Goal: Task Accomplishment & Management: Manage account settings

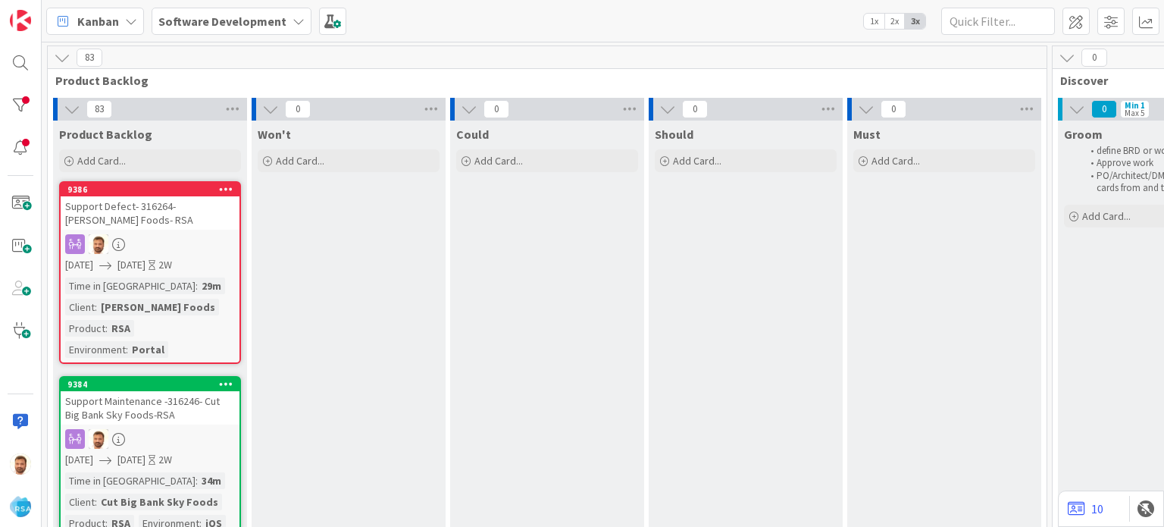
click at [150, 211] on div "Support Defect- 316264- [PERSON_NAME] Foods- RSA" at bounding box center [150, 212] width 179 height 33
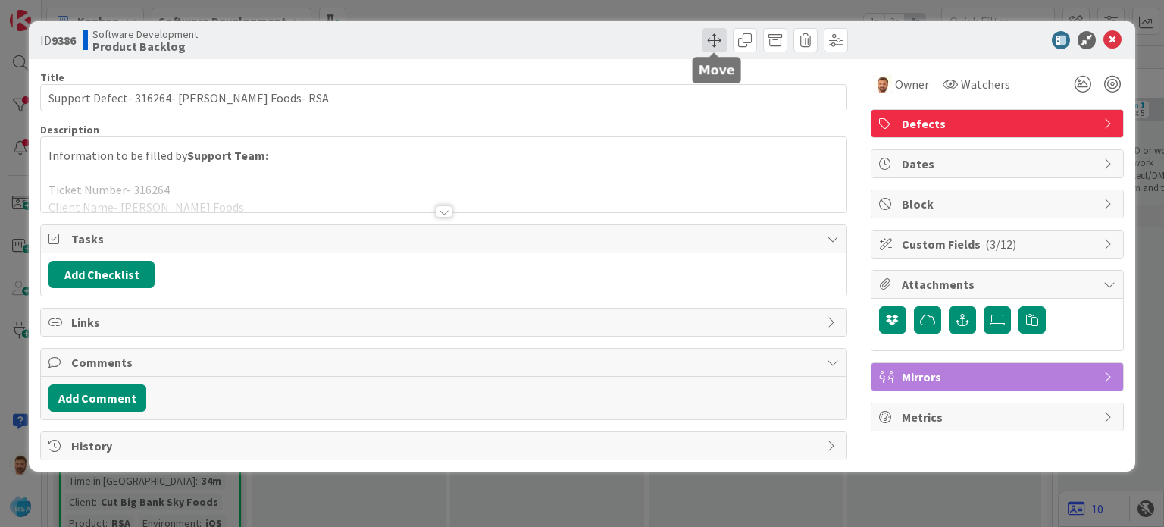
click at [705, 36] on span at bounding box center [714, 40] width 24 height 24
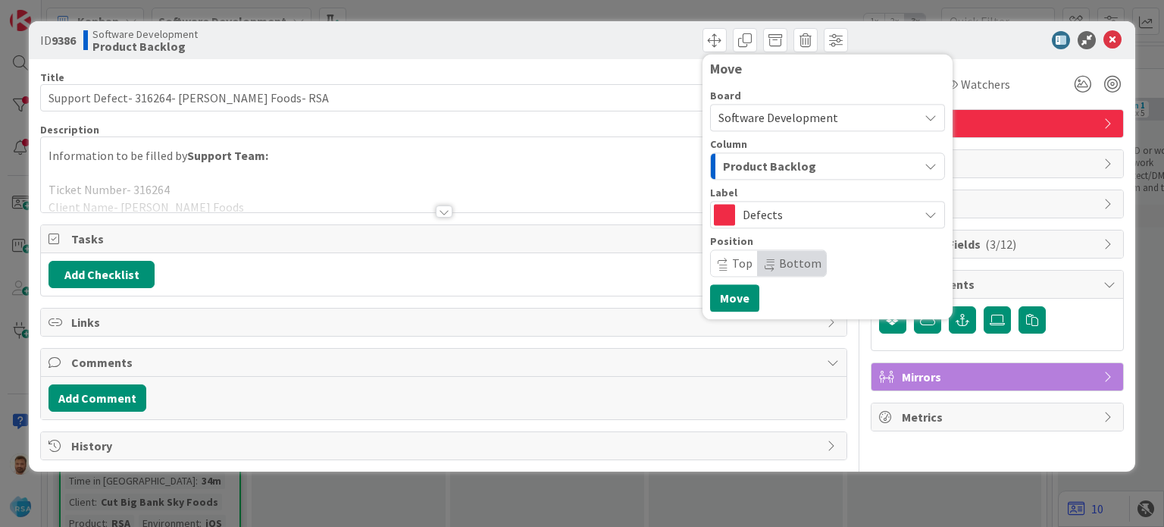
click at [744, 170] on span "Product Backlog" at bounding box center [769, 166] width 93 height 20
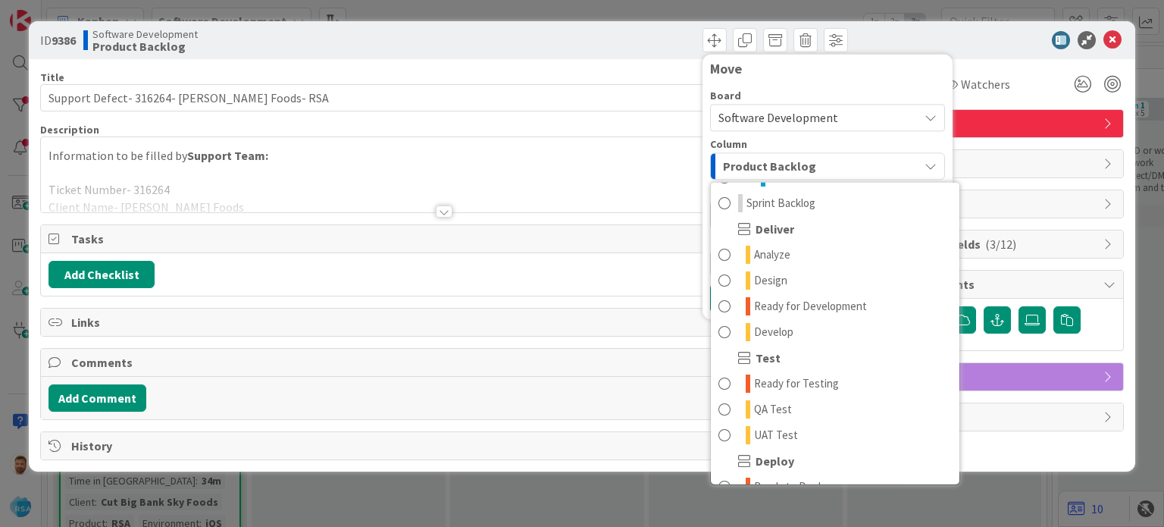
scroll to position [284, 0]
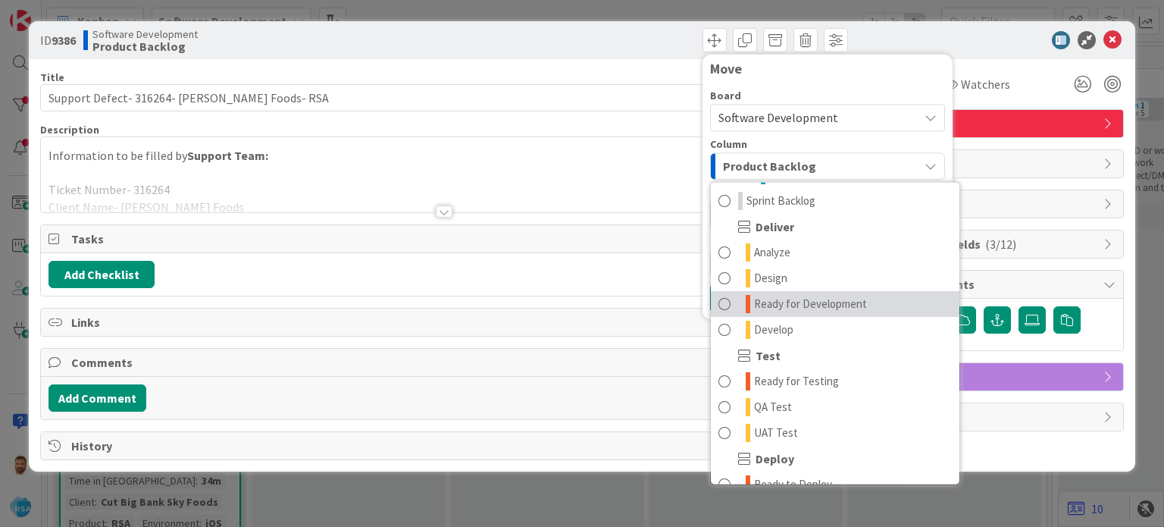
click at [780, 301] on span "Ready for Development" at bounding box center [810, 304] width 113 height 18
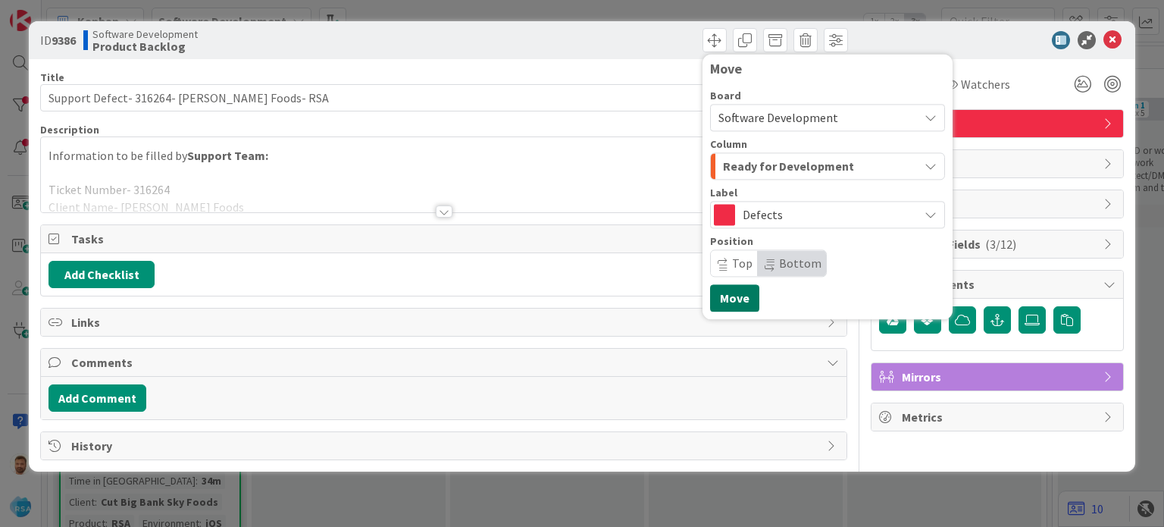
click at [742, 298] on button "Move" at bounding box center [734, 297] width 49 height 27
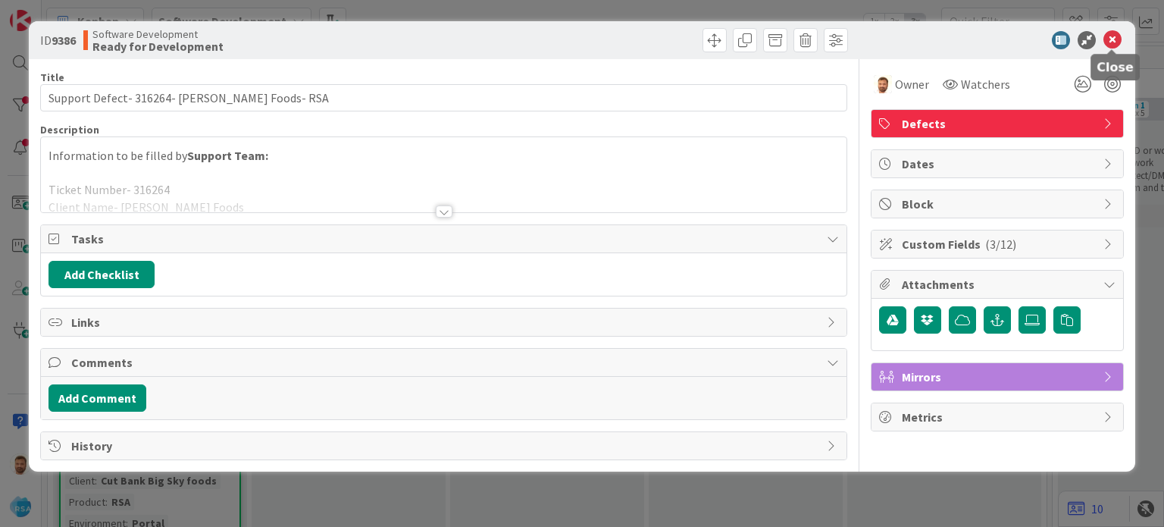
click at [1113, 39] on icon at bounding box center [1112, 40] width 18 height 18
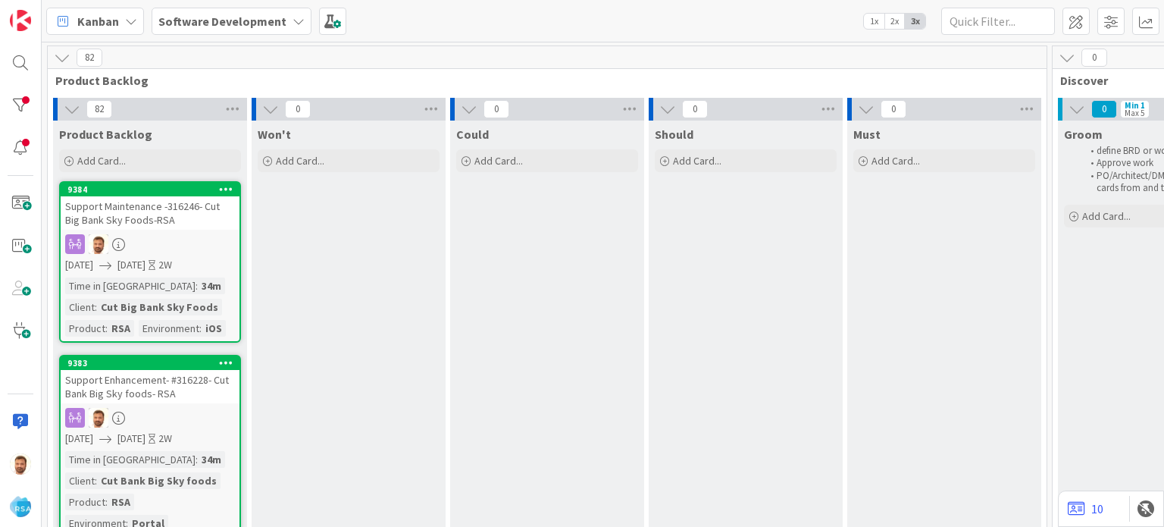
click at [172, 214] on div "Support Maintenance -316246- Cut Big Bank Sky Foods-RSA" at bounding box center [150, 212] width 179 height 33
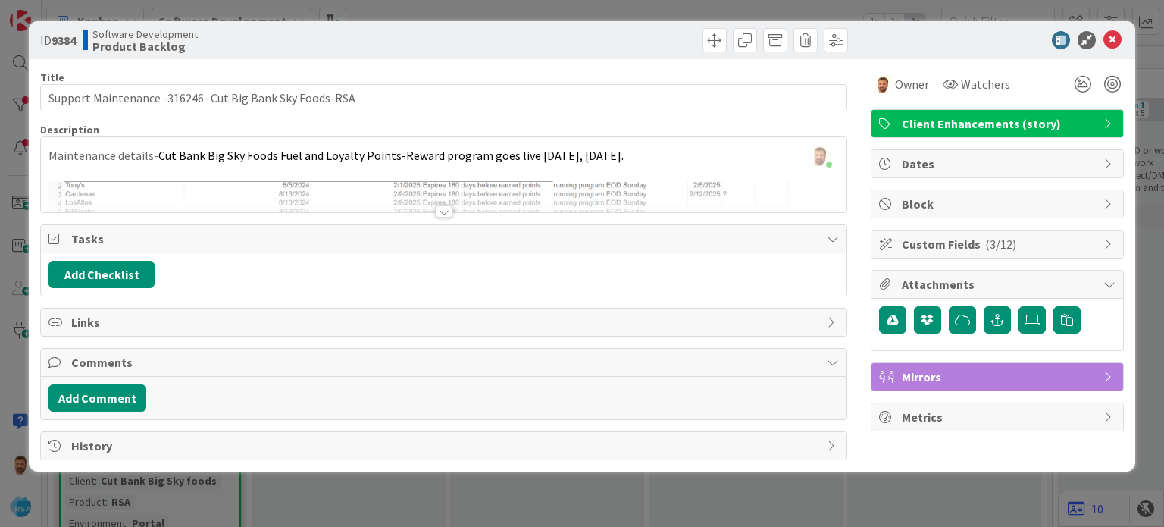
click at [449, 214] on div at bounding box center [444, 211] width 17 height 12
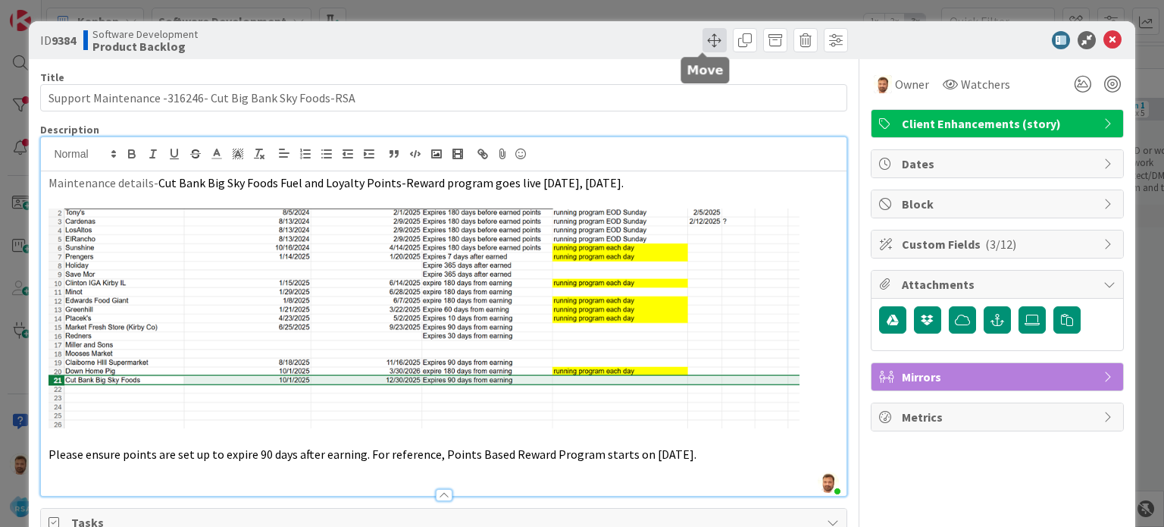
click at [702, 45] on span at bounding box center [714, 40] width 24 height 24
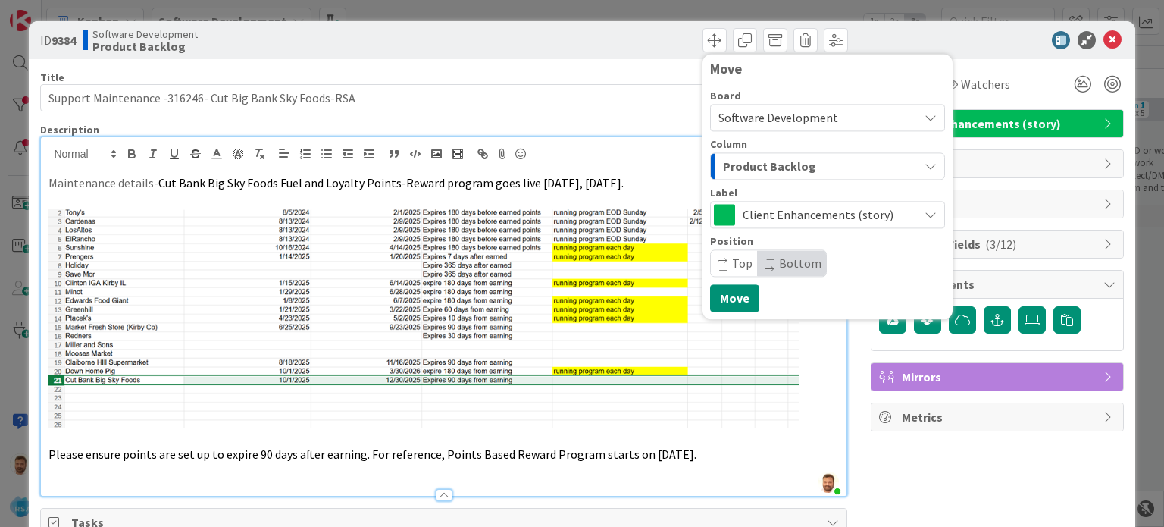
click at [742, 165] on span "Product Backlog" at bounding box center [769, 166] width 93 height 20
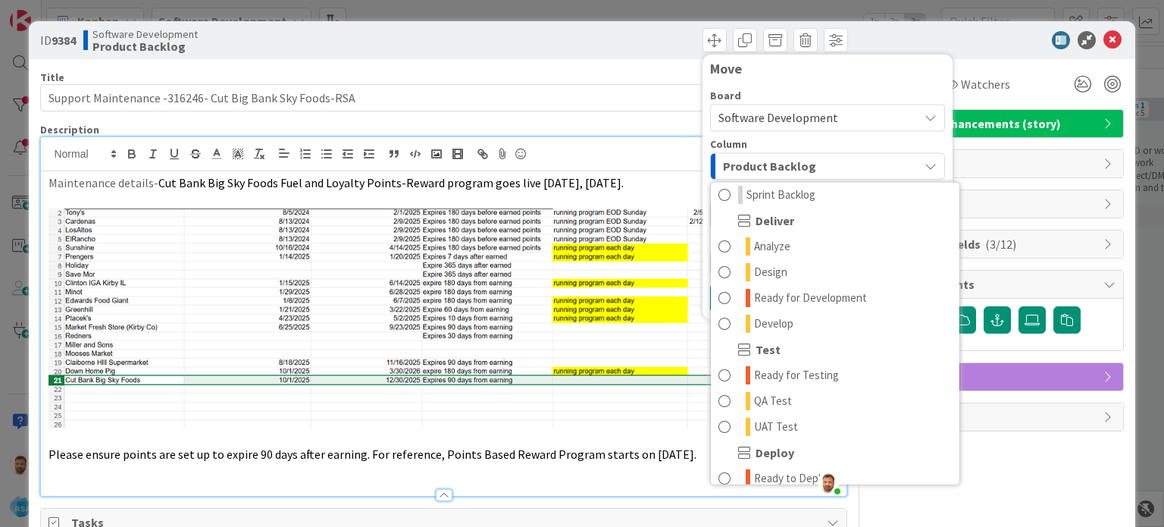
scroll to position [291, 0]
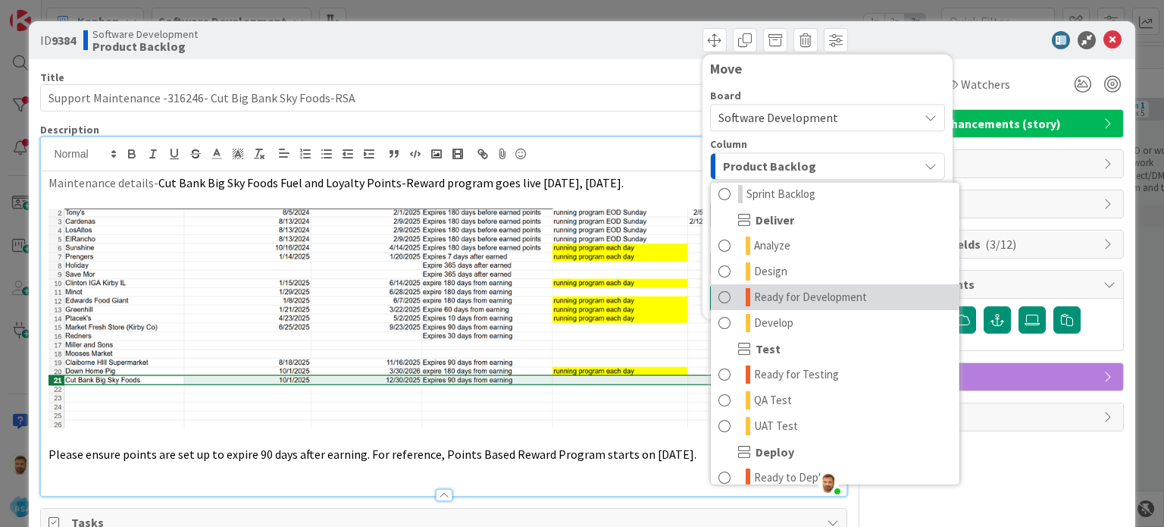
click at [791, 300] on span "Ready for Development" at bounding box center [810, 297] width 113 height 18
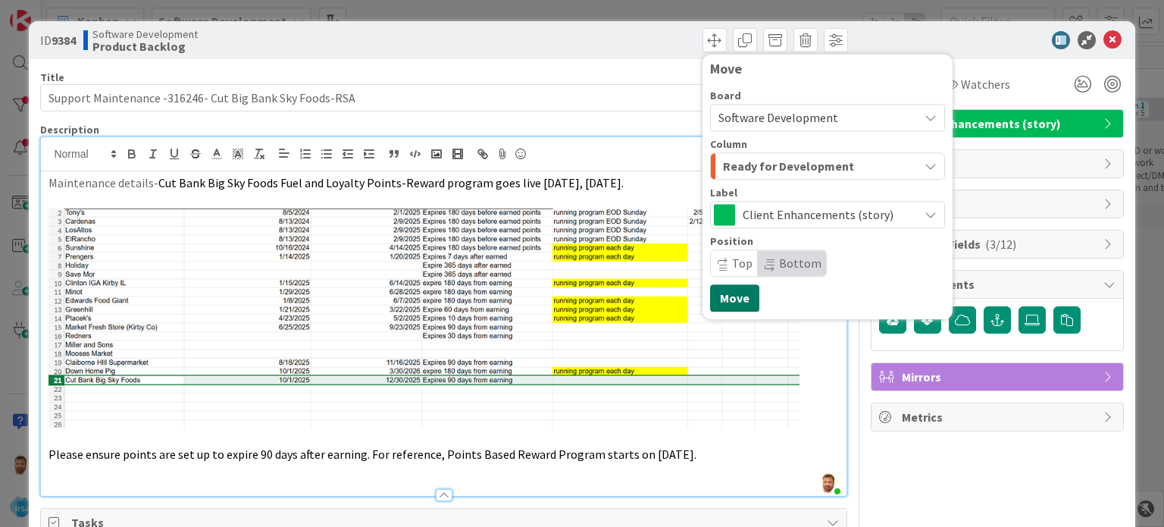
click at [721, 300] on button "Move" at bounding box center [734, 297] width 49 height 27
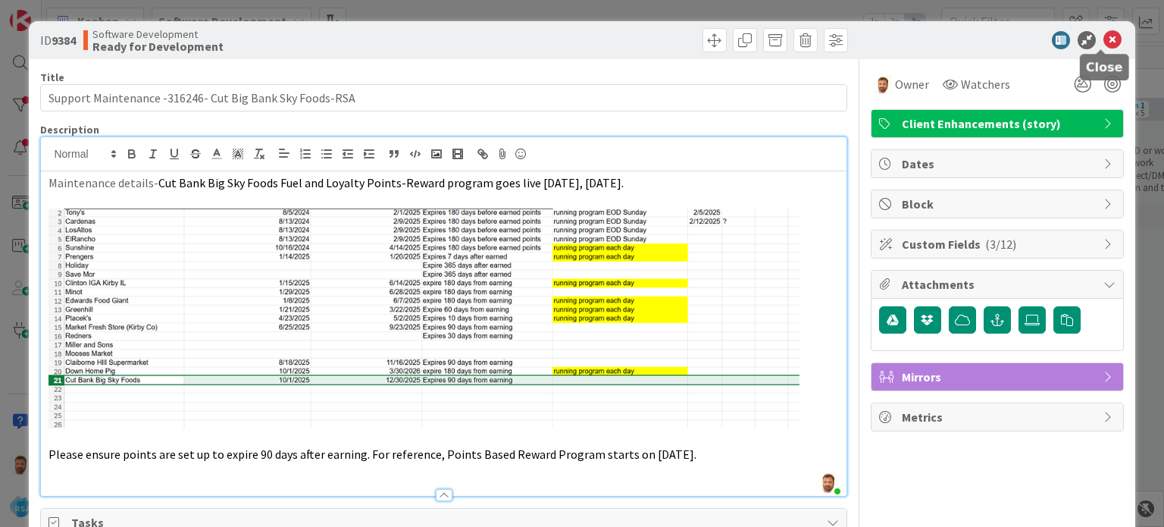
click at [1103, 40] on icon at bounding box center [1112, 40] width 18 height 18
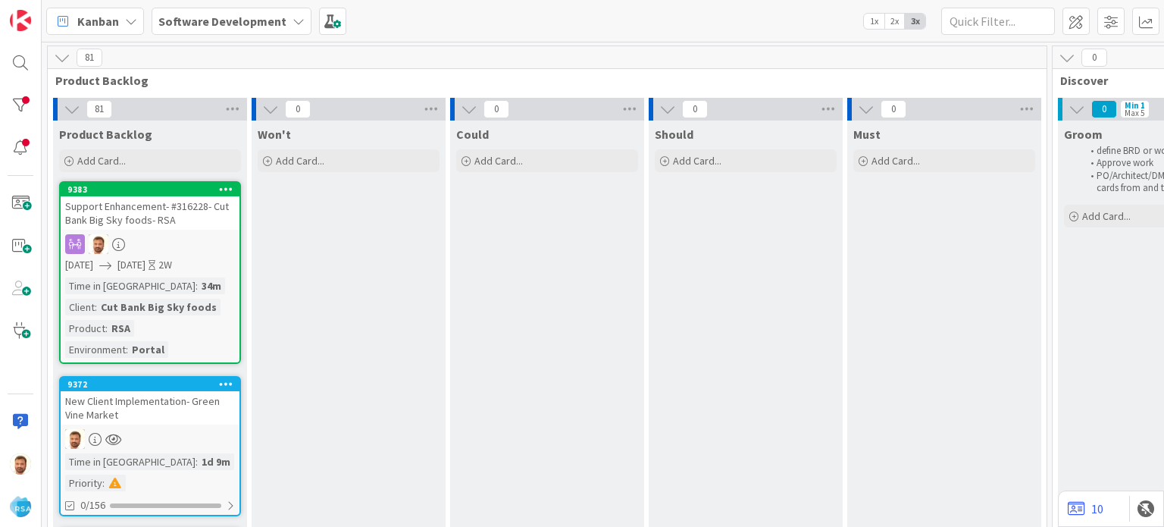
click at [158, 220] on div "Support Enhancement- #316228- Cut Bank Big Sky foods- RSA" at bounding box center [150, 212] width 179 height 33
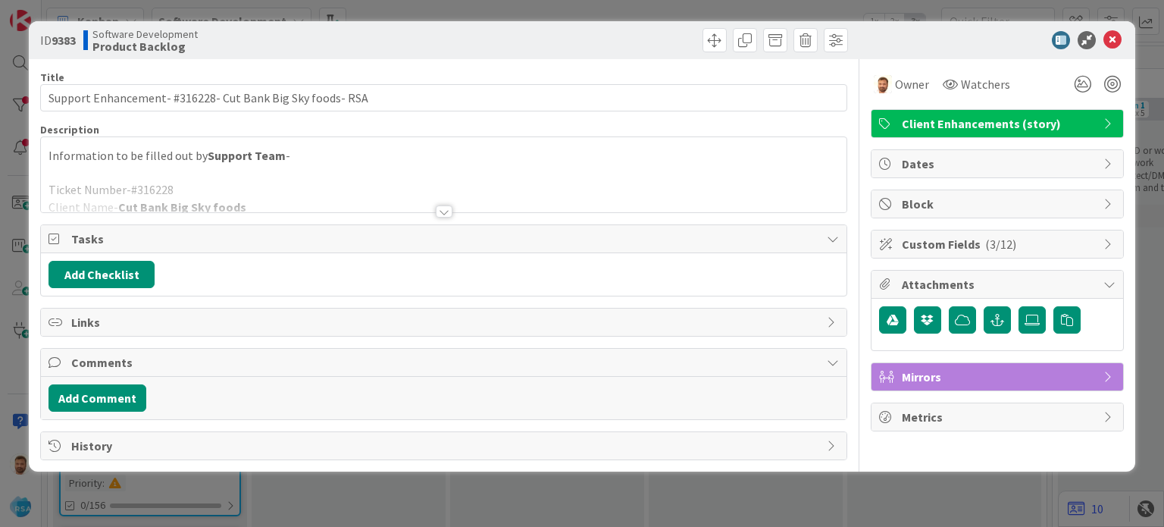
click at [439, 210] on div at bounding box center [444, 211] width 17 height 12
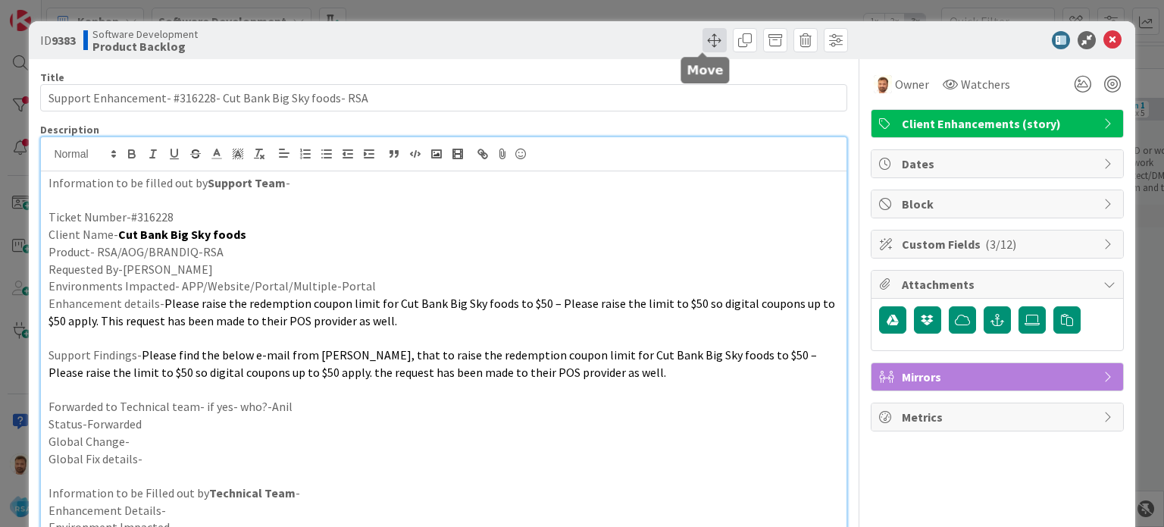
click at [702, 43] on span at bounding box center [714, 40] width 24 height 24
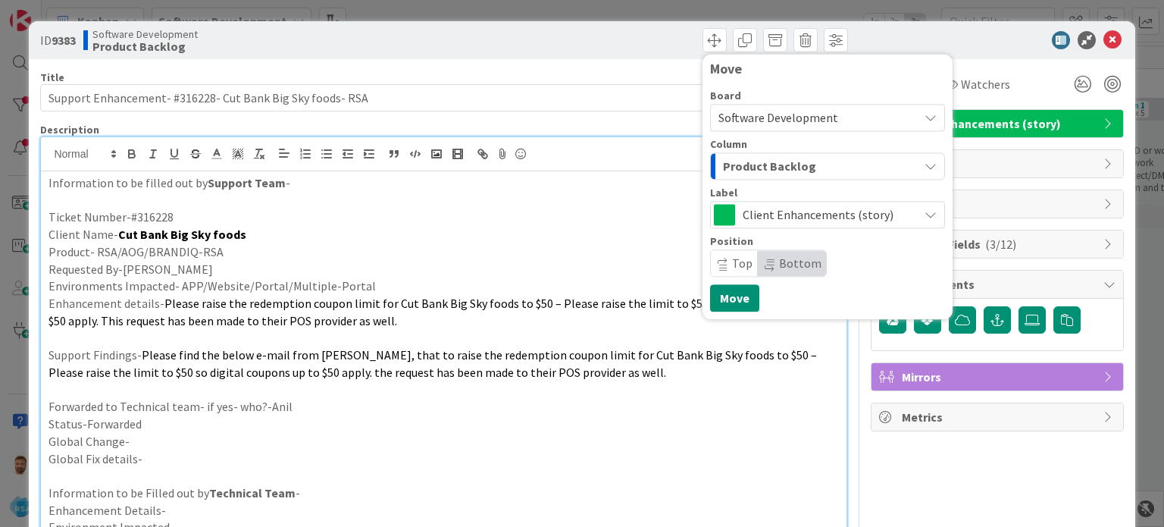
click at [739, 173] on span "Product Backlog" at bounding box center [769, 166] width 93 height 20
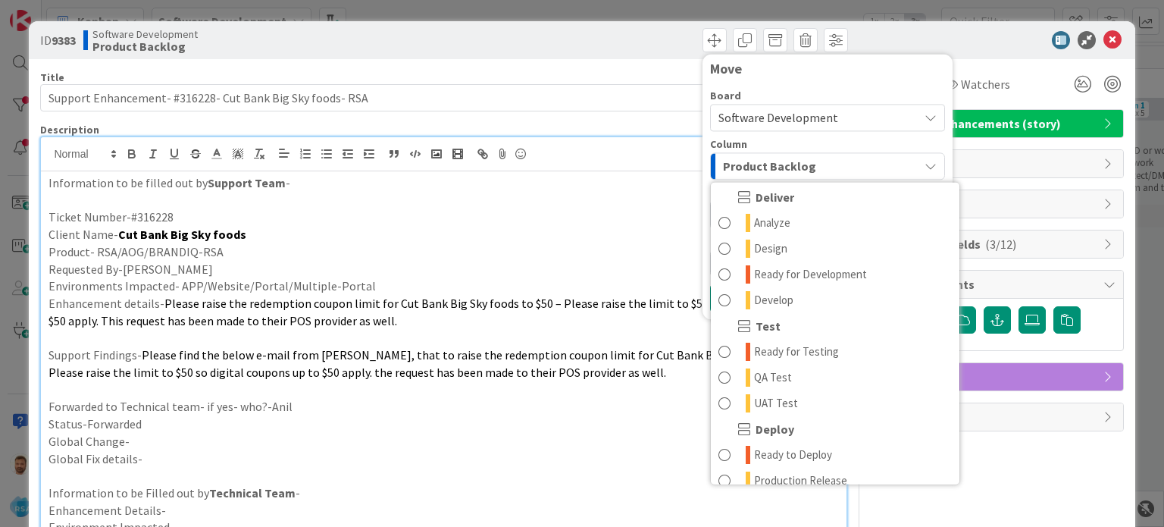
scroll to position [317, 0]
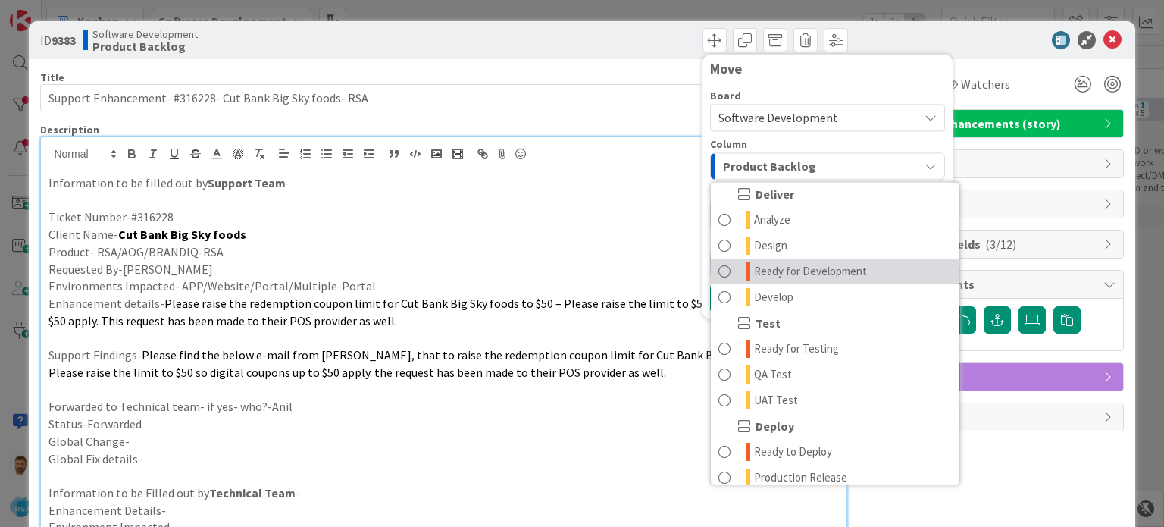
click at [779, 271] on span "Ready for Development" at bounding box center [810, 271] width 113 height 18
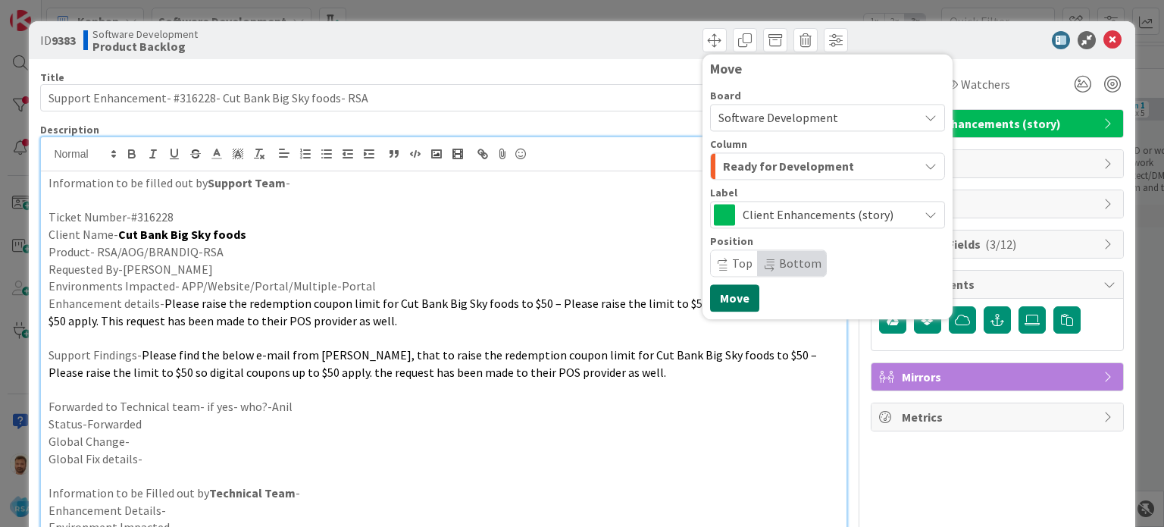
click at [722, 300] on button "Move" at bounding box center [734, 297] width 49 height 27
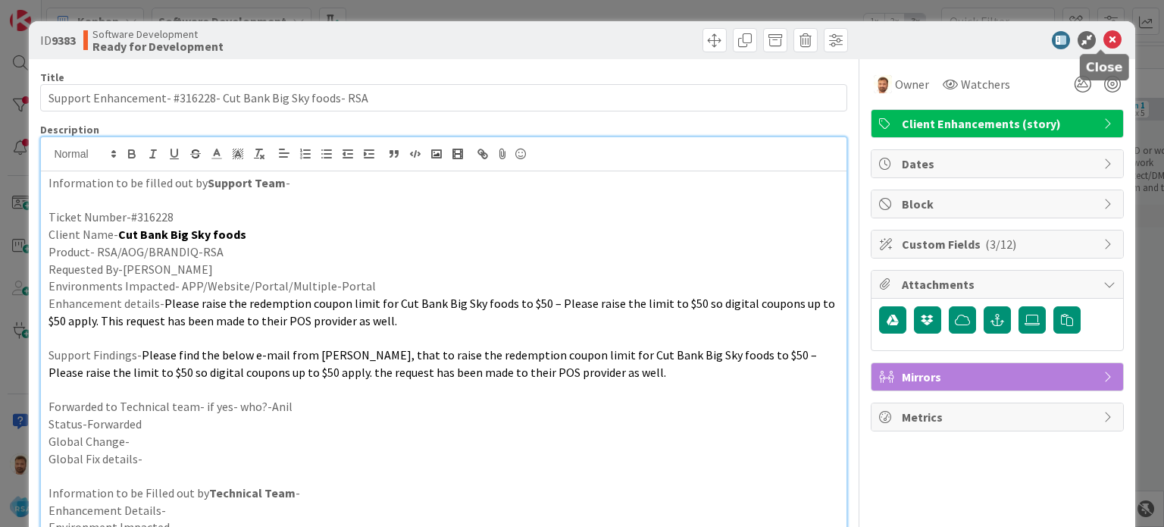
click at [1103, 42] on icon at bounding box center [1112, 40] width 18 height 18
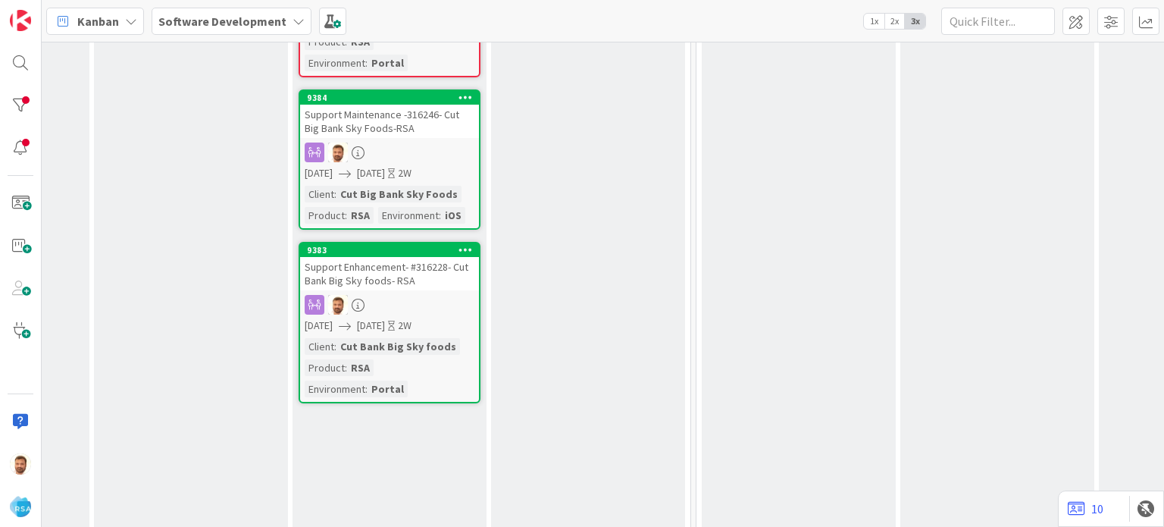
scroll to position [791, 1782]
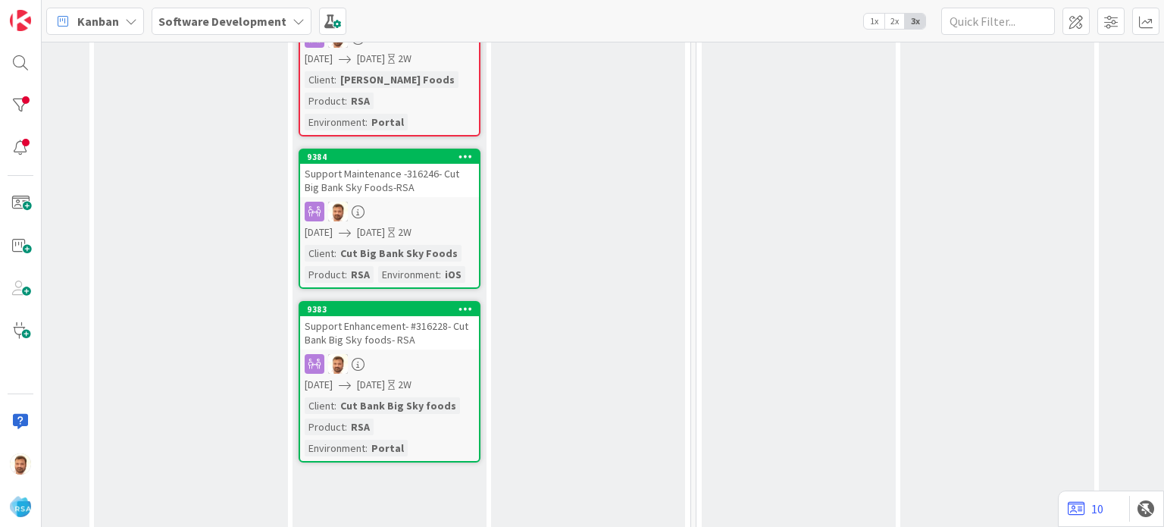
click at [367, 316] on div "Support Enhancement- #316228- Cut Bank Big Sky foods- RSA" at bounding box center [389, 332] width 179 height 33
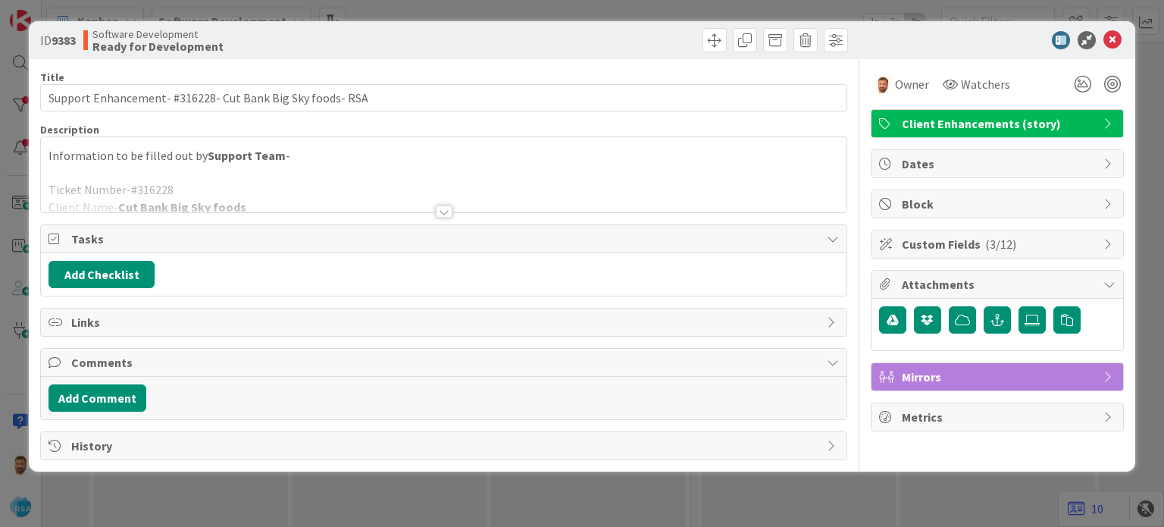
click at [442, 214] on div at bounding box center [444, 211] width 17 height 12
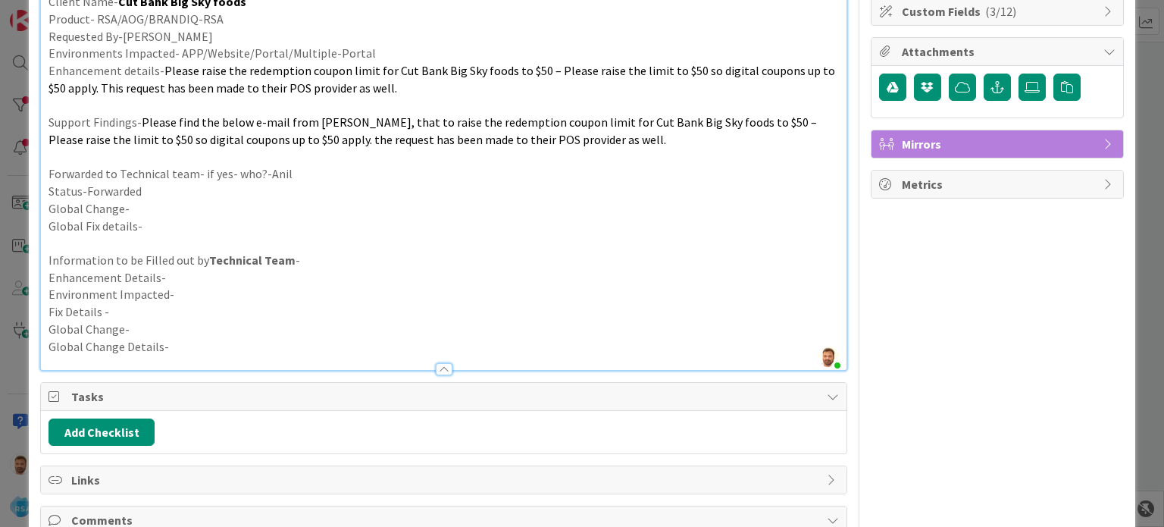
scroll to position [353, 0]
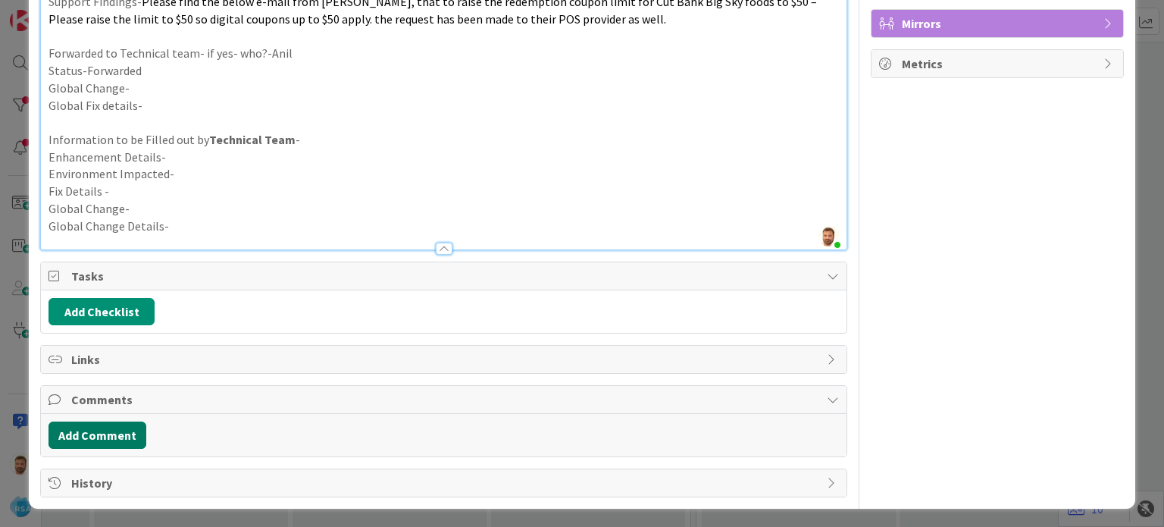
click at [115, 435] on button "Add Comment" at bounding box center [97, 434] width 98 height 27
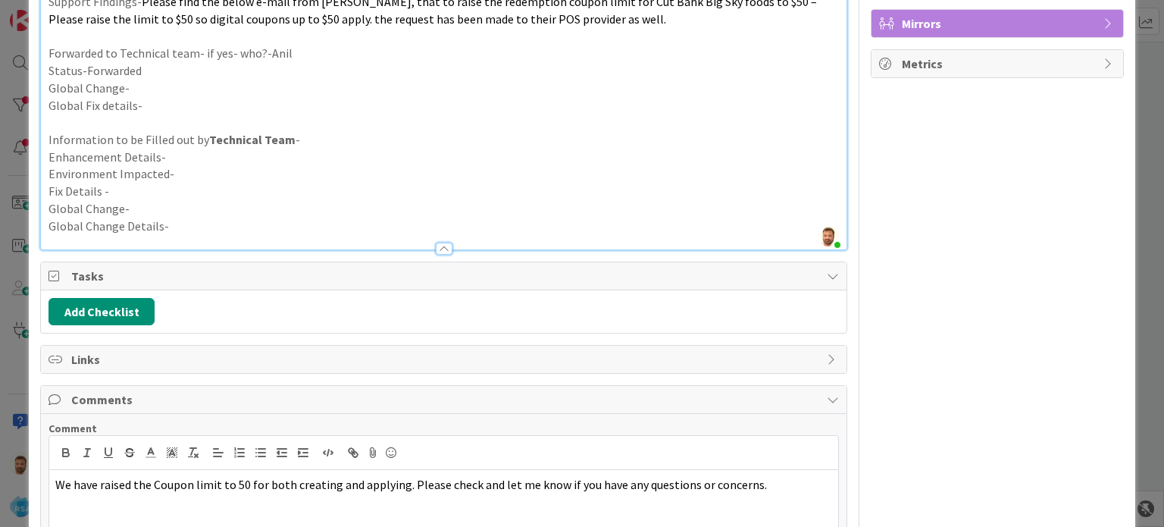
scroll to position [461, 0]
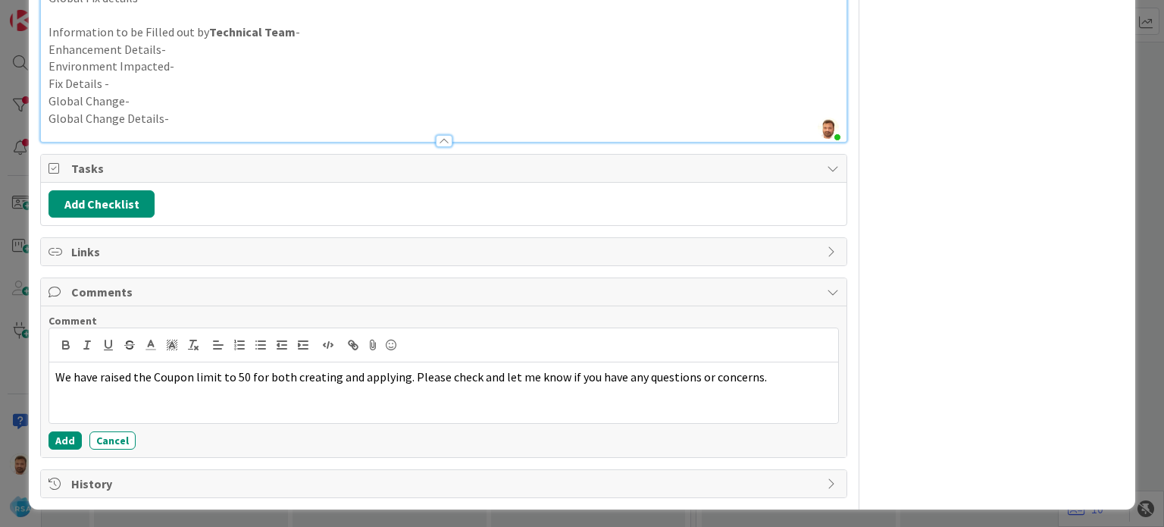
click at [73, 446] on div "Comment We have raised the Coupon limit to 50 for both creating and applying. P…" at bounding box center [443, 381] width 805 height 151
click at [64, 442] on button "Add" at bounding box center [64, 440] width 33 height 18
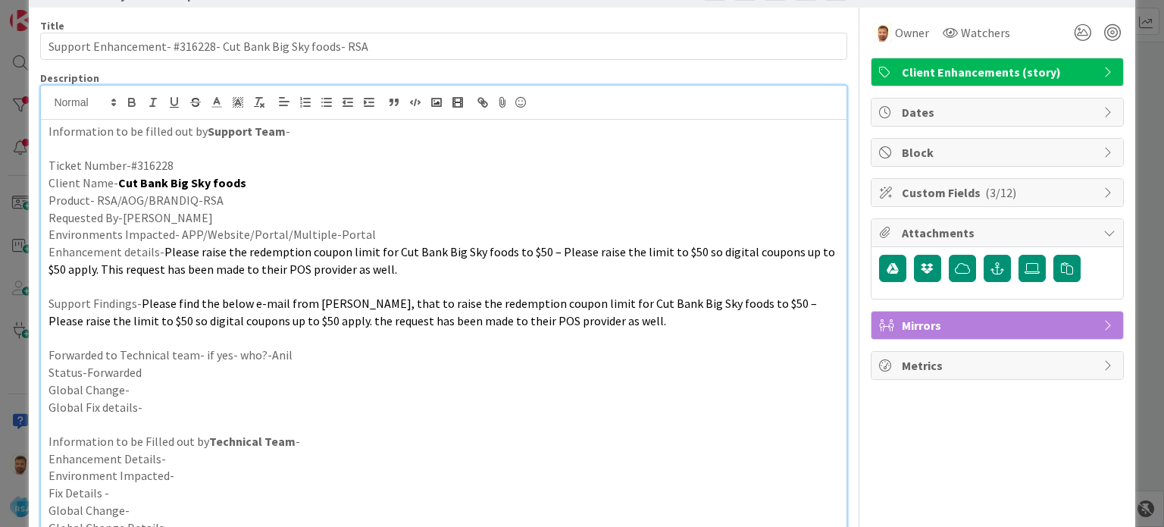
scroll to position [0, 0]
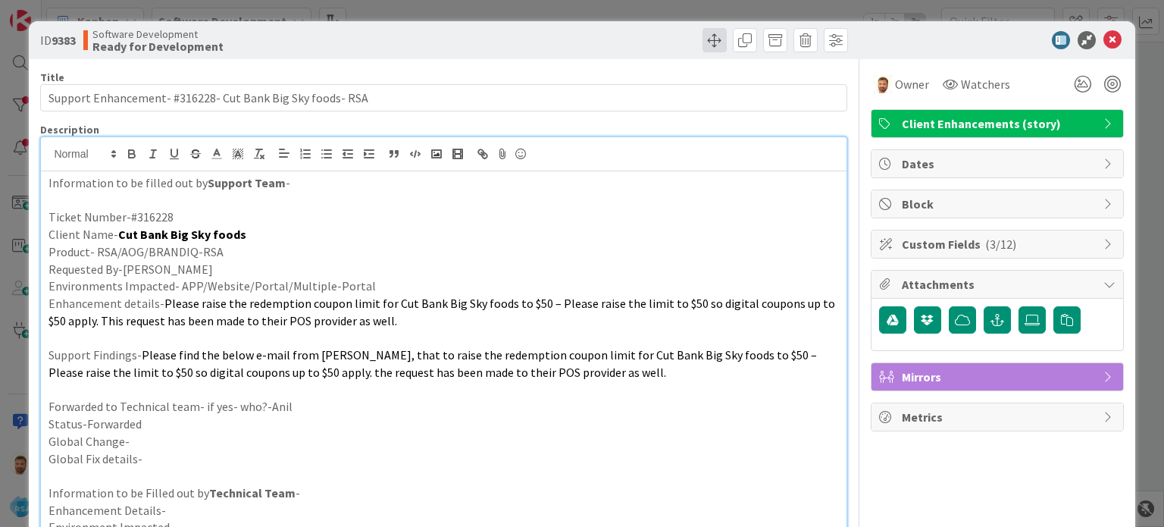
click at [706, 45] on span at bounding box center [714, 40] width 24 height 24
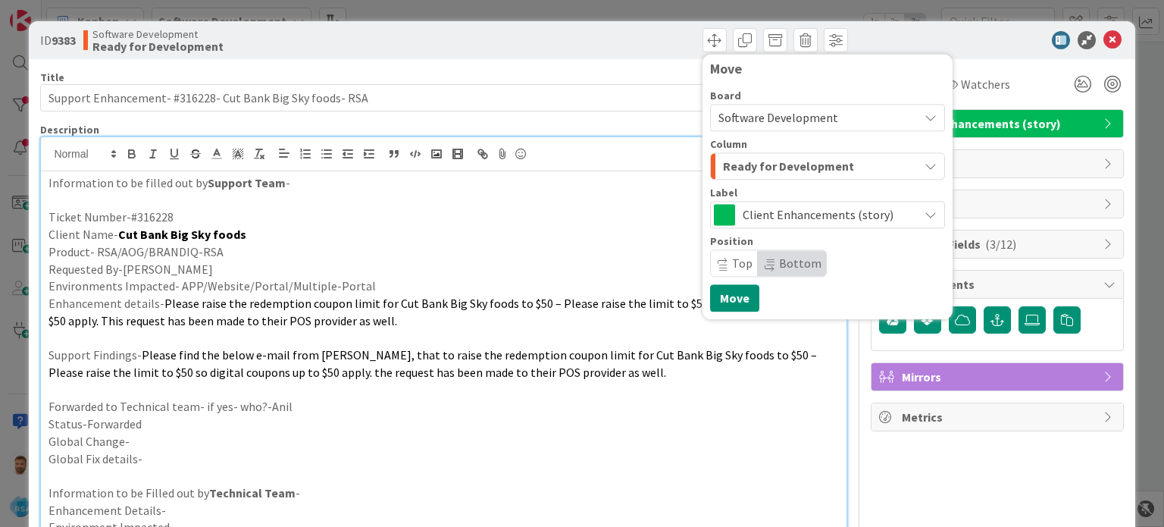
click at [748, 149] on div "Column Ready for Development" at bounding box center [827, 159] width 235 height 41
click at [743, 179] on button "Ready for Development" at bounding box center [827, 165] width 235 height 27
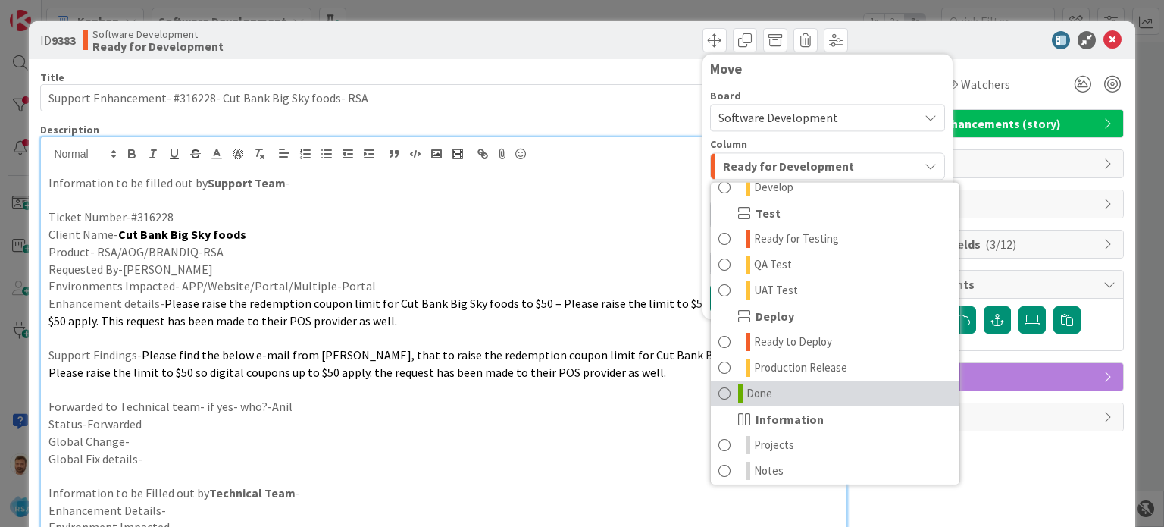
scroll to position [427, 0]
click at [733, 390] on link "Done" at bounding box center [835, 393] width 248 height 26
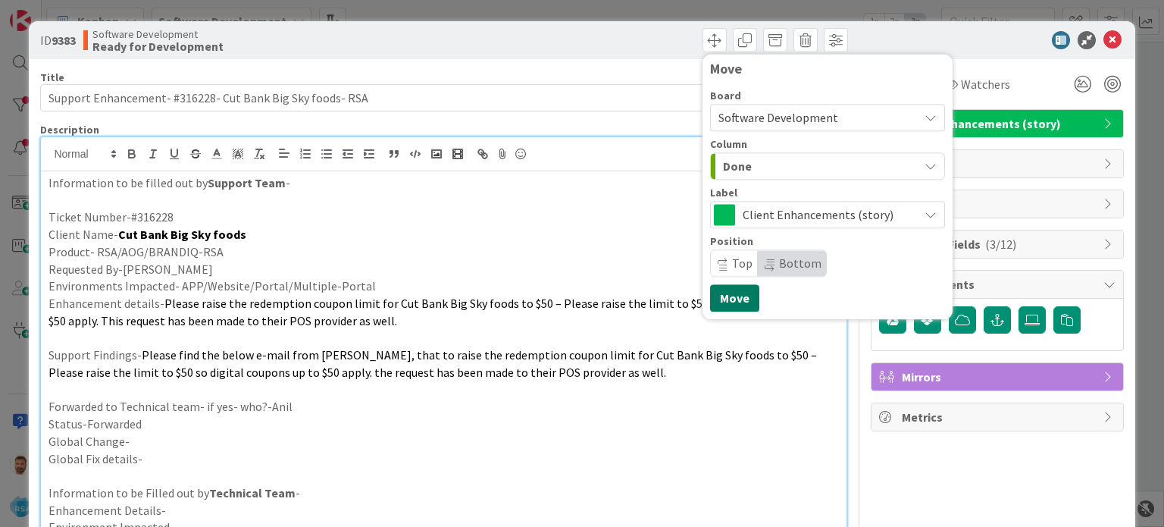
click at [722, 296] on button "Move" at bounding box center [734, 297] width 49 height 27
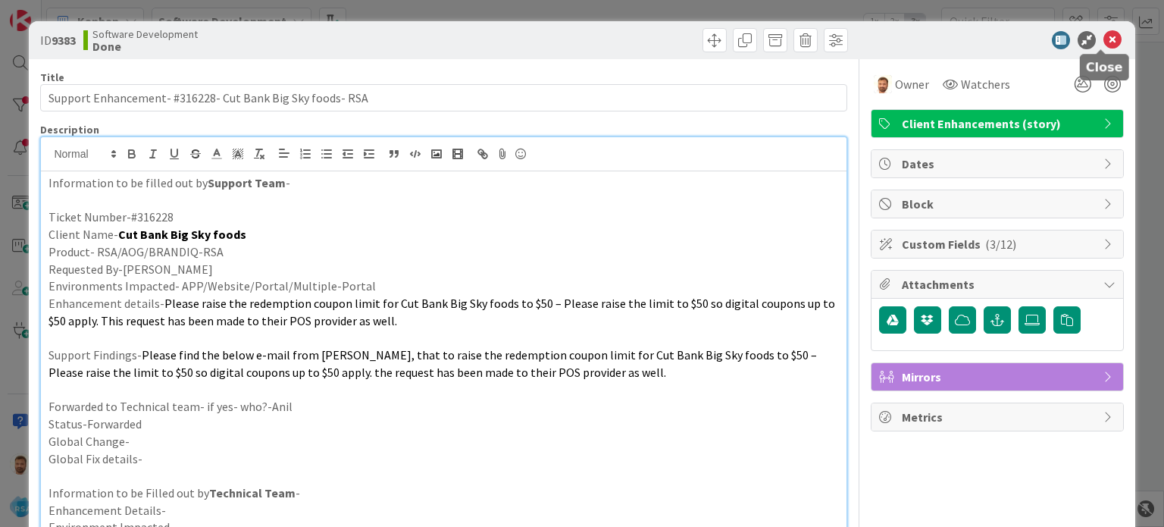
click at [1103, 39] on icon at bounding box center [1112, 40] width 18 height 18
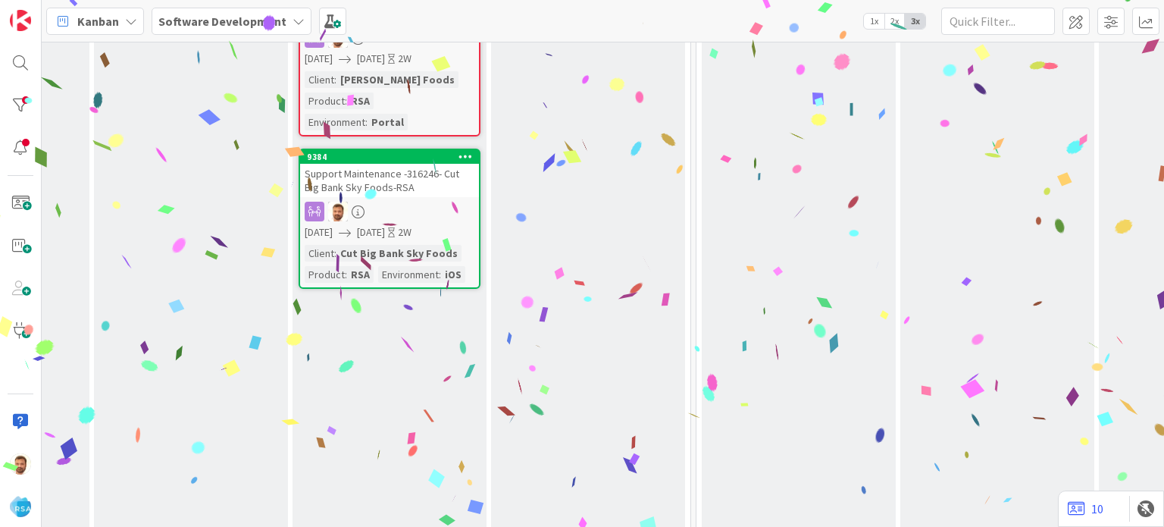
click at [387, 251] on div "Ready for Development Keep these cards in order of priority. Add Card... 9002 U…" at bounding box center [389, 320] width 194 height 1980
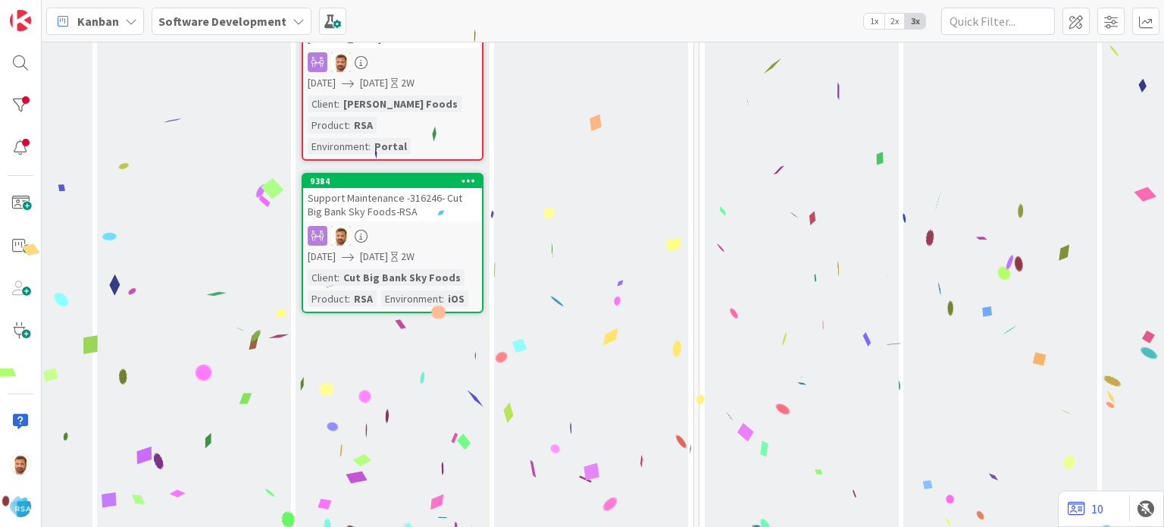
scroll to position [761, 1779]
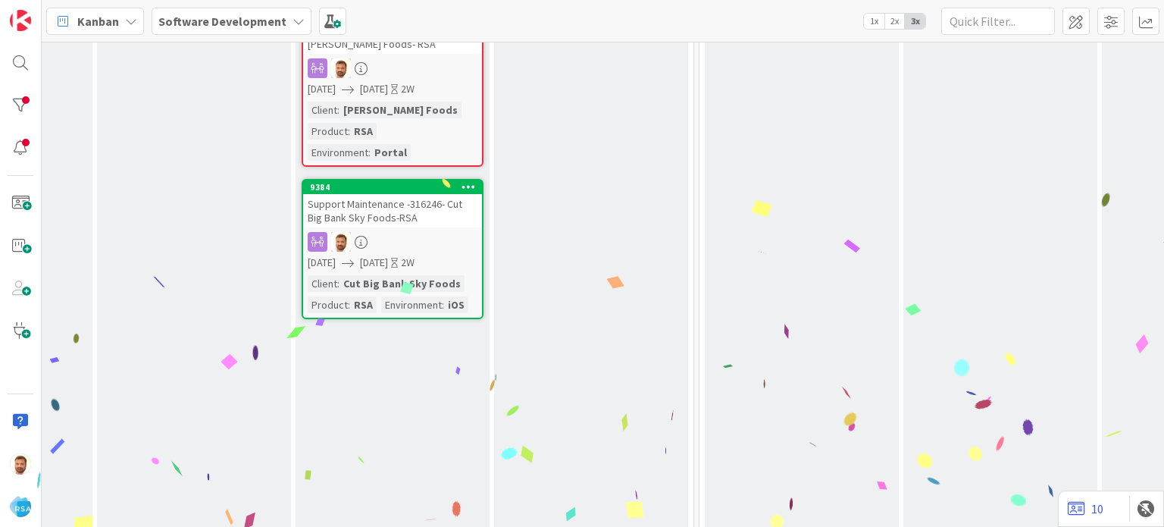
click at [348, 194] on div "Support Maintenance -316246- Cut Big Bank Sky Foods-RSA" at bounding box center [392, 210] width 179 height 33
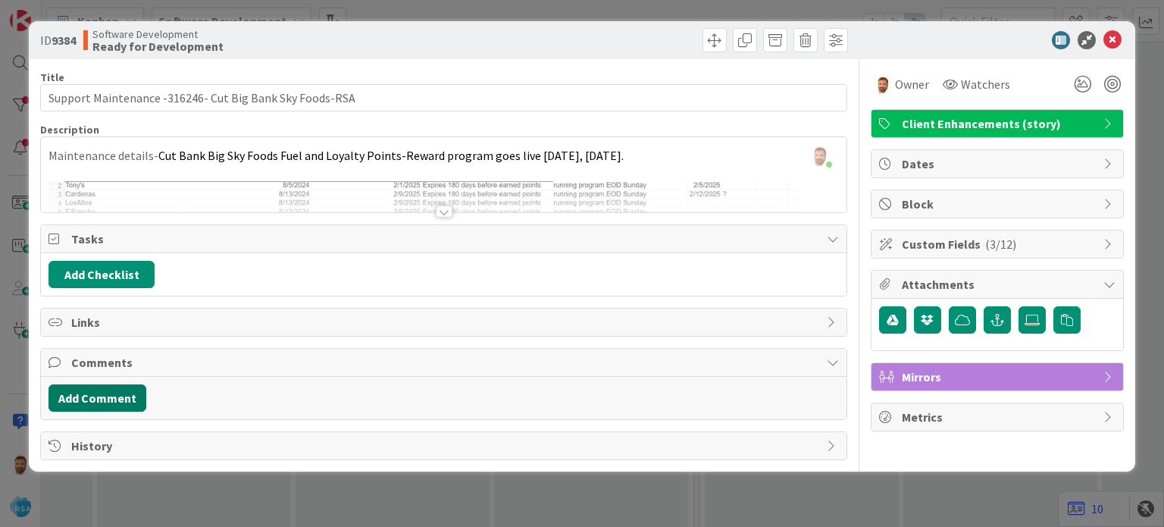
click at [123, 399] on button "Add Comment" at bounding box center [97, 397] width 98 height 27
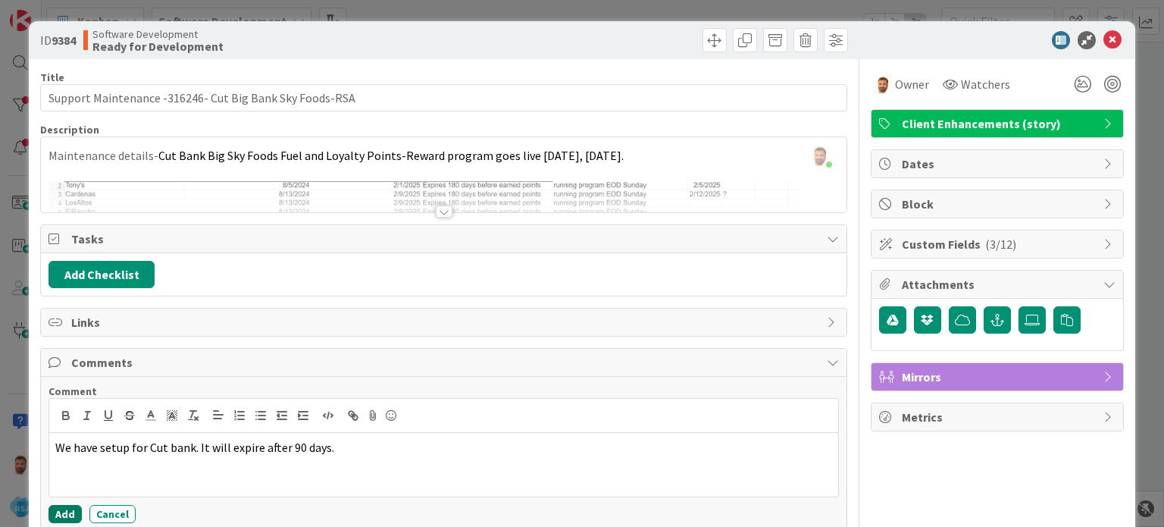
click at [76, 511] on button "Add" at bounding box center [64, 514] width 33 height 18
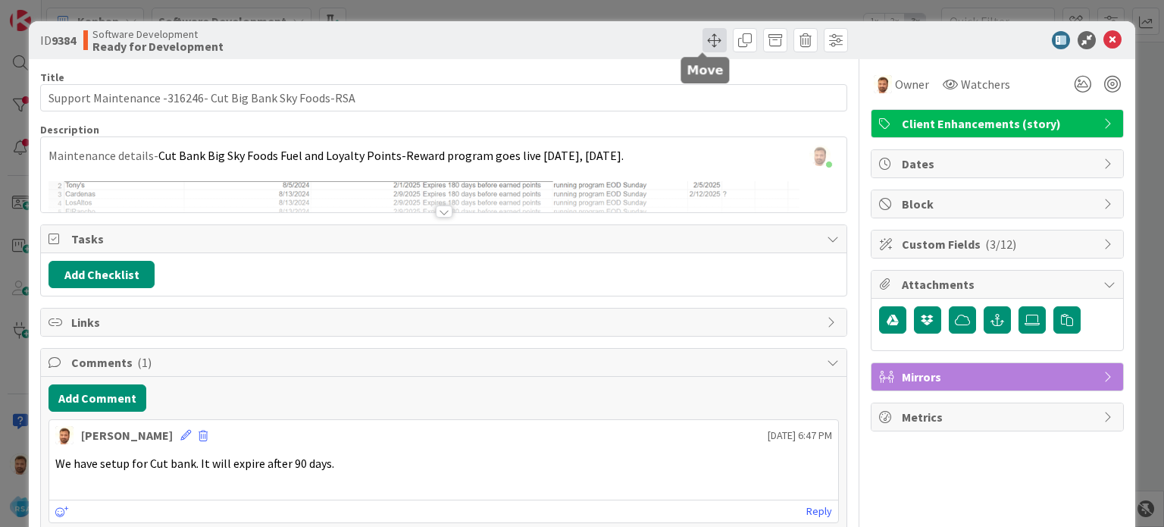
click at [702, 46] on span at bounding box center [714, 40] width 24 height 24
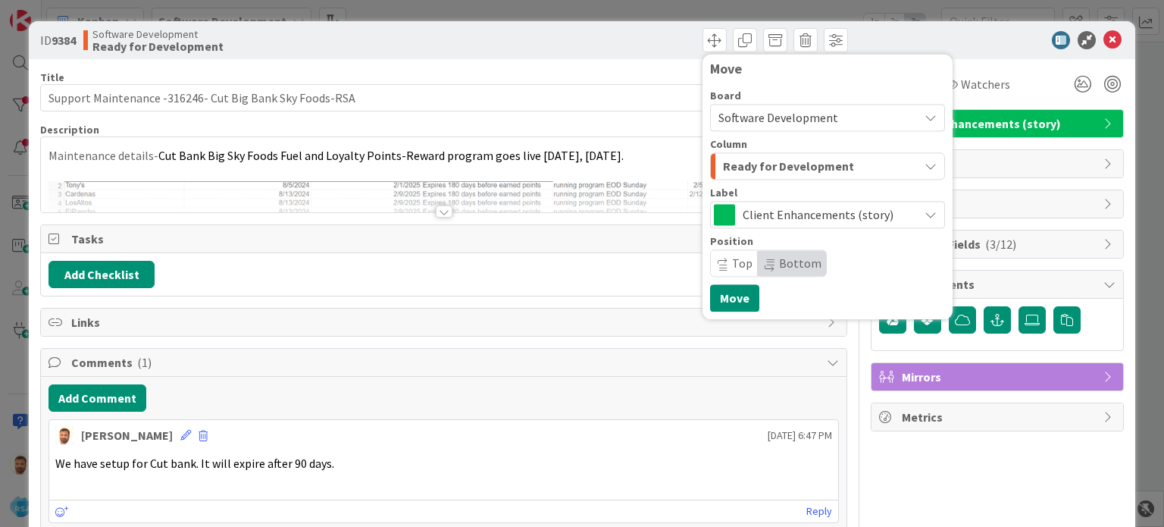
click at [744, 169] on span "Ready for Development" at bounding box center [788, 166] width 131 height 20
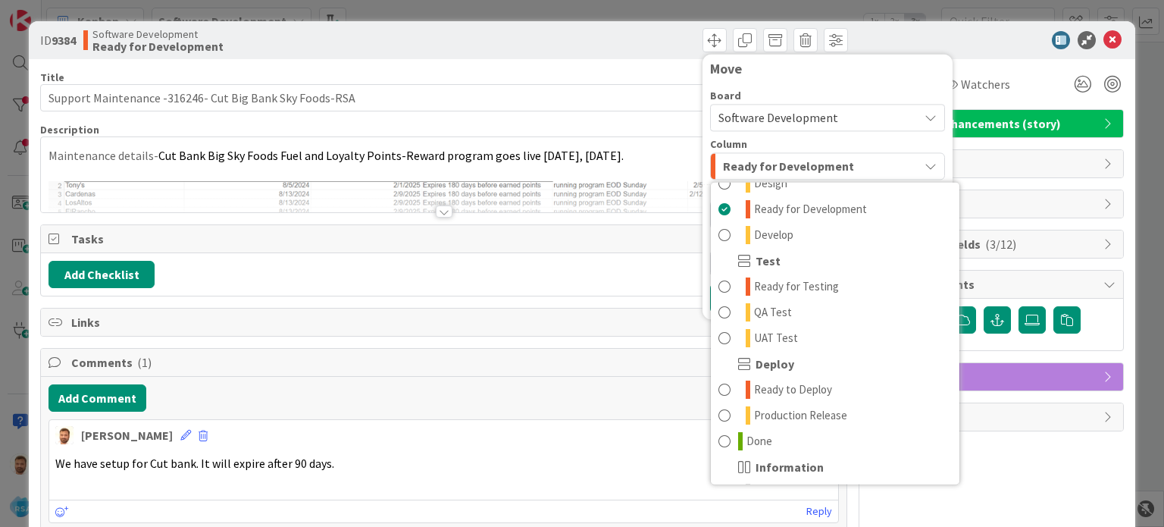
scroll to position [381, 0]
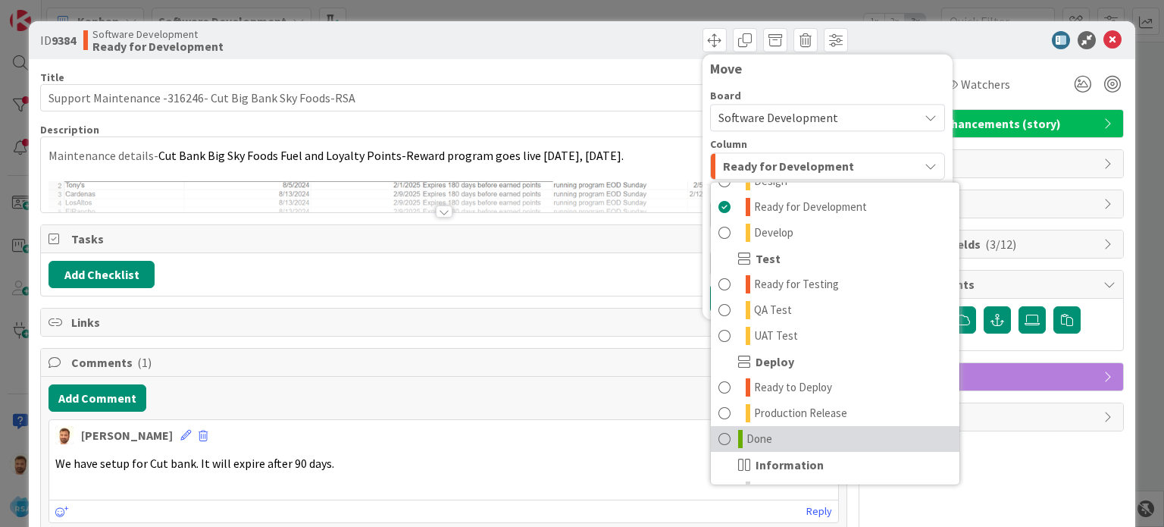
click at [718, 433] on span at bounding box center [724, 439] width 12 height 18
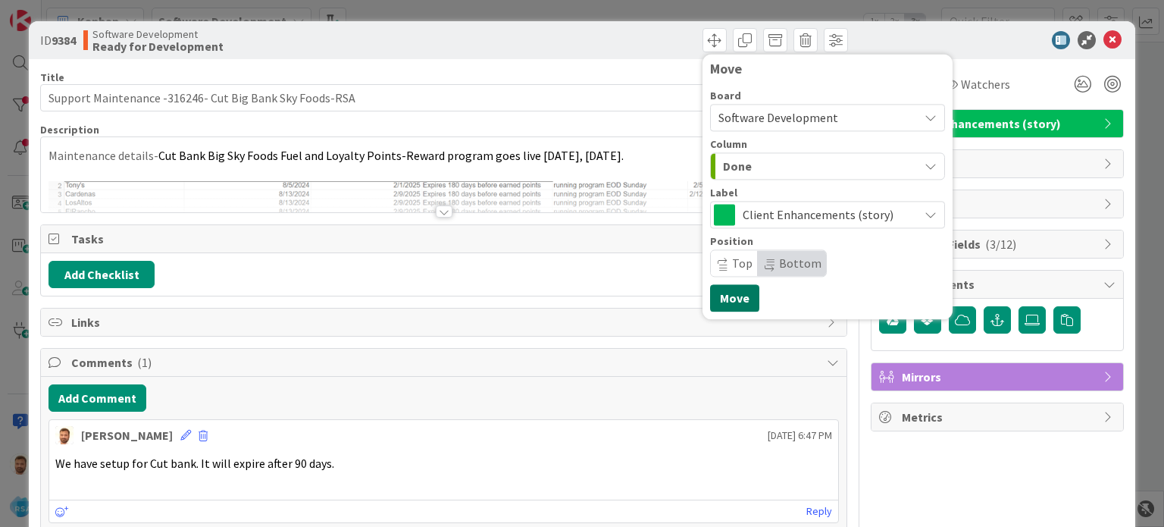
click at [717, 295] on button "Move" at bounding box center [734, 297] width 49 height 27
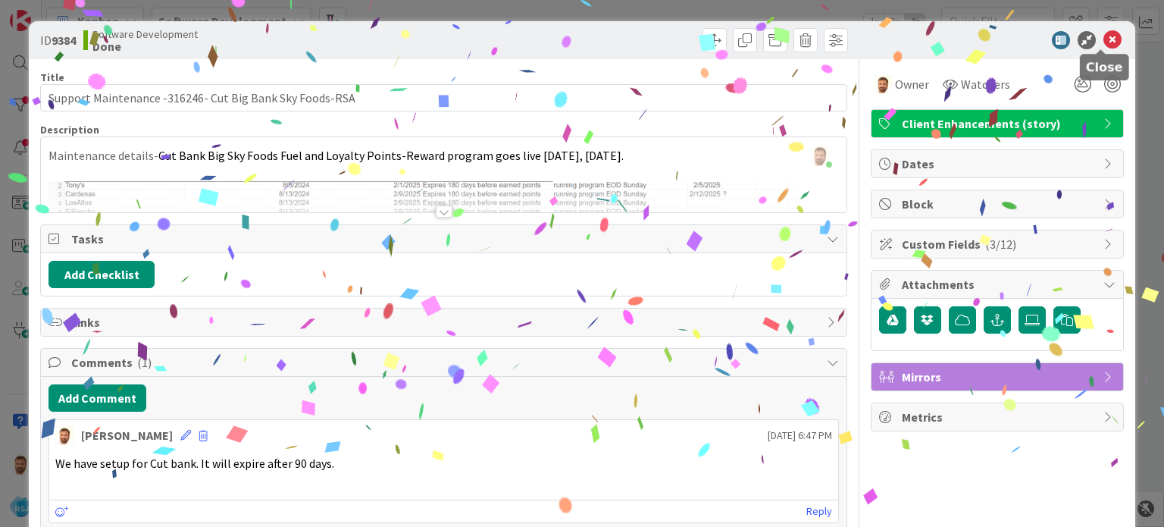
click at [1107, 36] on icon at bounding box center [1112, 40] width 18 height 18
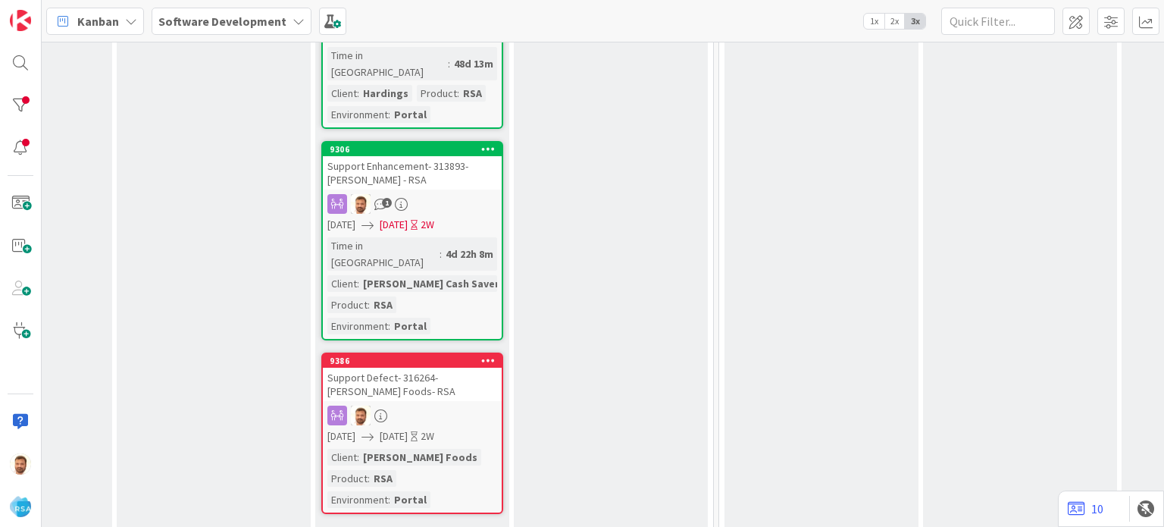
scroll to position [414, 1761]
click at [400, 142] on div "9306" at bounding box center [410, 149] width 179 height 14
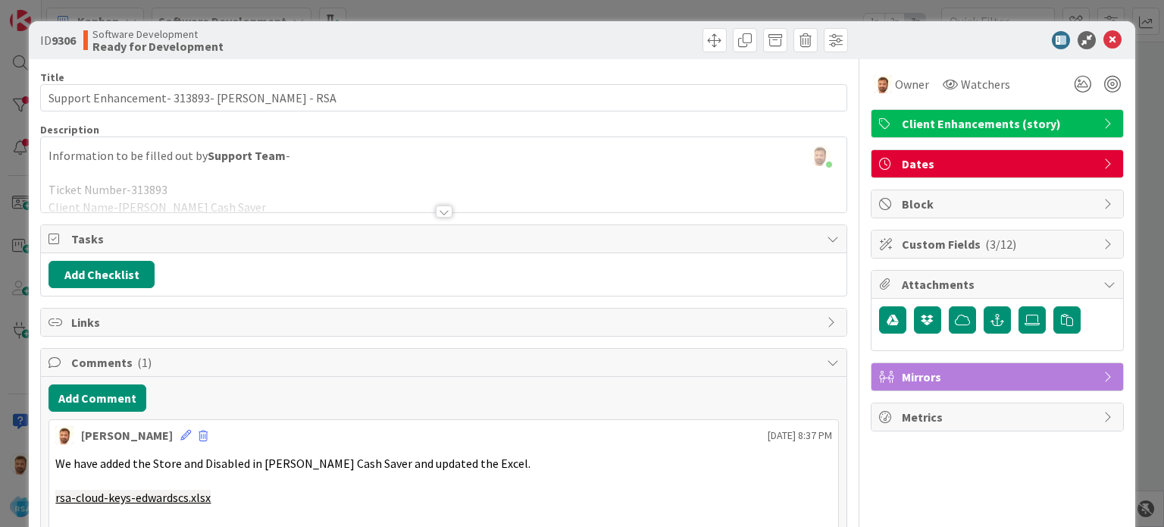
scroll to position [117, 0]
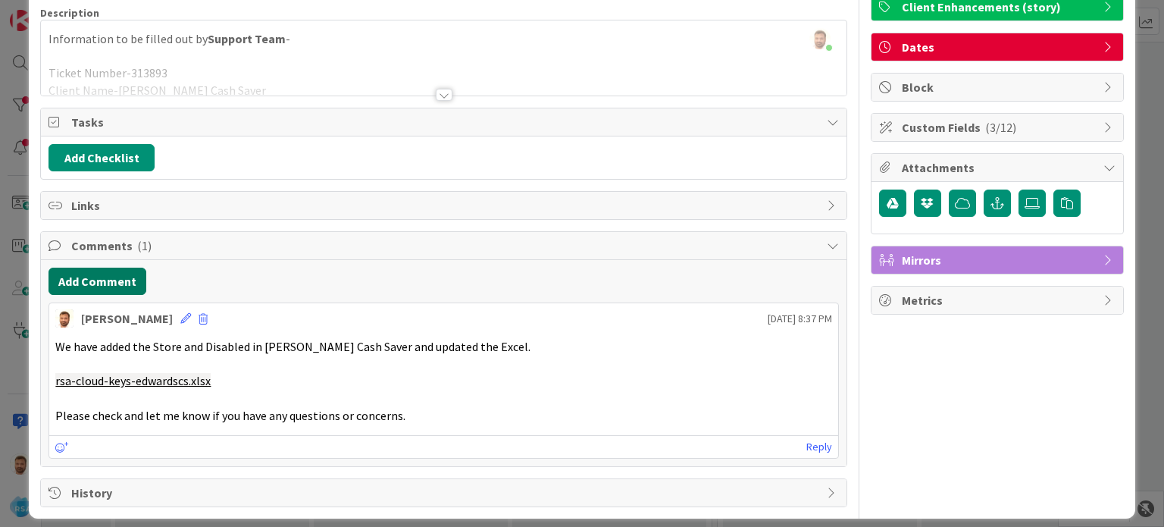
click at [128, 286] on button "Add Comment" at bounding box center [97, 280] width 98 height 27
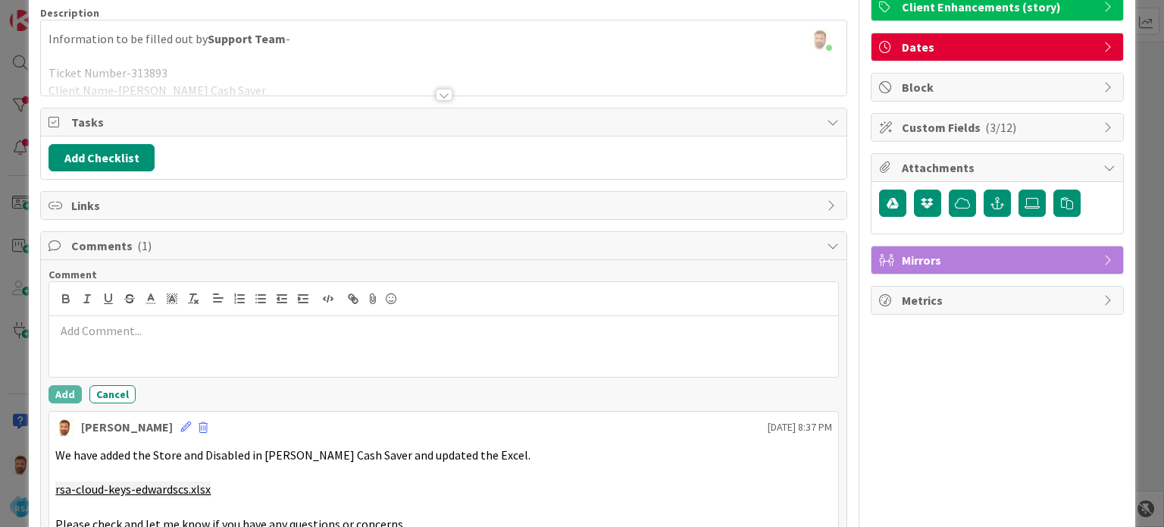
click at [139, 339] on div at bounding box center [443, 346] width 788 height 61
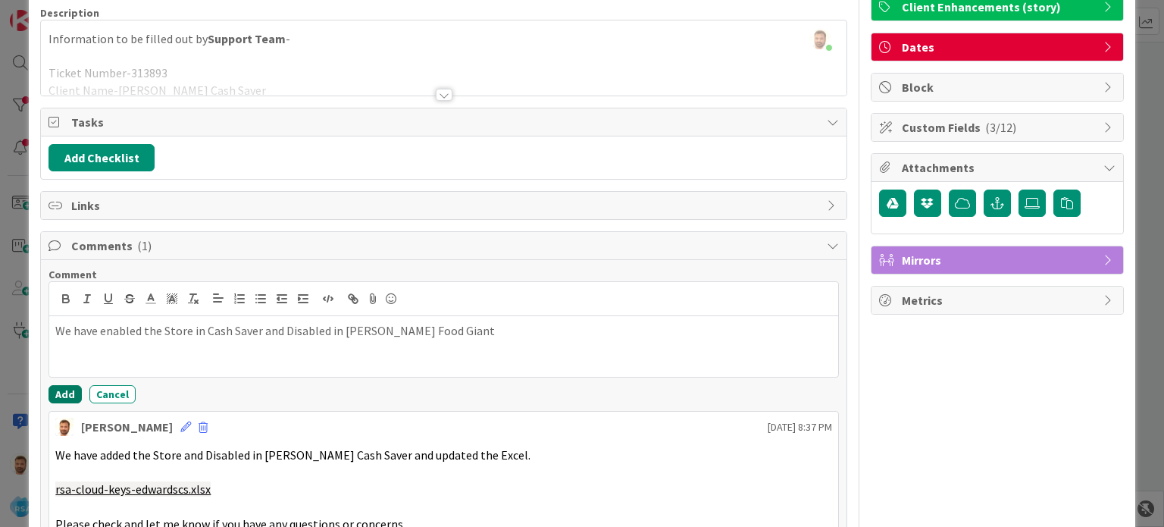
click at [73, 387] on button "Add" at bounding box center [64, 394] width 33 height 18
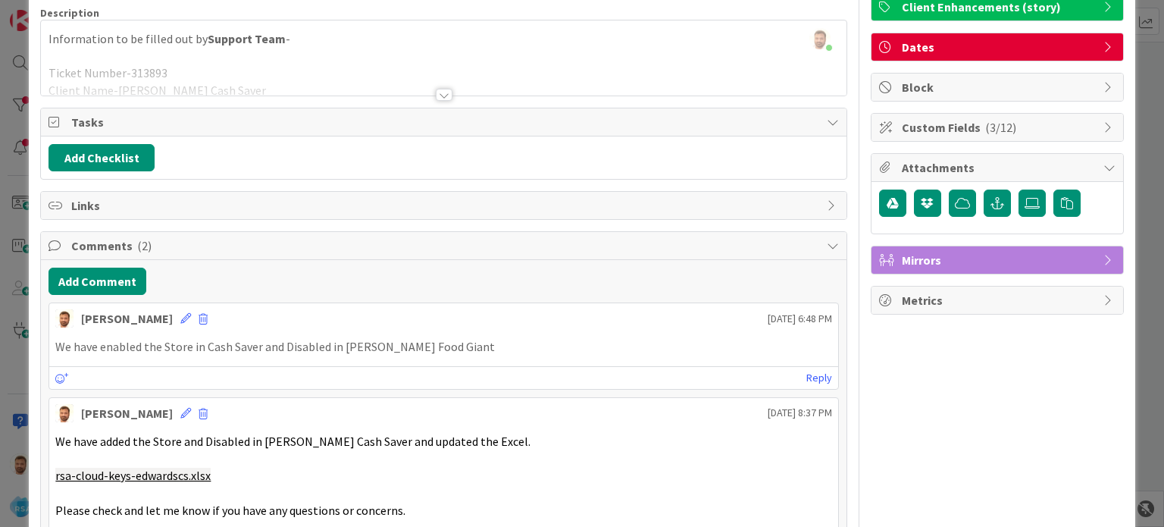
scroll to position [0, 0]
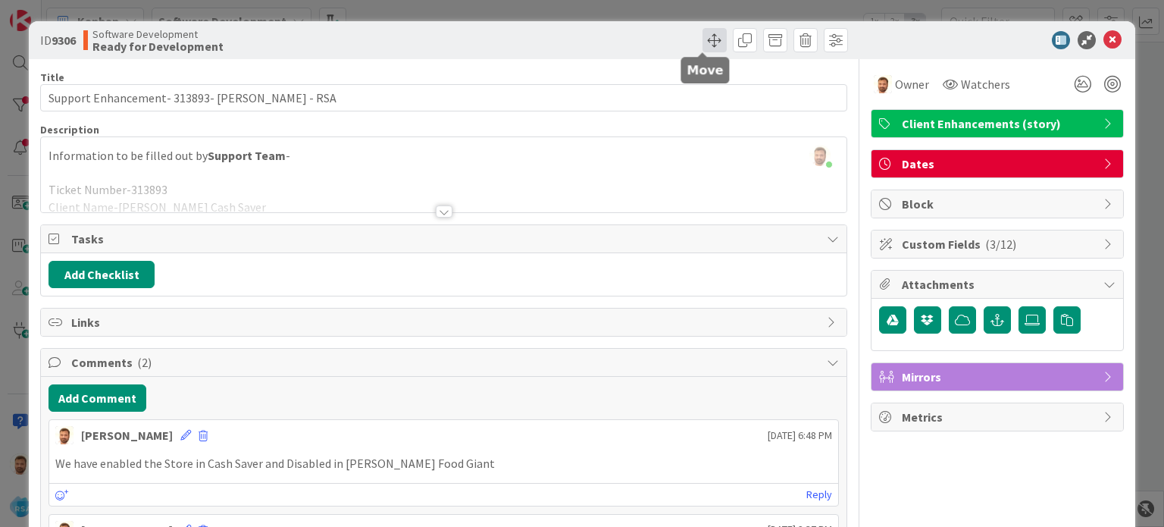
click at [705, 39] on span at bounding box center [714, 40] width 24 height 24
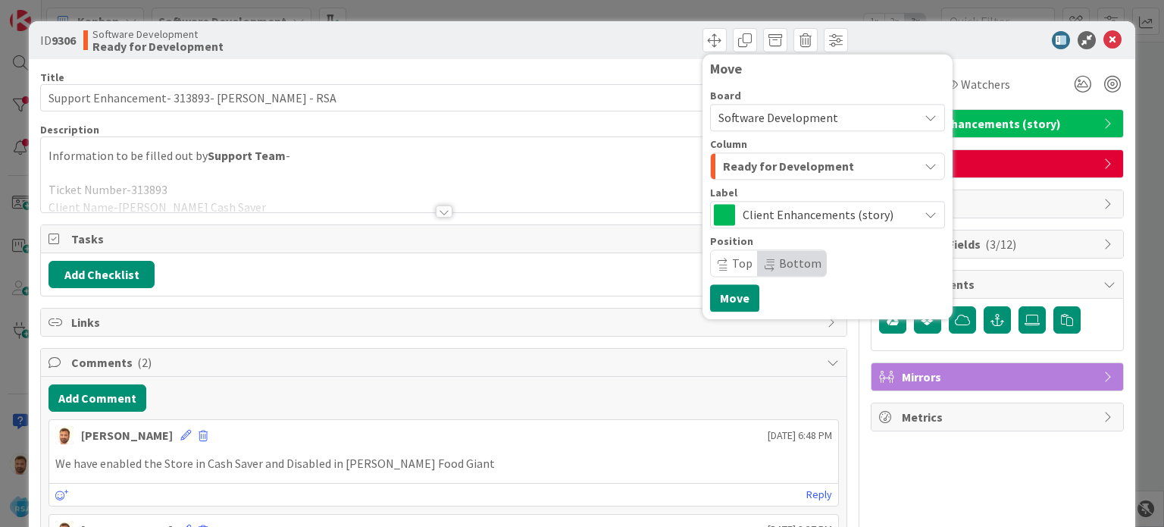
click at [733, 177] on div "Ready for Development" at bounding box center [818, 166] width 199 height 24
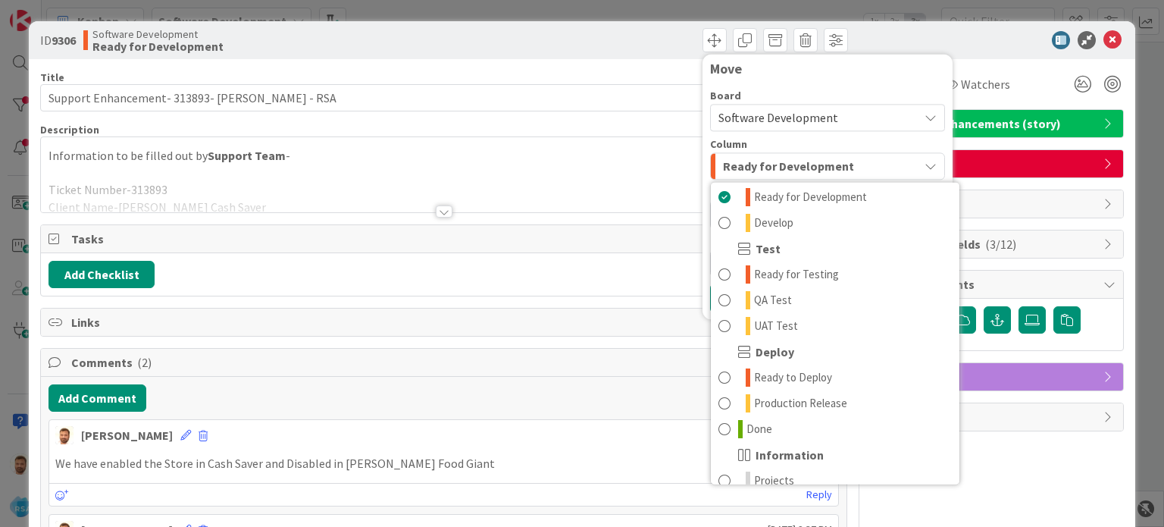
scroll to position [394, 0]
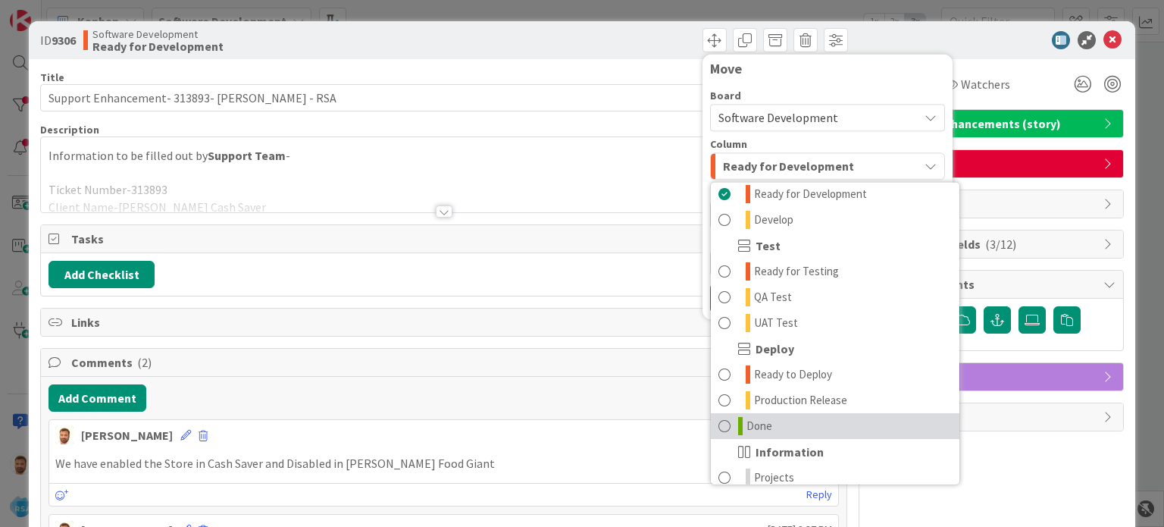
click at [754, 426] on span "Done" at bounding box center [759, 426] width 26 height 18
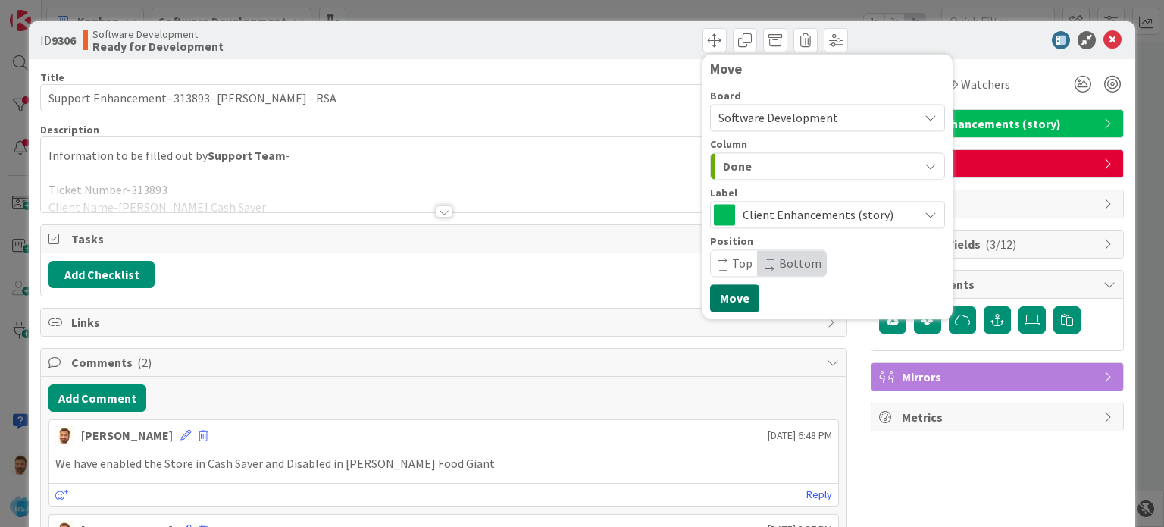
click at [715, 302] on button "Move" at bounding box center [734, 297] width 49 height 27
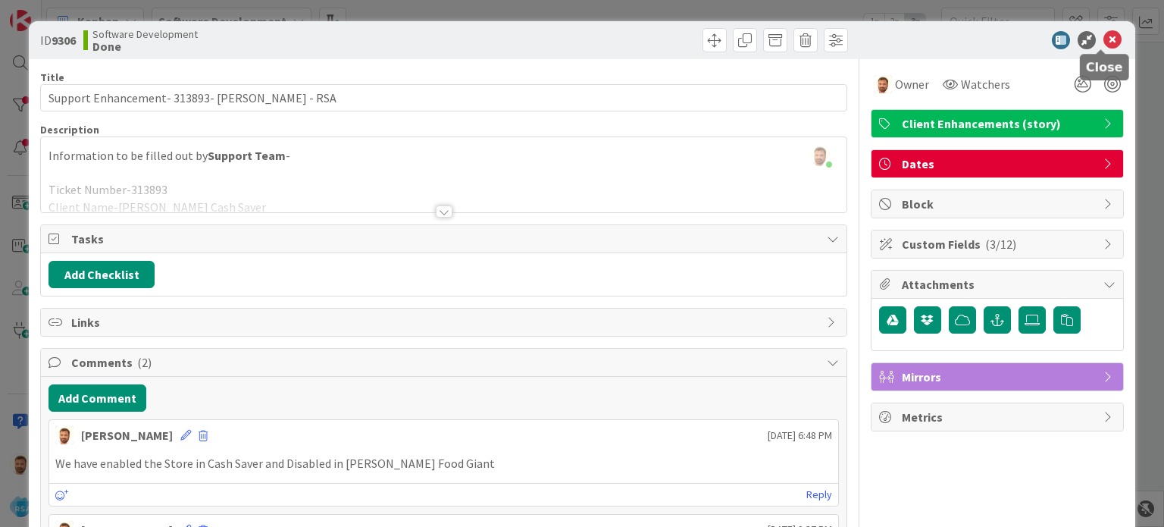
click at [1103, 38] on icon at bounding box center [1112, 40] width 18 height 18
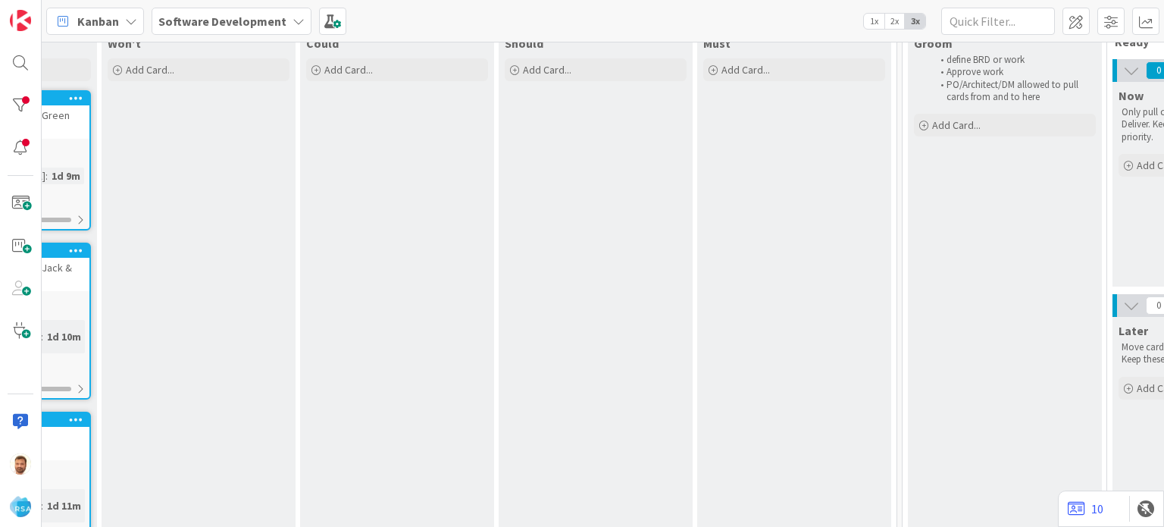
scroll to position [91, 0]
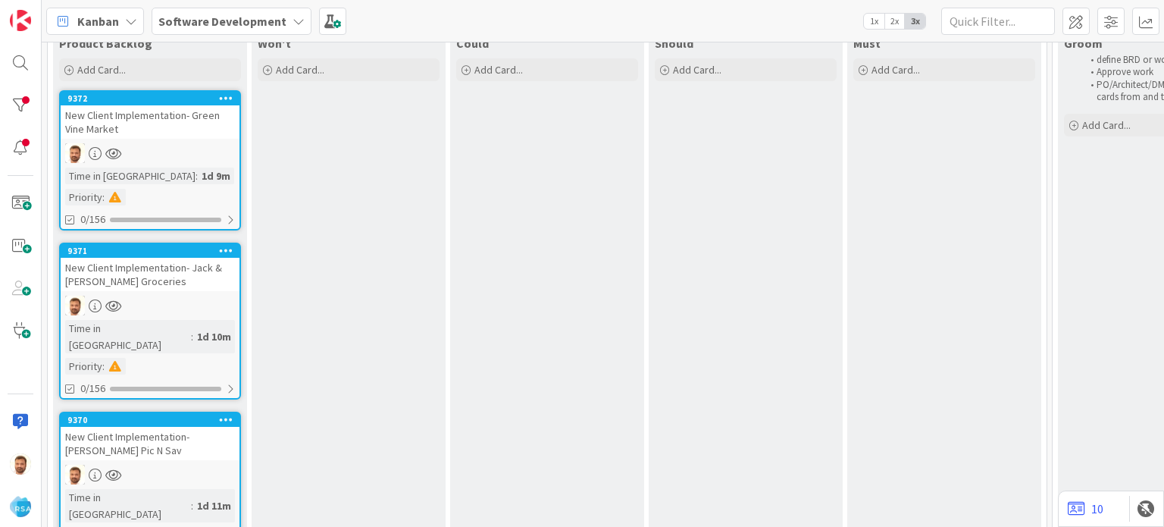
click at [152, 124] on div "New Client Implementation- Green Vine Market" at bounding box center [150, 121] width 179 height 33
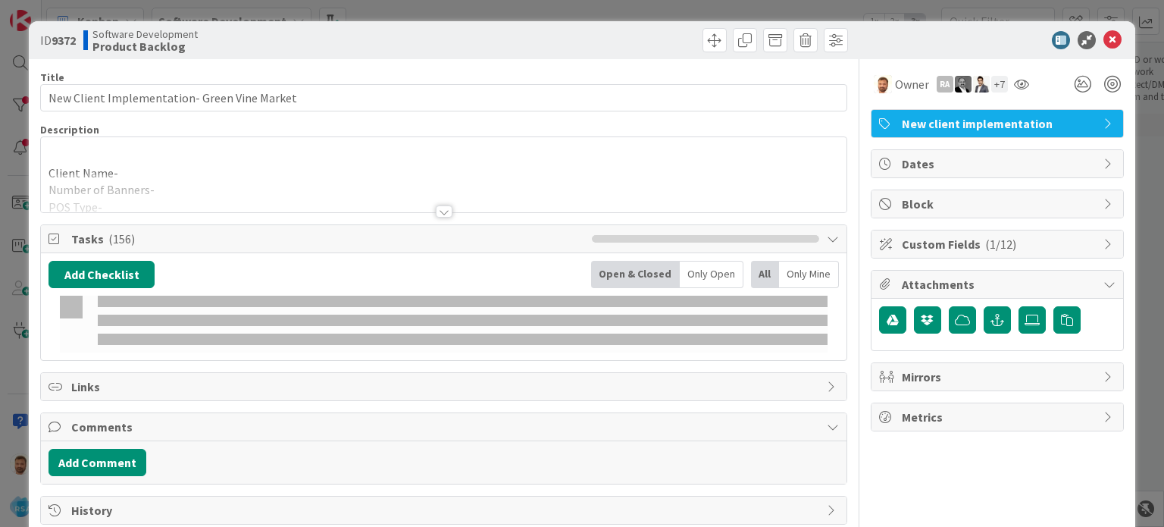
click at [1104, 41] on icon at bounding box center [1112, 40] width 18 height 18
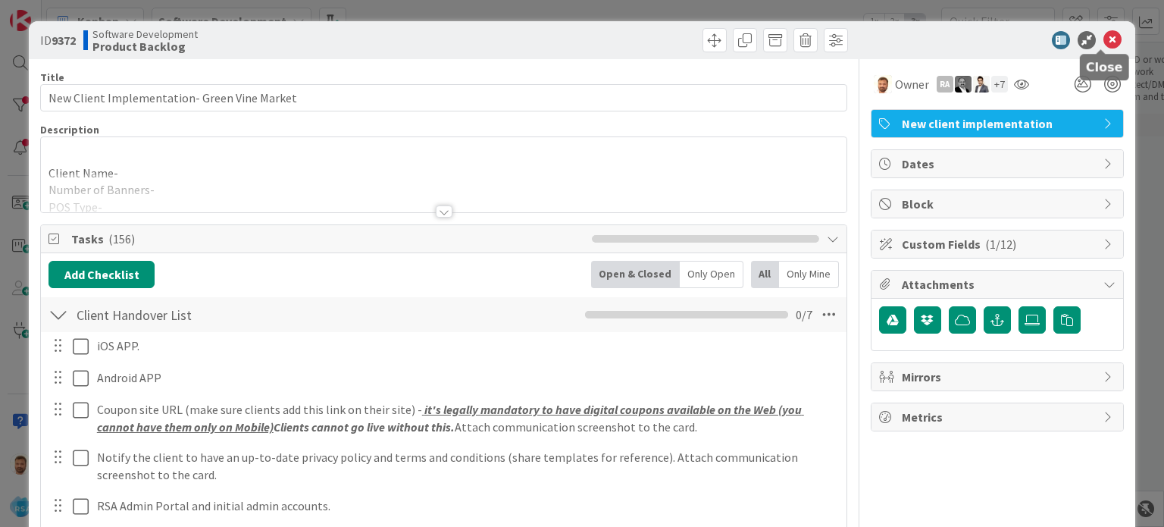
click at [1103, 42] on icon at bounding box center [1112, 40] width 18 height 18
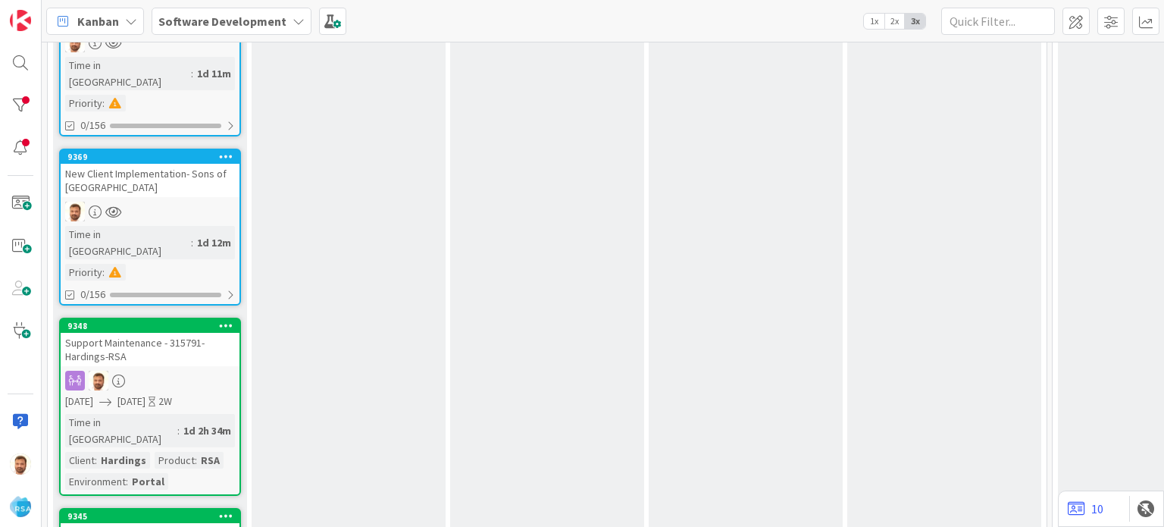
scroll to position [542, 0]
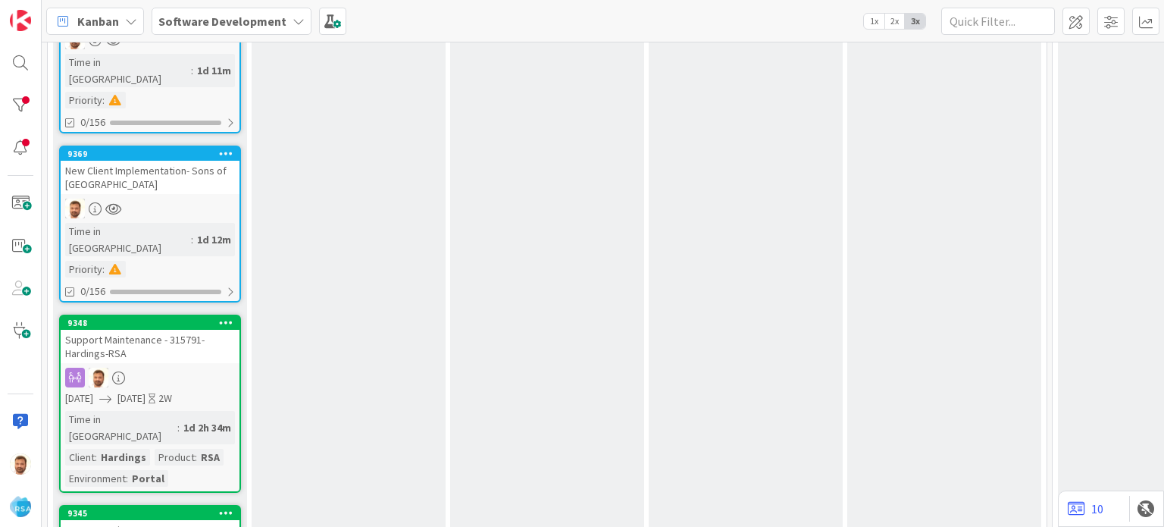
click at [148, 330] on div "Support Maintenance - 315791- Hardings-RSA" at bounding box center [150, 346] width 179 height 33
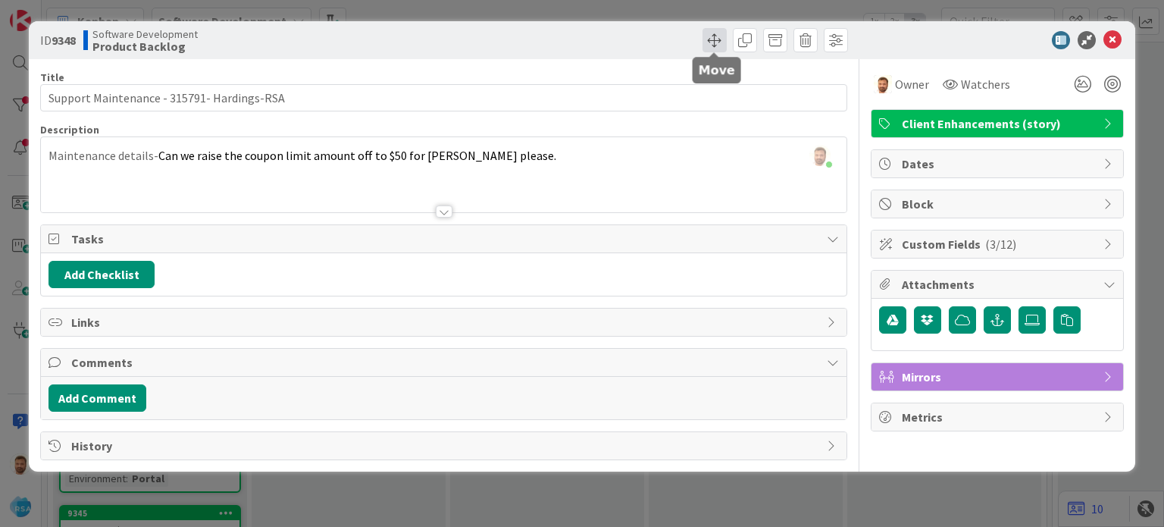
click at [708, 42] on span at bounding box center [714, 40] width 24 height 24
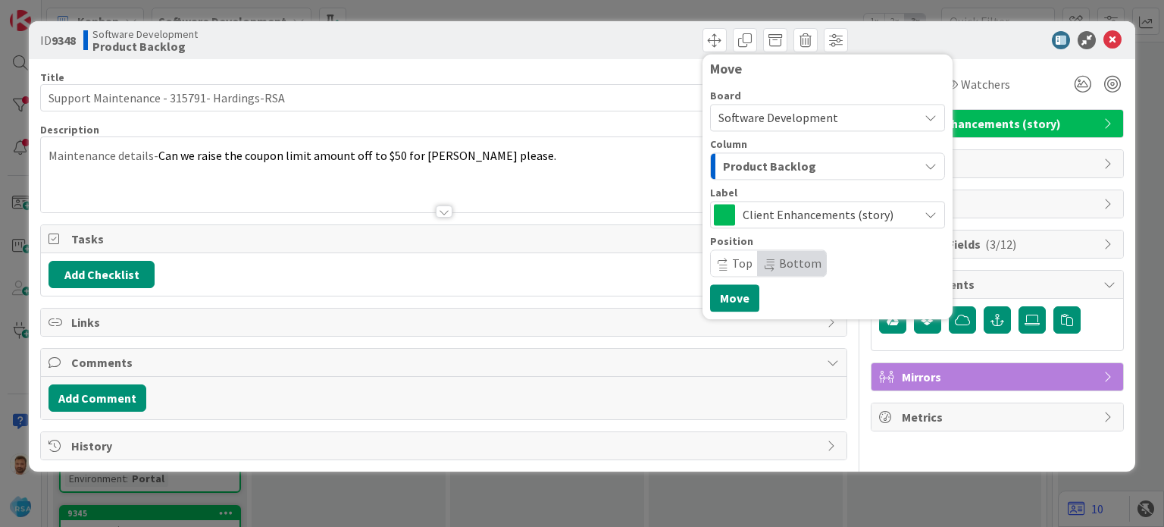
click at [743, 161] on span "Product Backlog" at bounding box center [769, 166] width 93 height 20
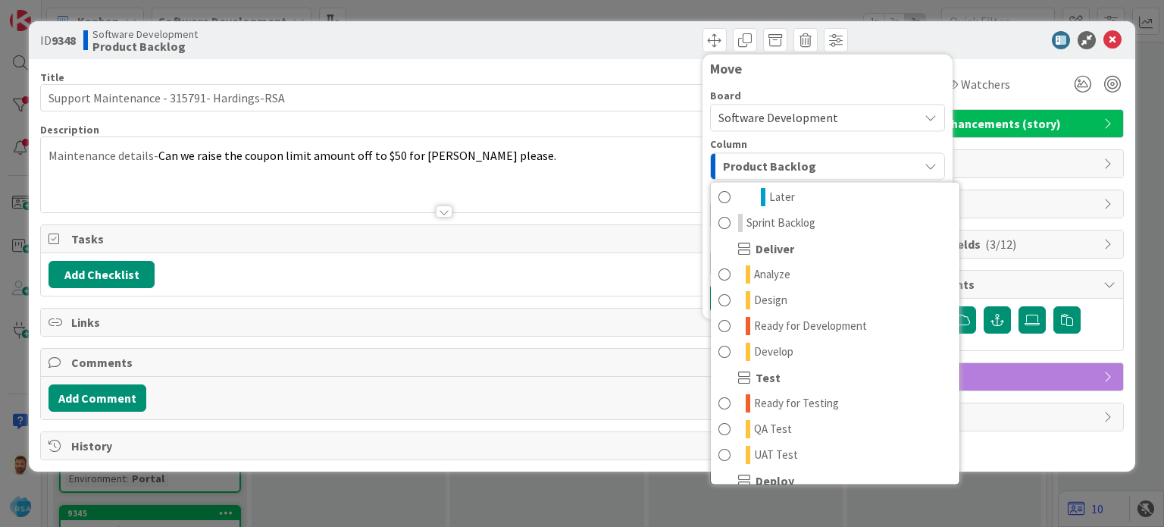
scroll to position [264, 0]
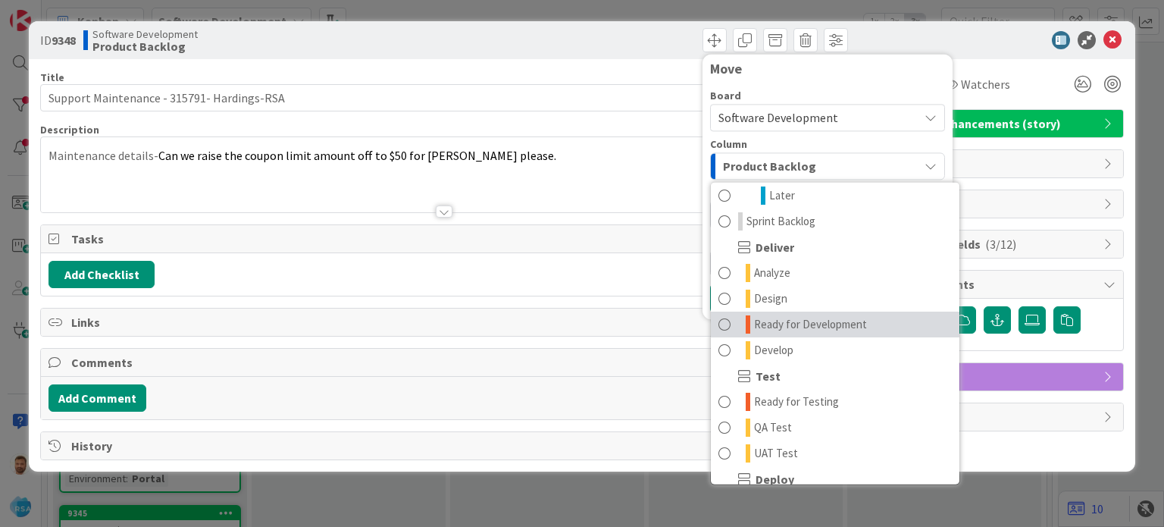
click at [807, 333] on link "Ready for Development" at bounding box center [835, 324] width 248 height 26
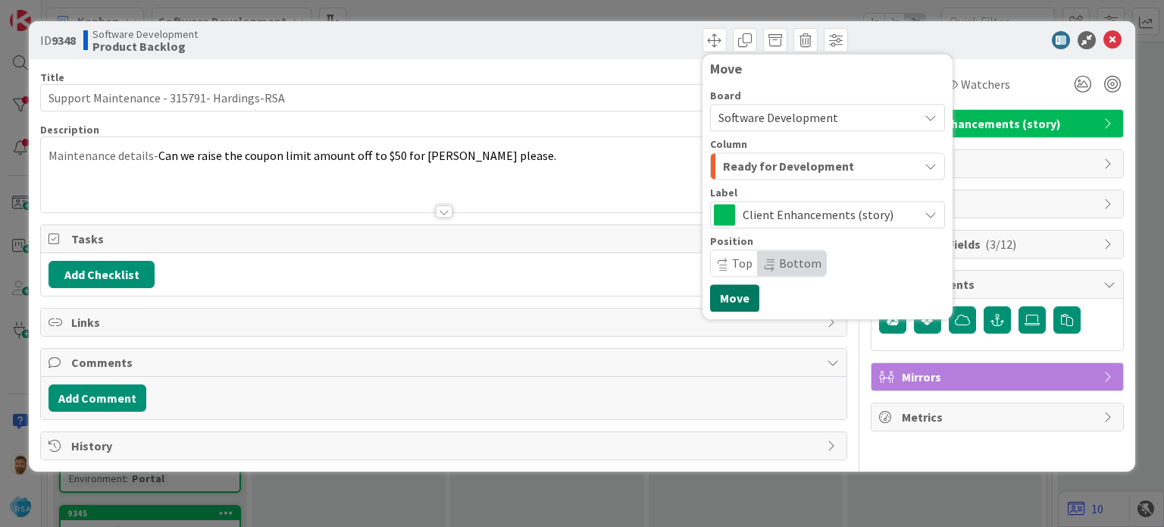
click at [733, 295] on button "Move" at bounding box center [734, 297] width 49 height 27
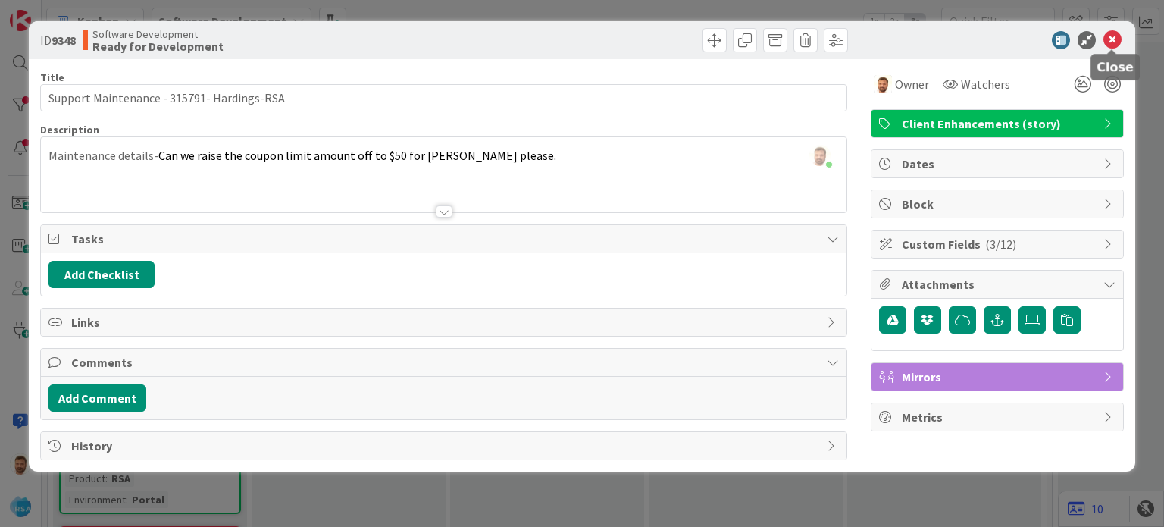
click at [1111, 38] on icon at bounding box center [1112, 40] width 18 height 18
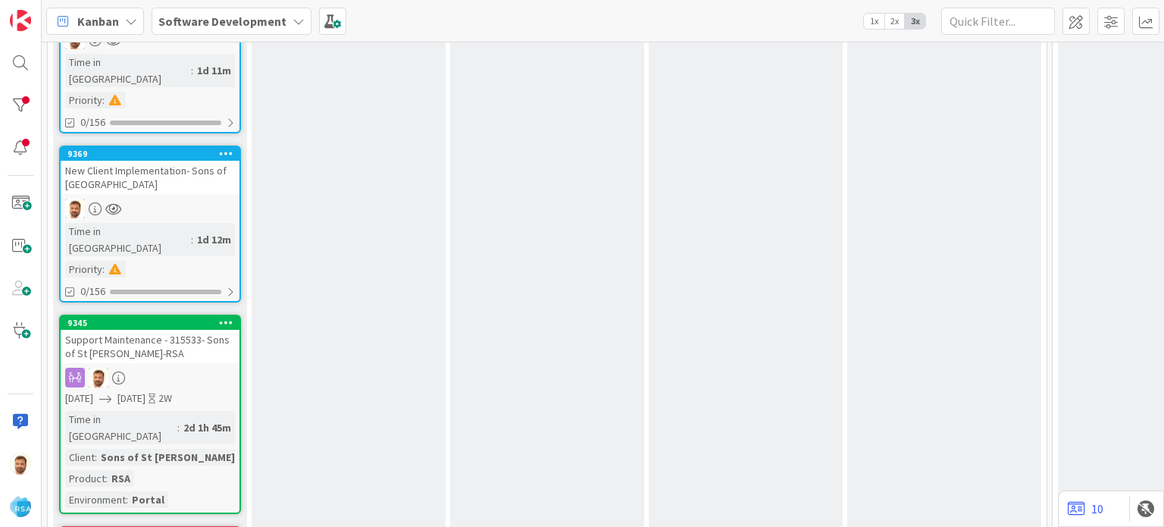
click at [161, 330] on div "Support Maintenance - 315533- Sons of St [PERSON_NAME]-RSA" at bounding box center [150, 346] width 179 height 33
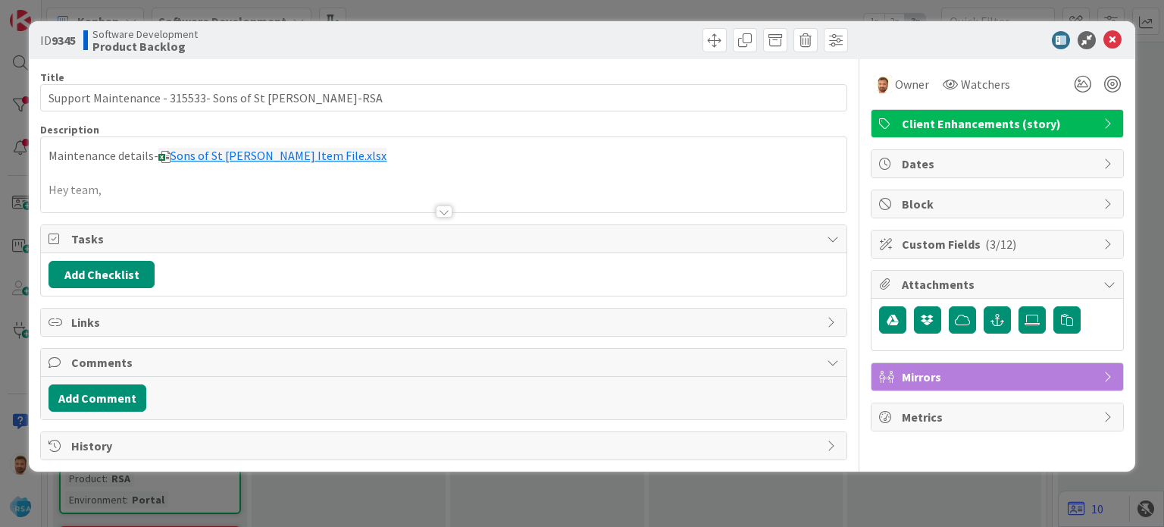
click at [438, 214] on div at bounding box center [444, 211] width 17 height 12
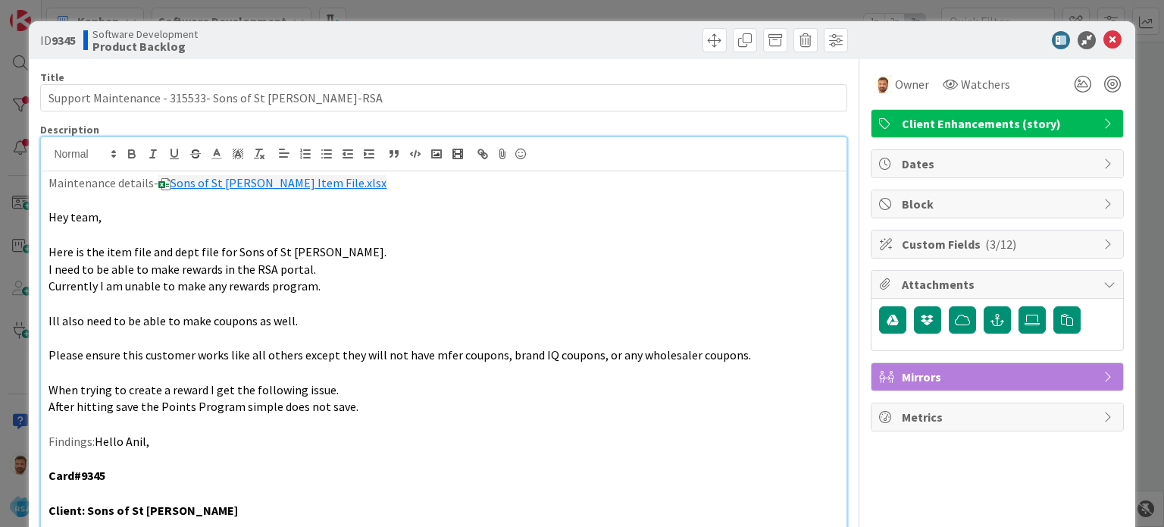
click at [705, 27] on div "ID 9345 Software Development Product Backlog" at bounding box center [581, 40] width 1105 height 38
click at [703, 31] on span at bounding box center [714, 40] width 24 height 24
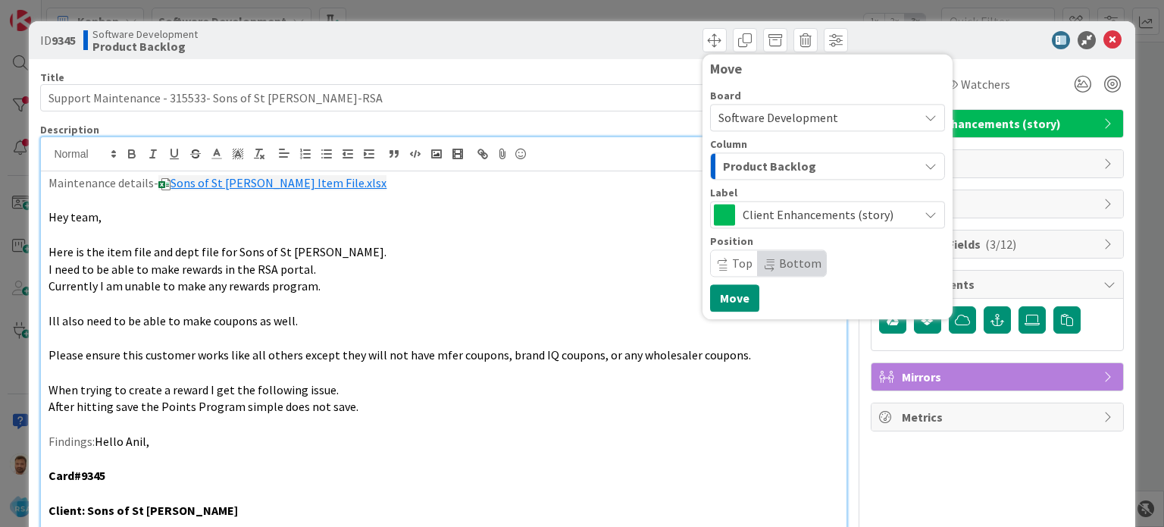
click at [767, 167] on span "Product Backlog" at bounding box center [769, 166] width 93 height 20
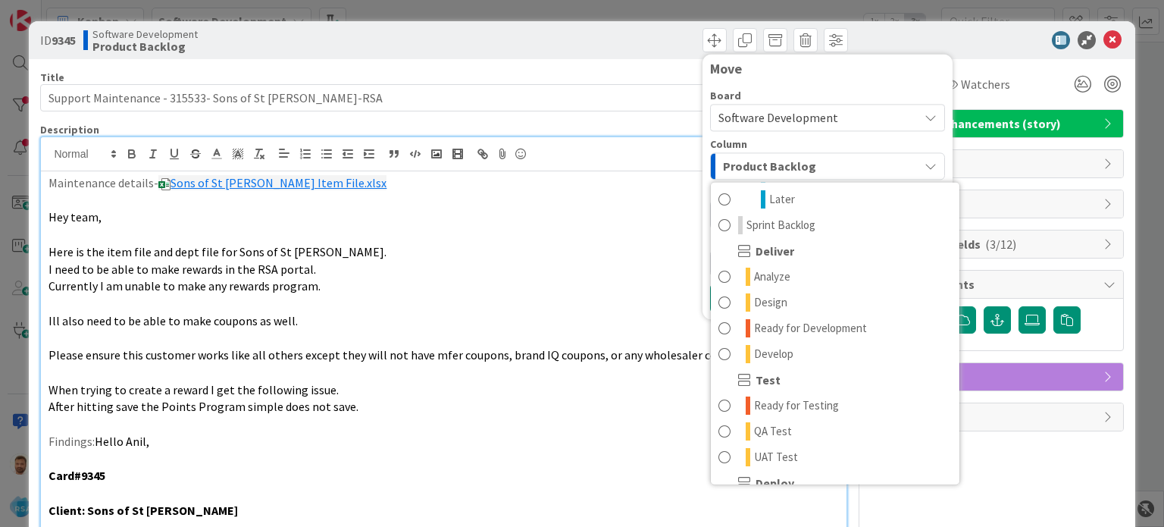
scroll to position [273, 0]
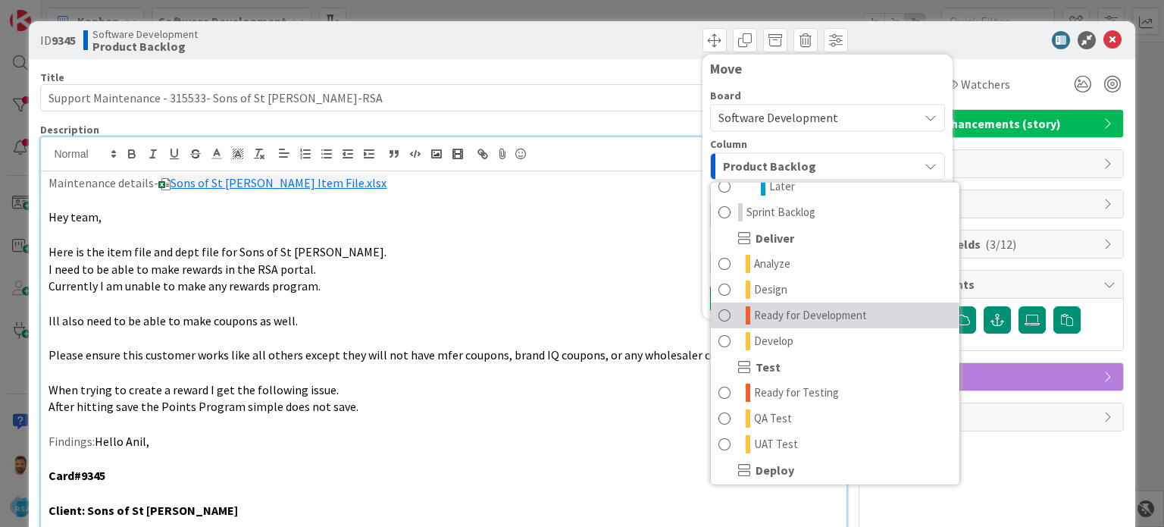
click at [792, 317] on span "Ready for Development" at bounding box center [810, 315] width 113 height 18
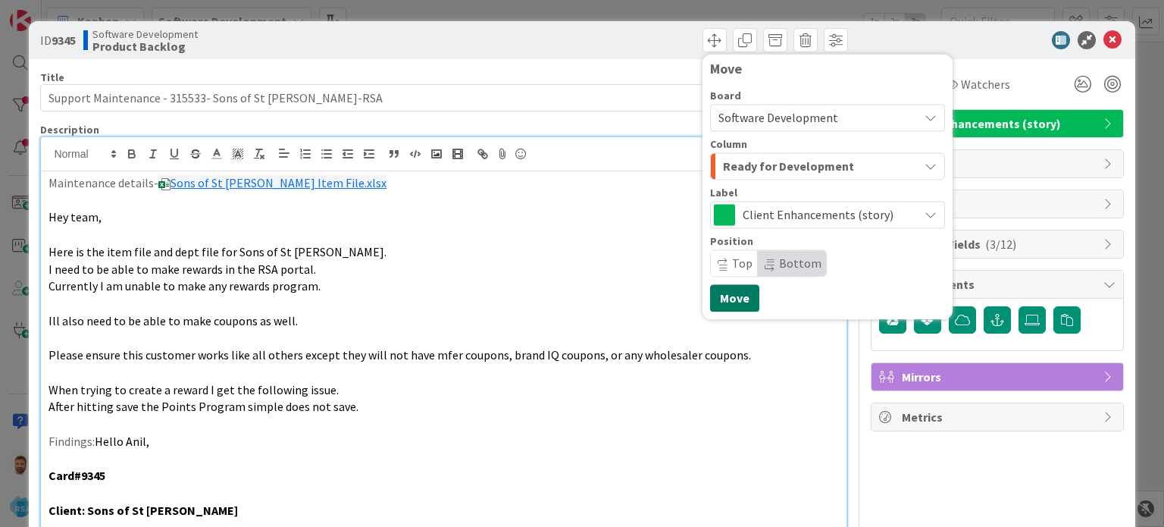
click at [710, 290] on button "Move" at bounding box center [734, 297] width 49 height 27
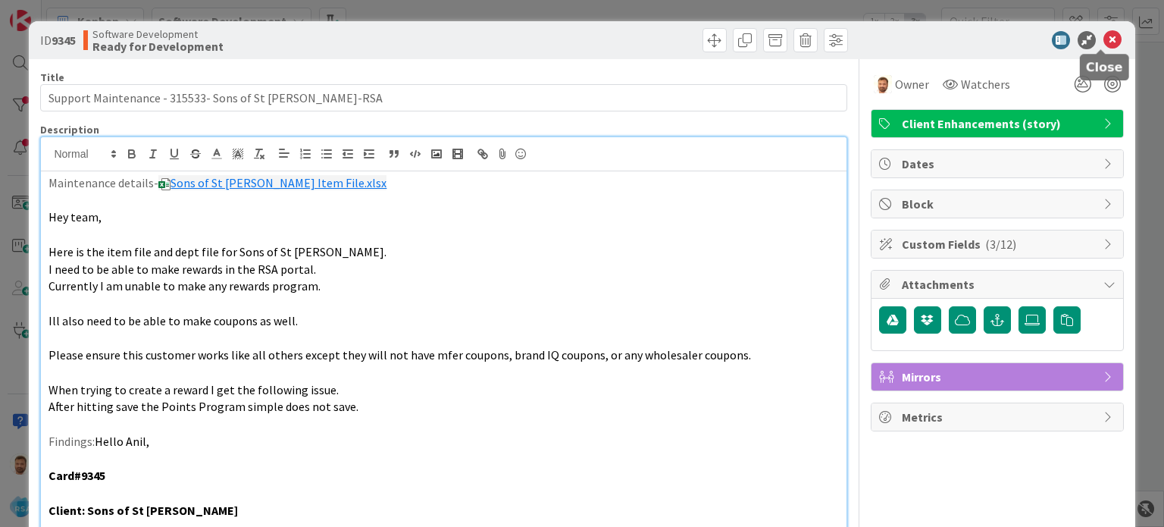
click at [1103, 34] on icon at bounding box center [1112, 40] width 18 height 18
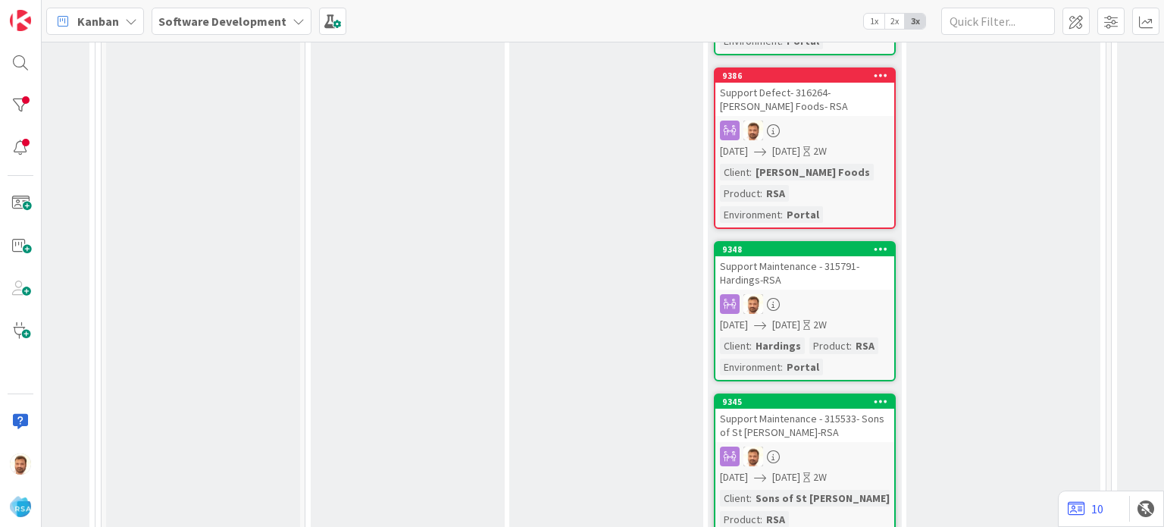
scroll to position [500, 1367]
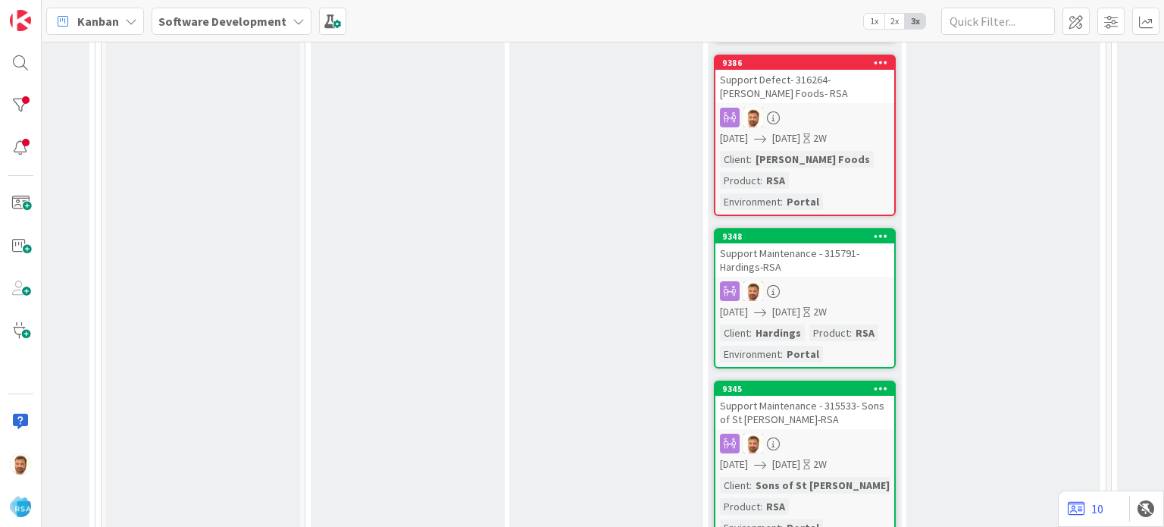
click at [780, 243] on div "Support Maintenance - 315791- Hardings-RSA" at bounding box center [804, 259] width 179 height 33
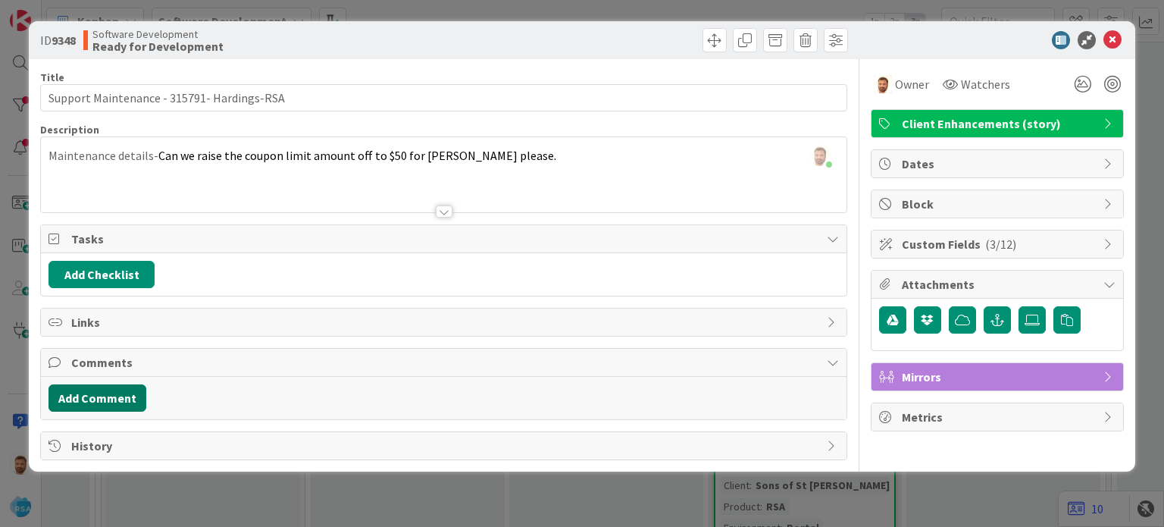
click at [125, 391] on button "Add Comment" at bounding box center [97, 397] width 98 height 27
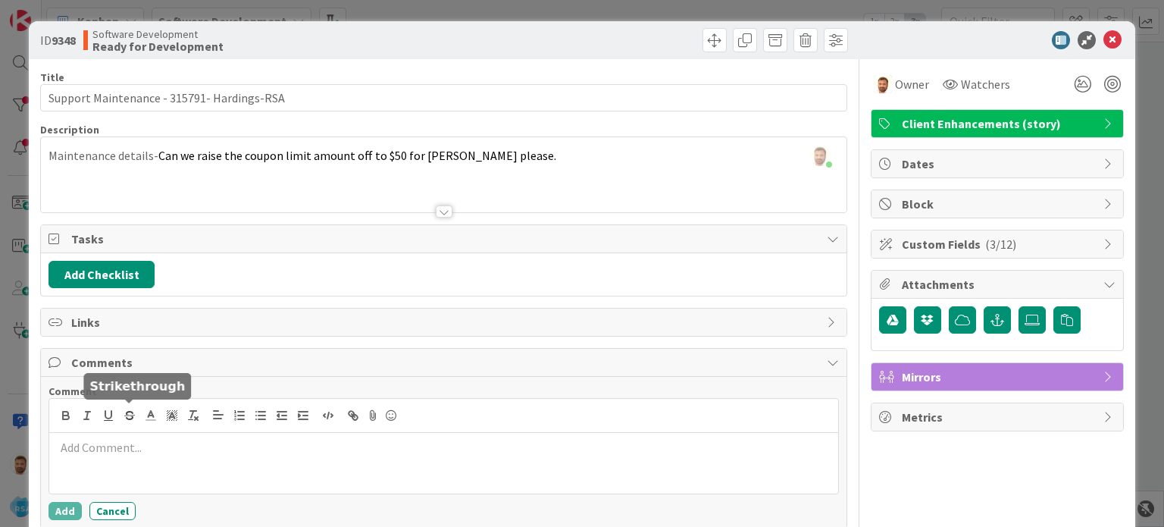
click at [125, 442] on p at bounding box center [443, 447] width 776 height 17
click at [125, 442] on p "We have incerased" at bounding box center [443, 447] width 776 height 17
click at [218, 454] on div "We have increased" at bounding box center [443, 463] width 788 height 61
click at [75, 506] on button "Add" at bounding box center [64, 511] width 33 height 18
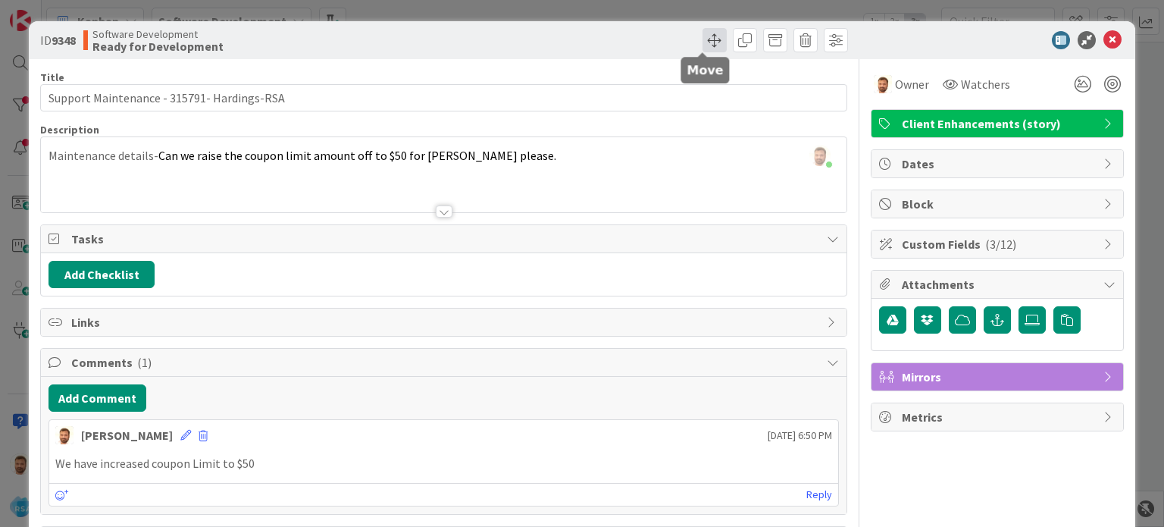
click at [709, 48] on span at bounding box center [714, 40] width 24 height 24
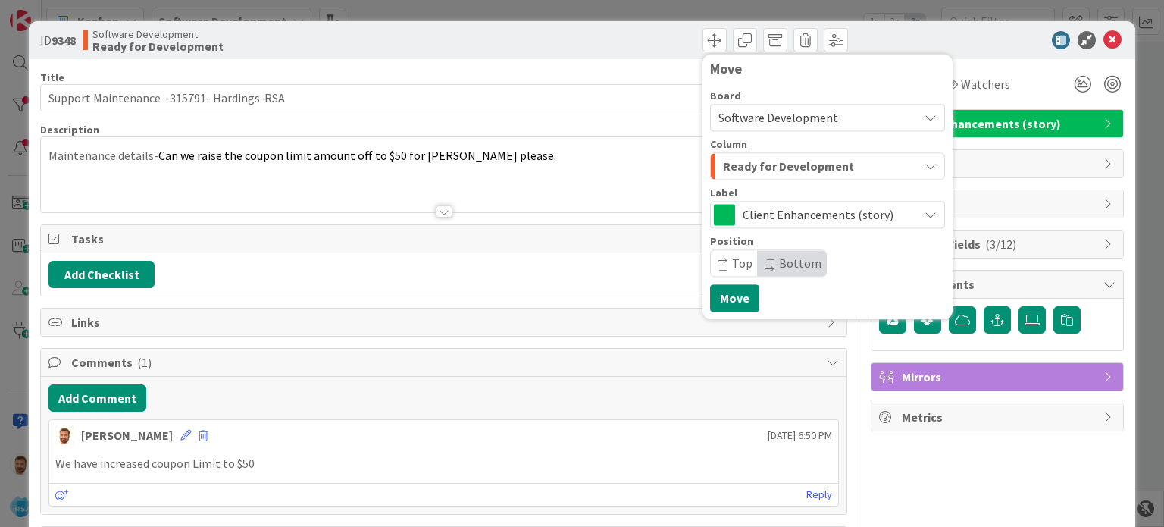
click at [761, 165] on span "Ready for Development" at bounding box center [788, 166] width 131 height 20
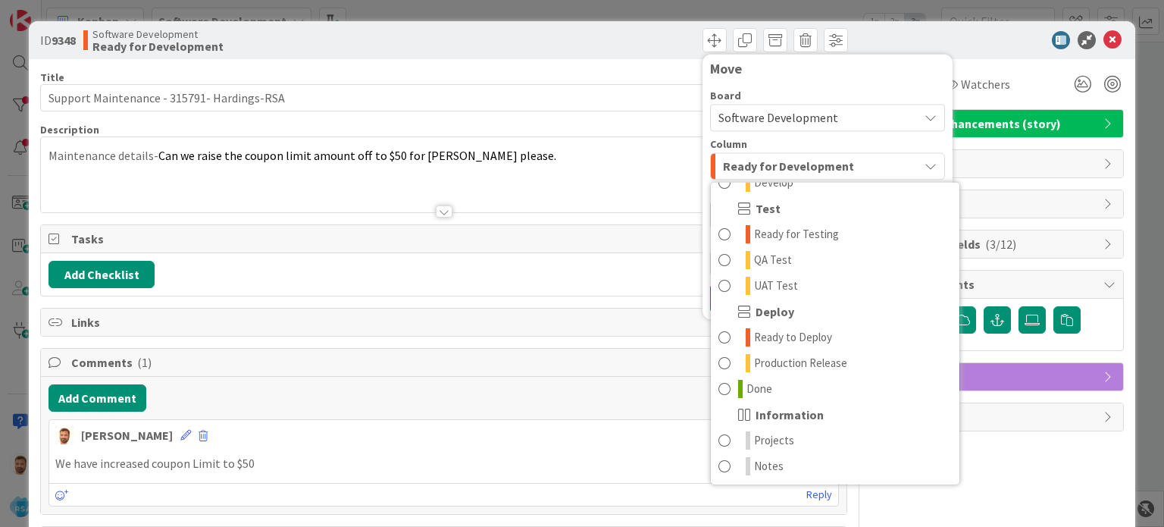
scroll to position [57, 0]
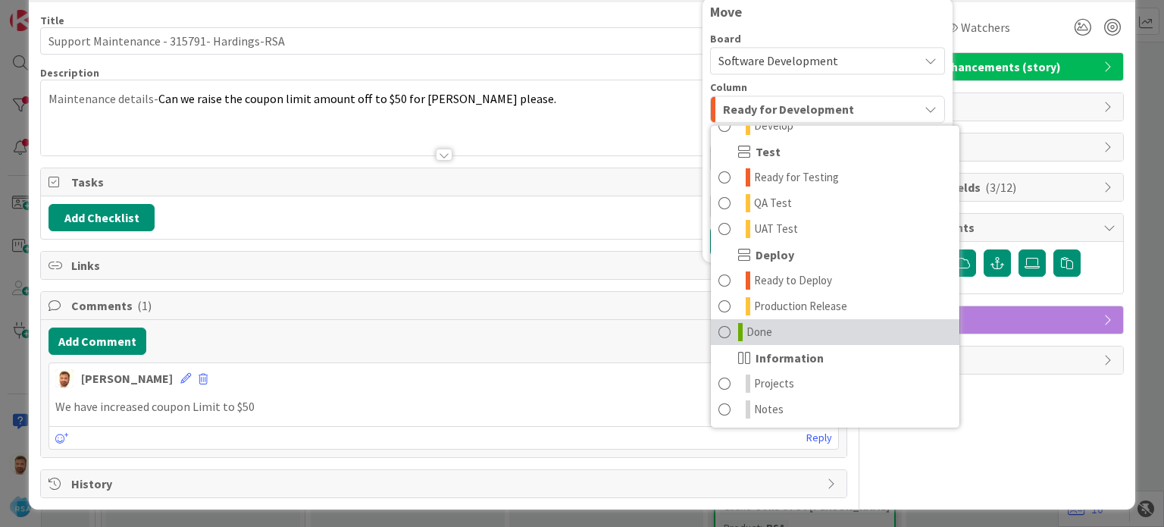
click at [718, 331] on span at bounding box center [724, 332] width 12 height 18
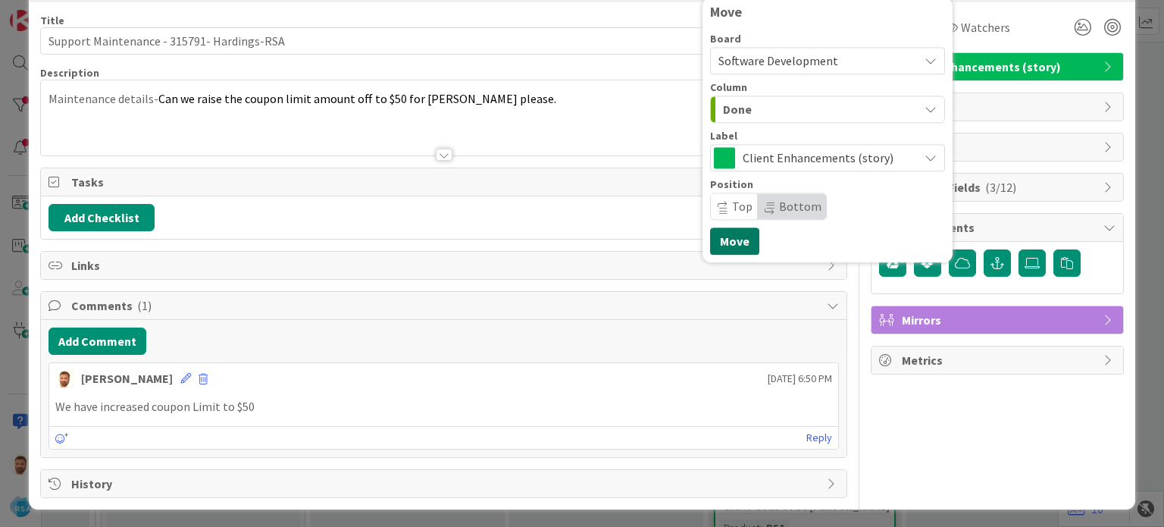
click at [721, 249] on button "Move" at bounding box center [734, 240] width 49 height 27
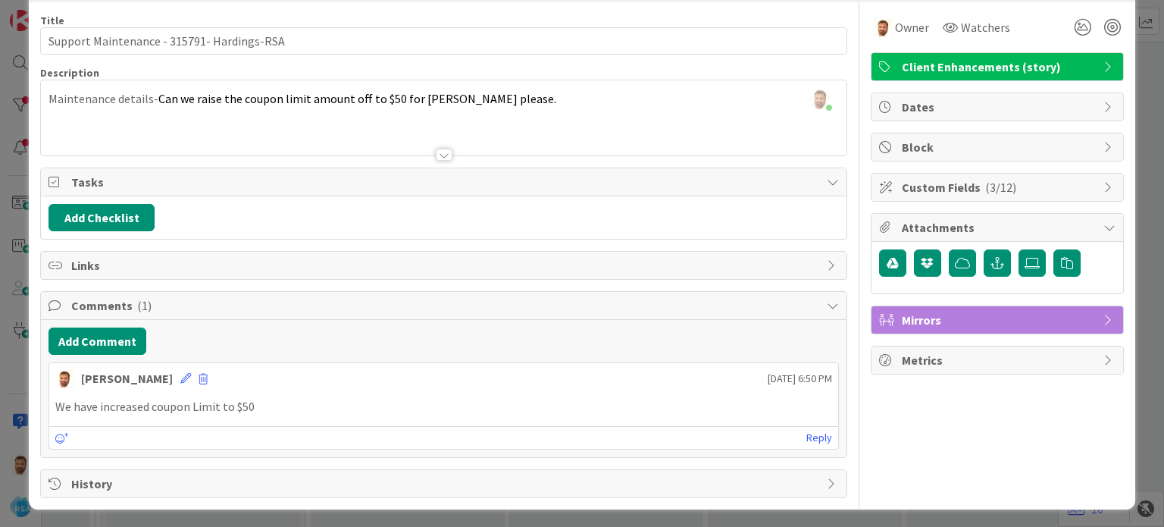
scroll to position [0, 0]
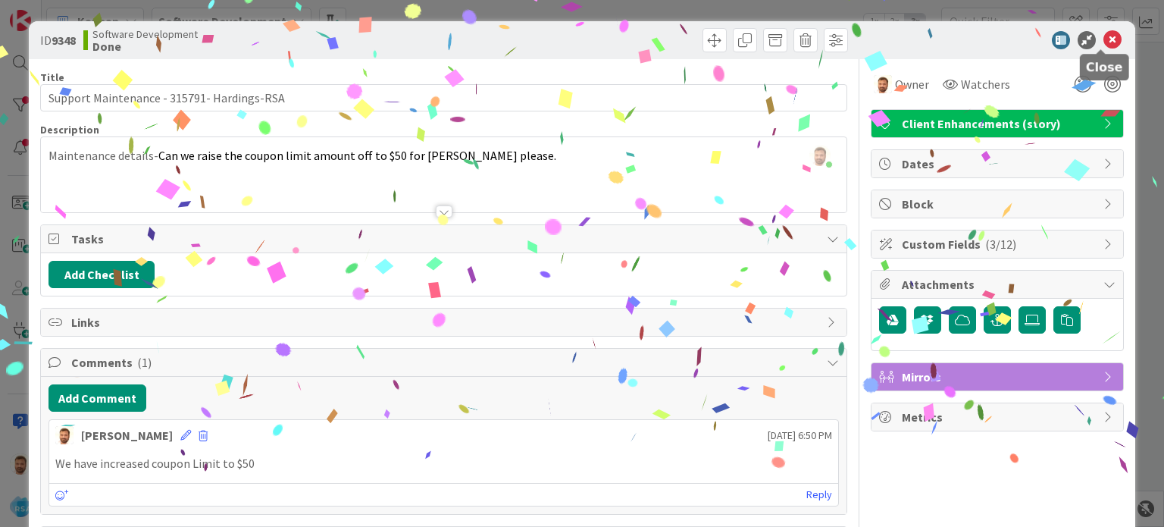
click at [1105, 39] on icon at bounding box center [1112, 40] width 18 height 18
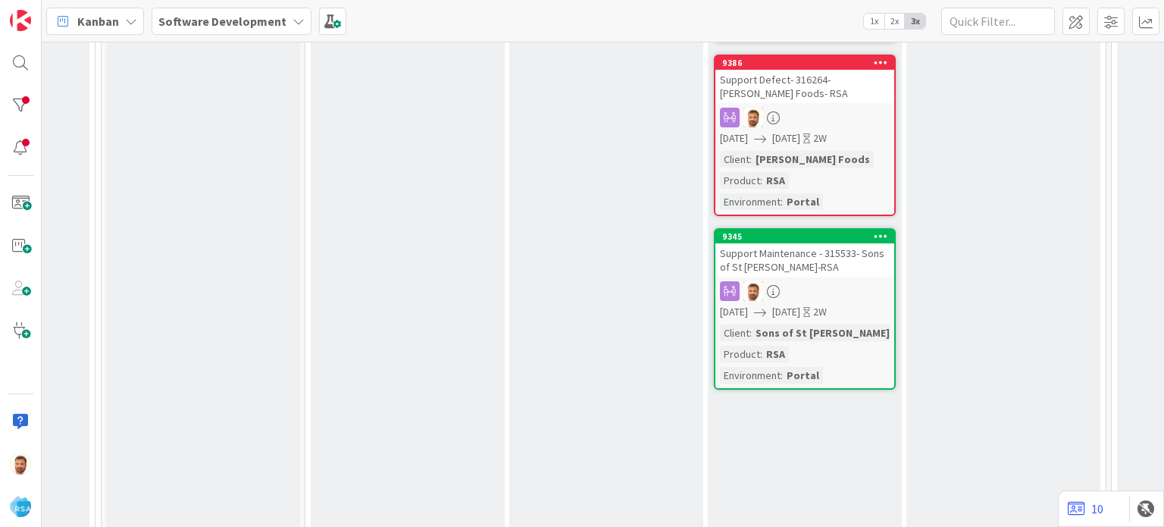
click at [790, 243] on div "Support Maintenance - 315533- Sons of St [PERSON_NAME]-RSA" at bounding box center [804, 259] width 179 height 33
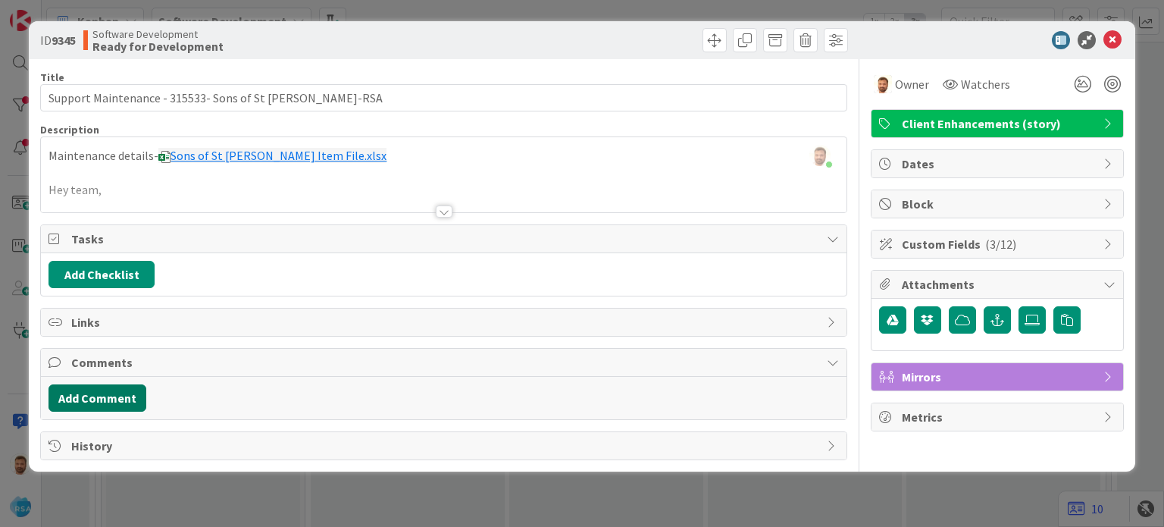
click at [123, 384] on button "Add Comment" at bounding box center [97, 397] width 98 height 27
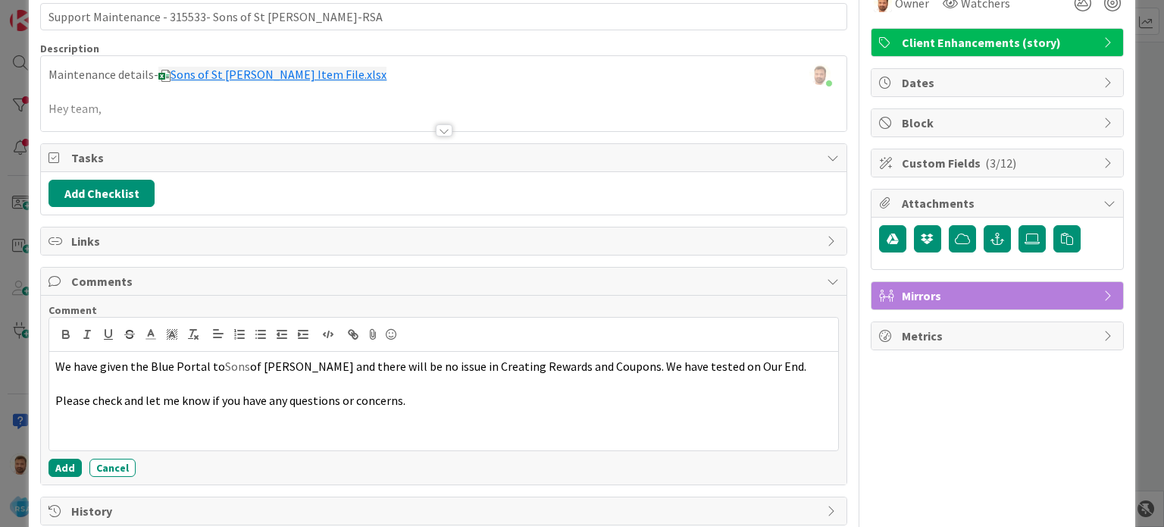
scroll to position [82, 0]
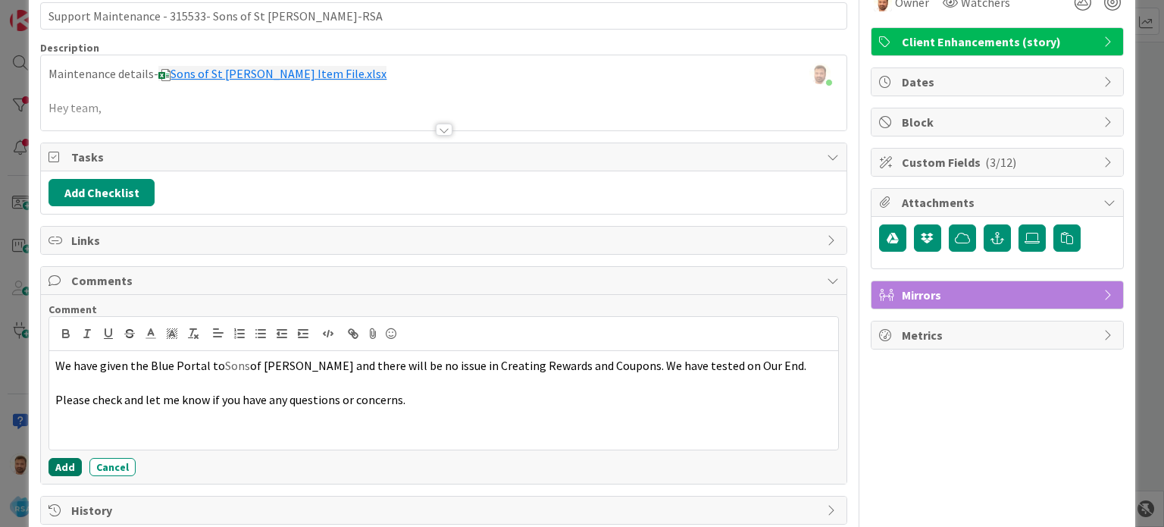
click at [73, 463] on button "Add" at bounding box center [64, 467] width 33 height 18
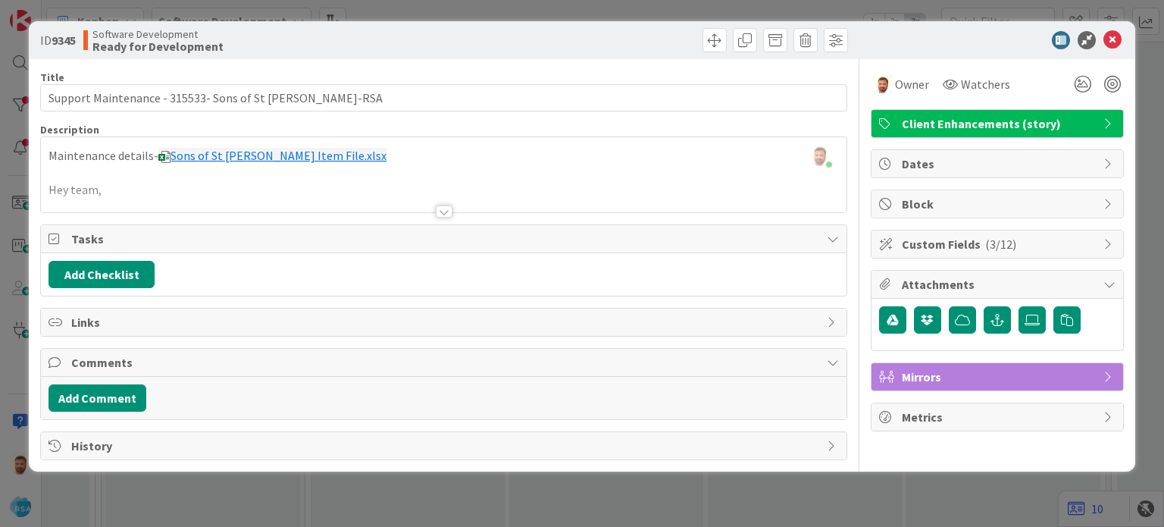
scroll to position [0, 0]
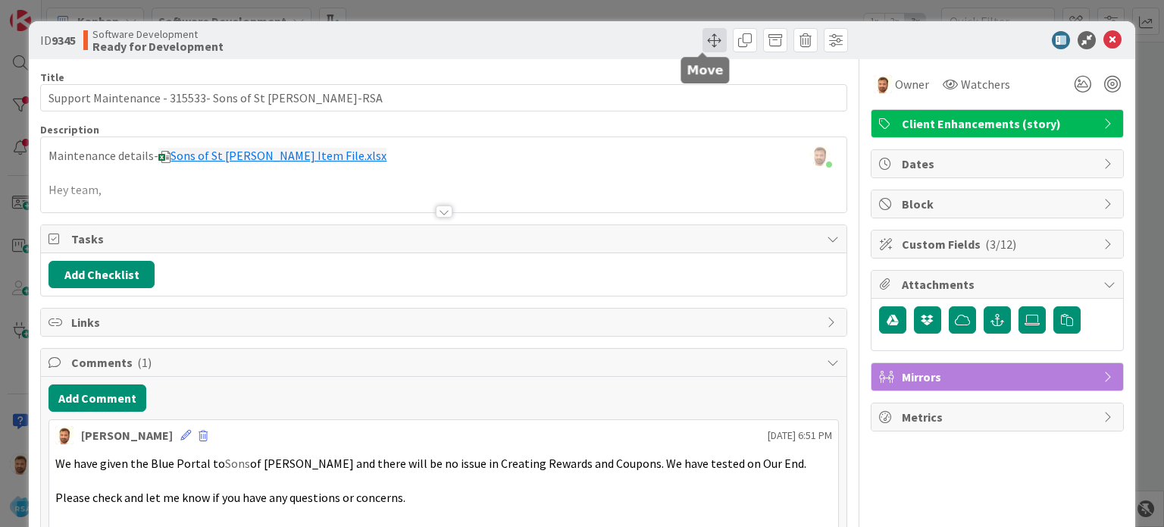
click at [706, 39] on span at bounding box center [714, 40] width 24 height 24
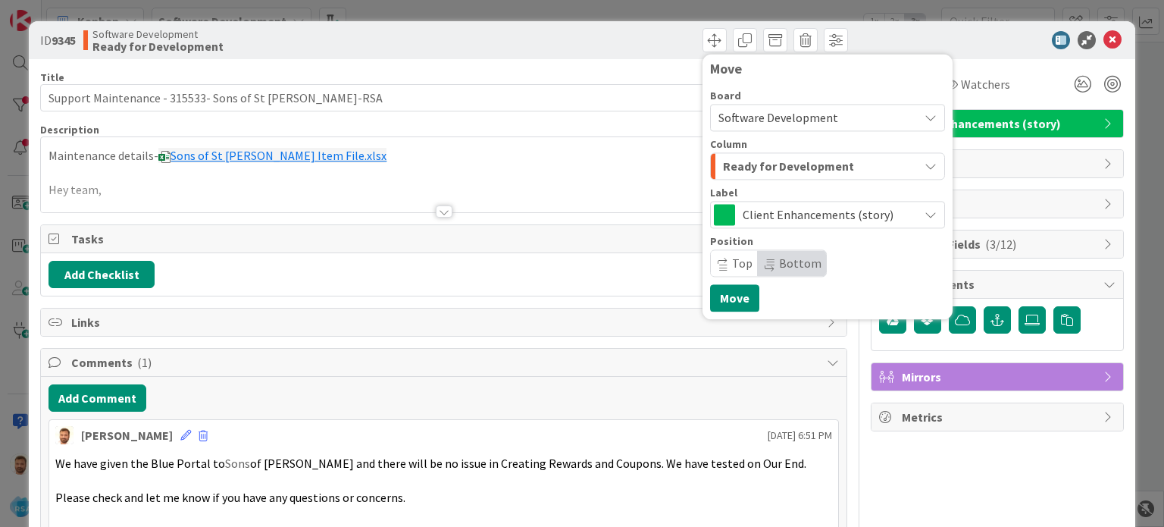
click at [765, 167] on span "Ready for Development" at bounding box center [788, 166] width 131 height 20
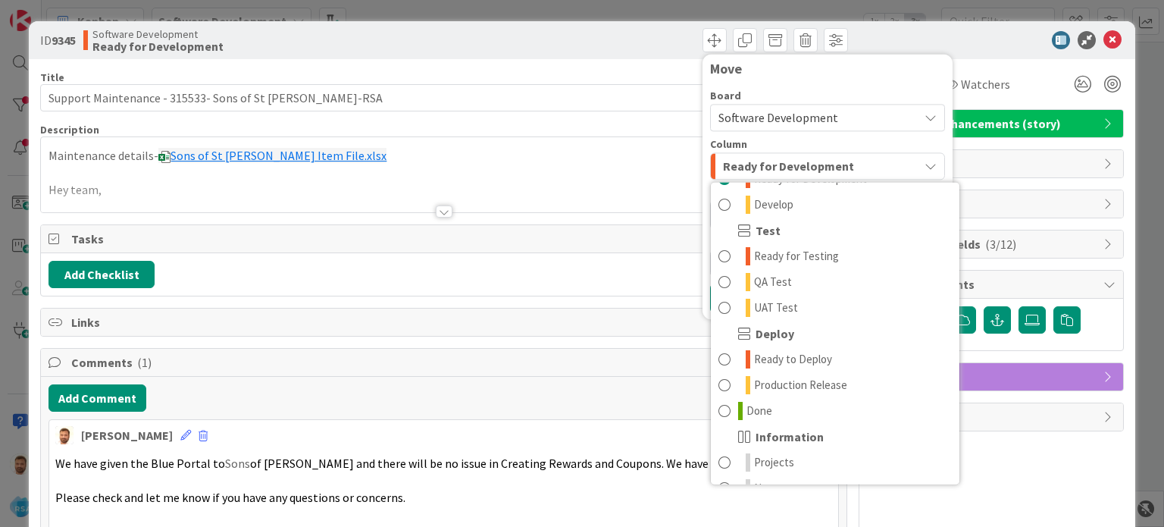
scroll to position [411, 0]
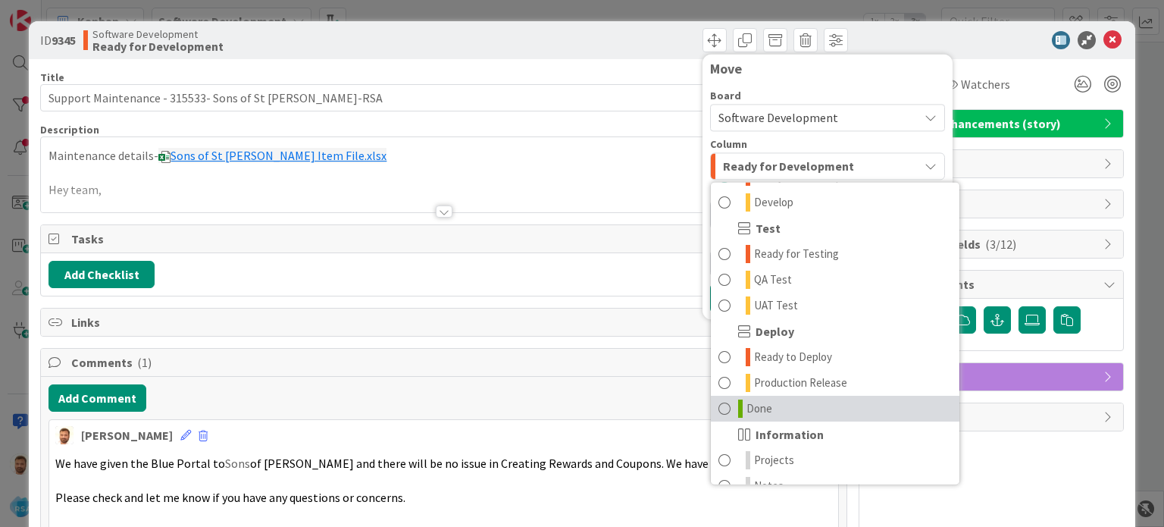
click at [718, 411] on span at bounding box center [724, 408] width 12 height 18
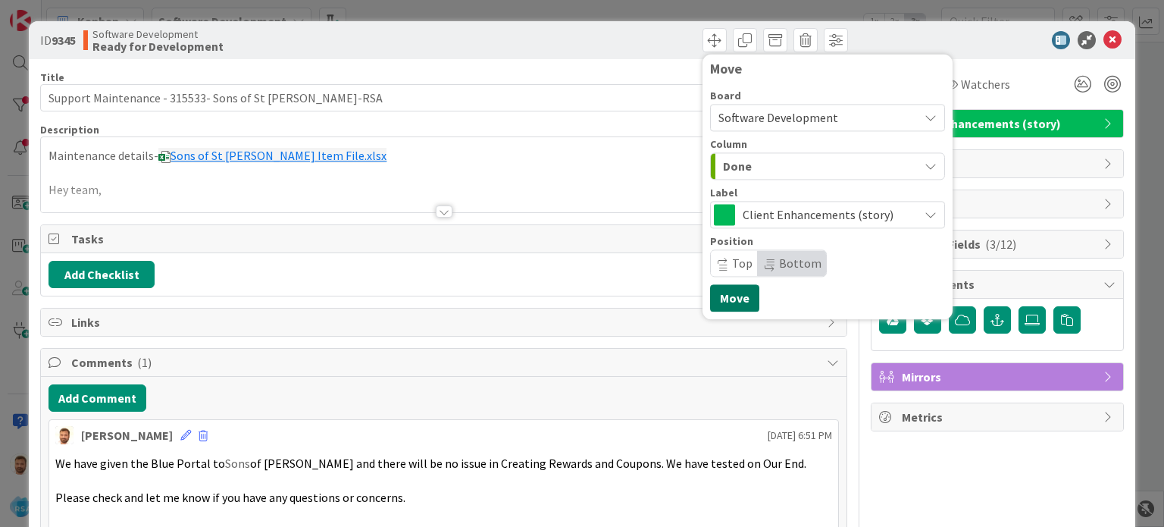
click at [726, 298] on button "Move" at bounding box center [734, 297] width 49 height 27
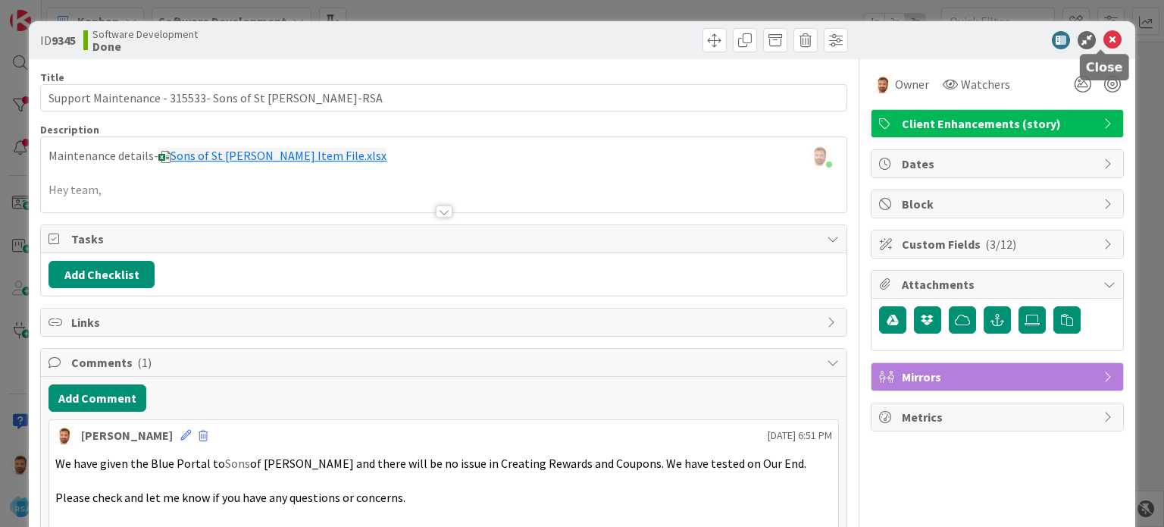
click at [1103, 45] on icon at bounding box center [1112, 40] width 18 height 18
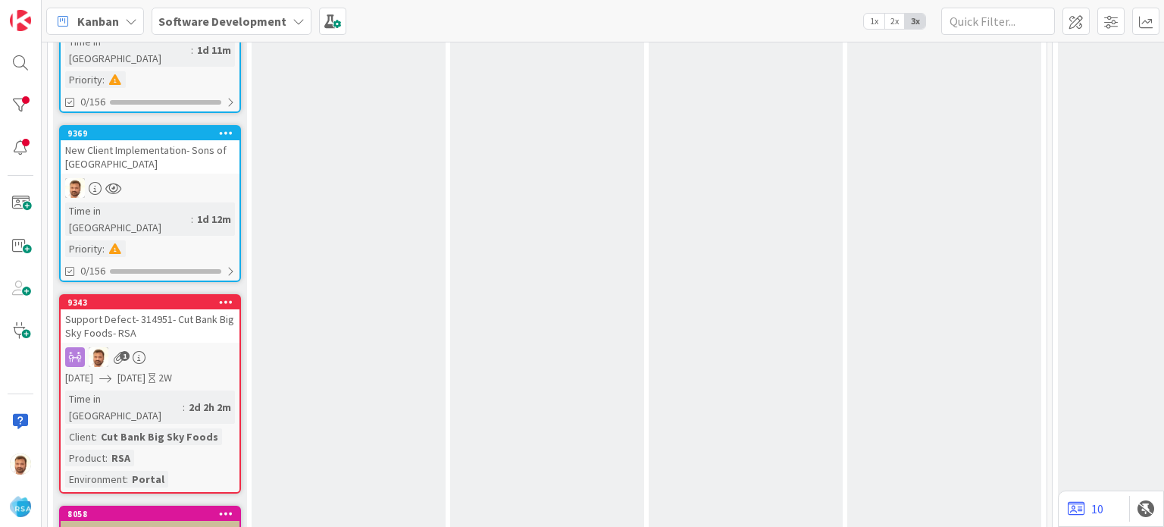
scroll to position [489, 0]
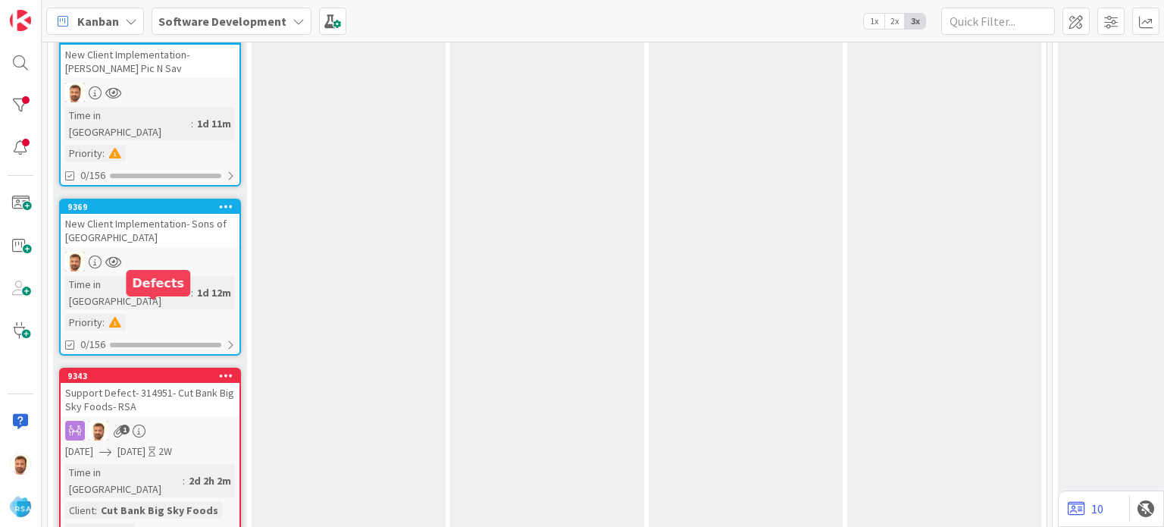
click at [179, 369] on div "9343" at bounding box center [150, 376] width 179 height 14
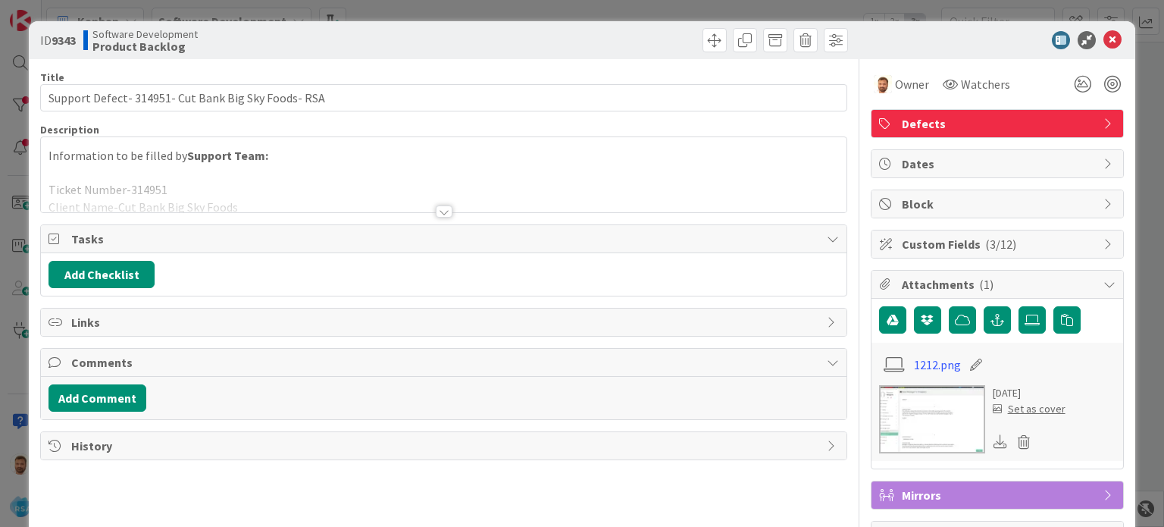
click at [432, 204] on div at bounding box center [443, 192] width 805 height 39
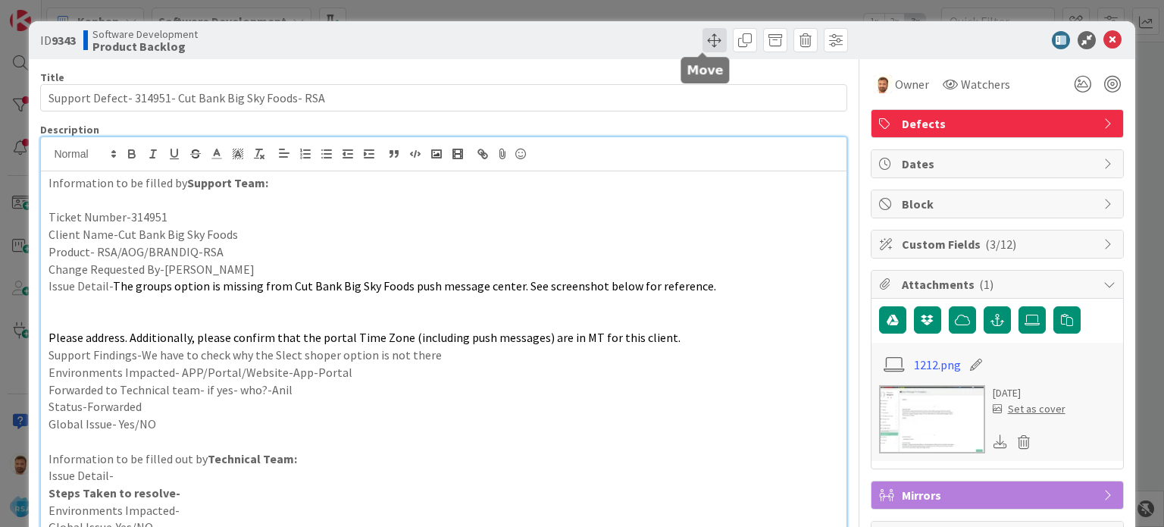
click at [702, 49] on span at bounding box center [714, 40] width 24 height 24
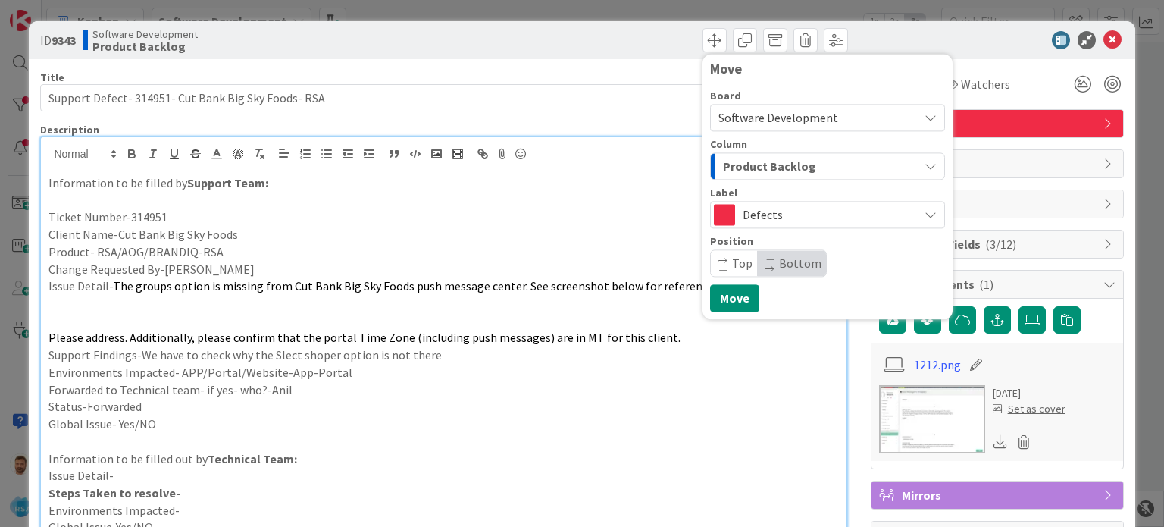
click at [742, 180] on div "Board Software Development Column Product Backlog Label Defects Position Top Bo…" at bounding box center [827, 183] width 235 height 186
click at [745, 166] on span "Product Backlog" at bounding box center [769, 166] width 93 height 20
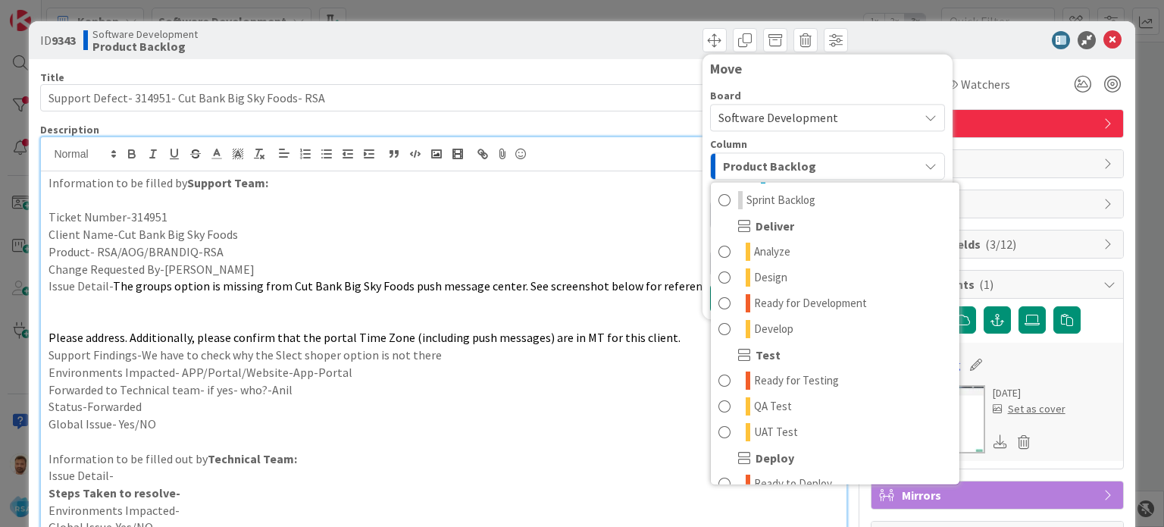
scroll to position [286, 0]
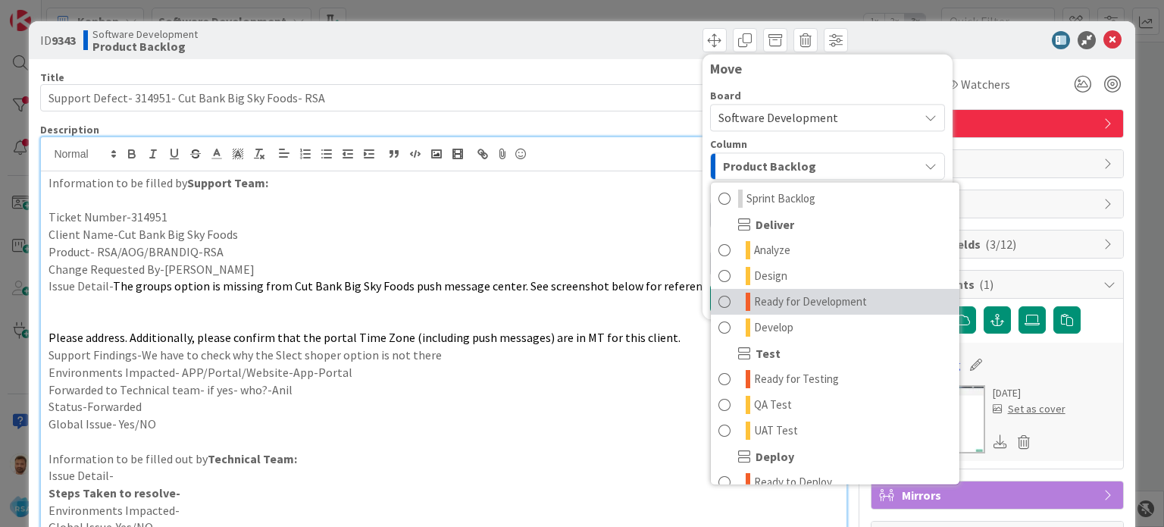
click at [820, 305] on span "Ready for Development" at bounding box center [810, 301] width 113 height 18
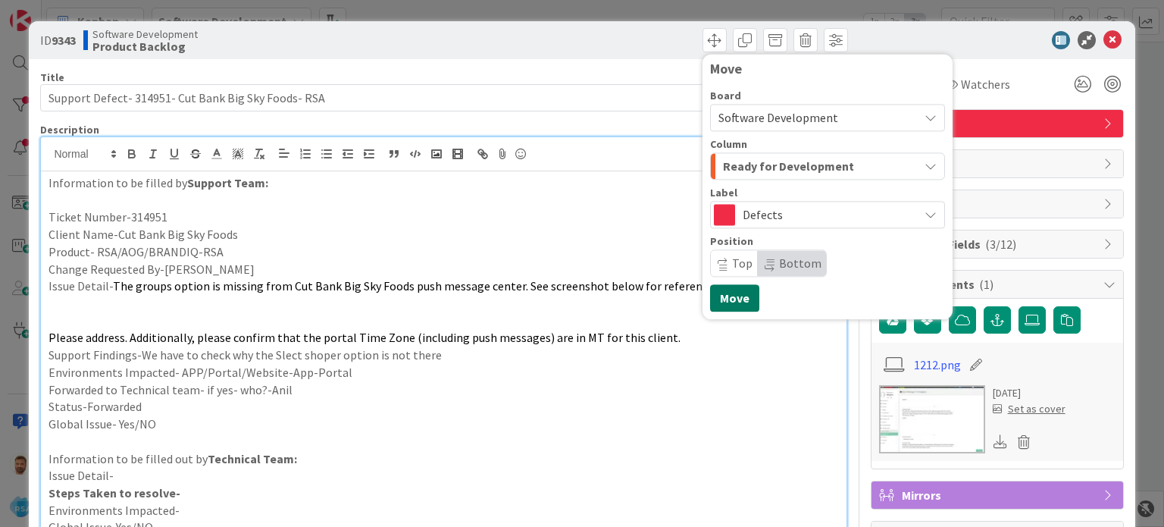
click at [715, 300] on button "Move" at bounding box center [734, 297] width 49 height 27
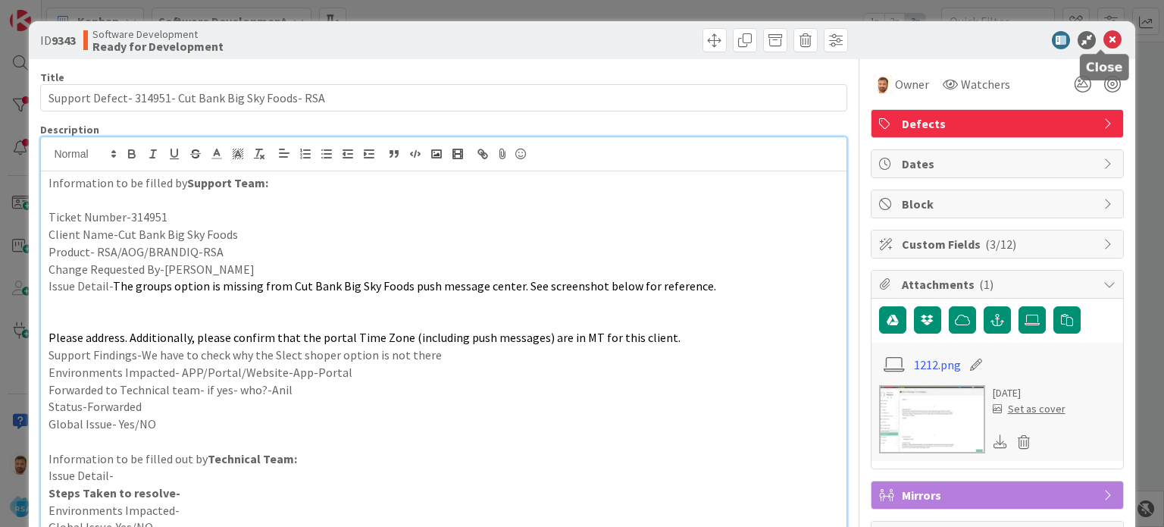
click at [1103, 35] on icon at bounding box center [1112, 40] width 18 height 18
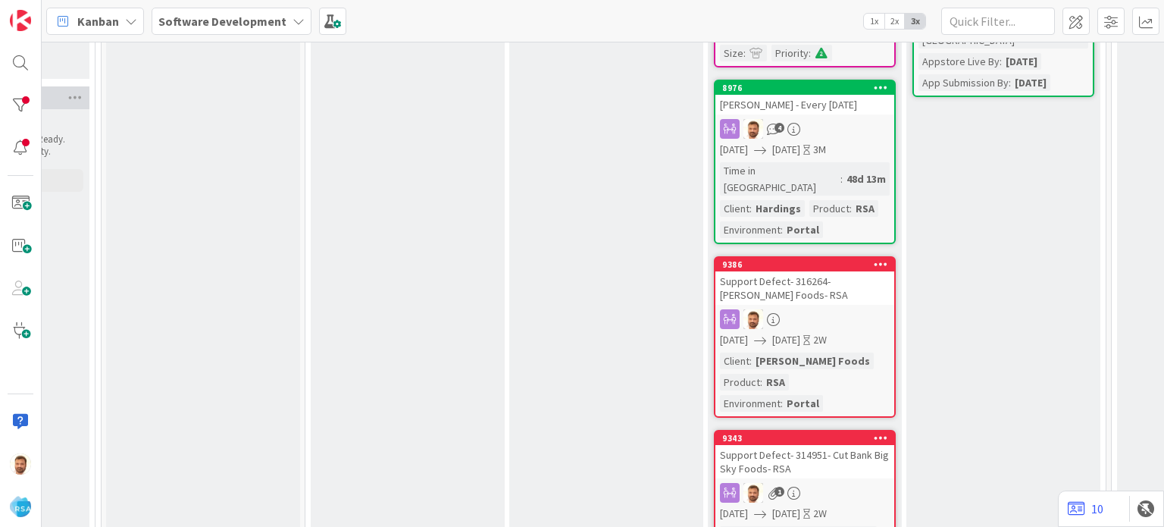
scroll to position [400, 1367]
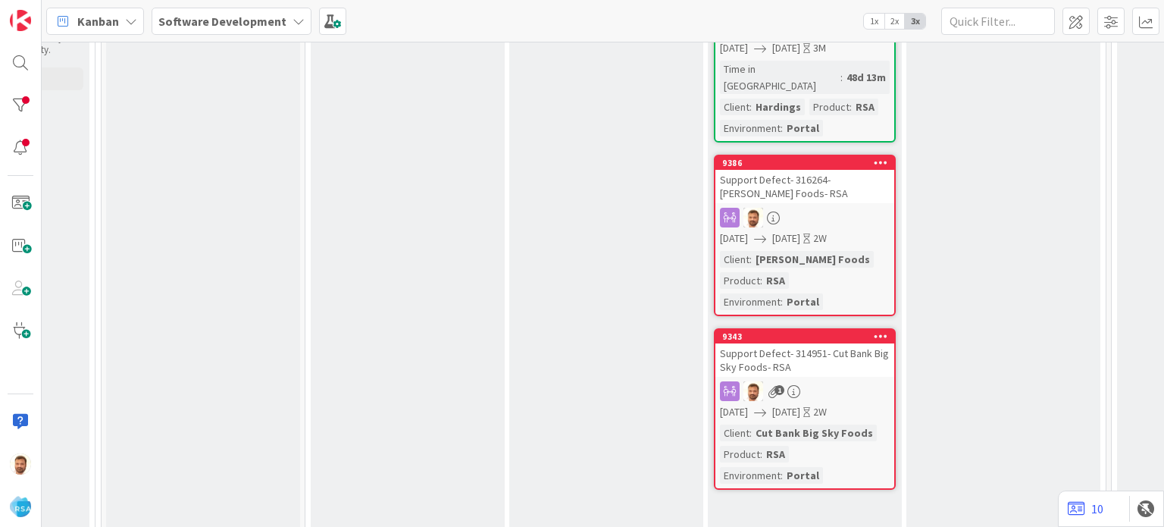
click at [795, 343] on div "Support Defect- 314951- Cut Bank Big Sky Foods- RSA" at bounding box center [804, 359] width 179 height 33
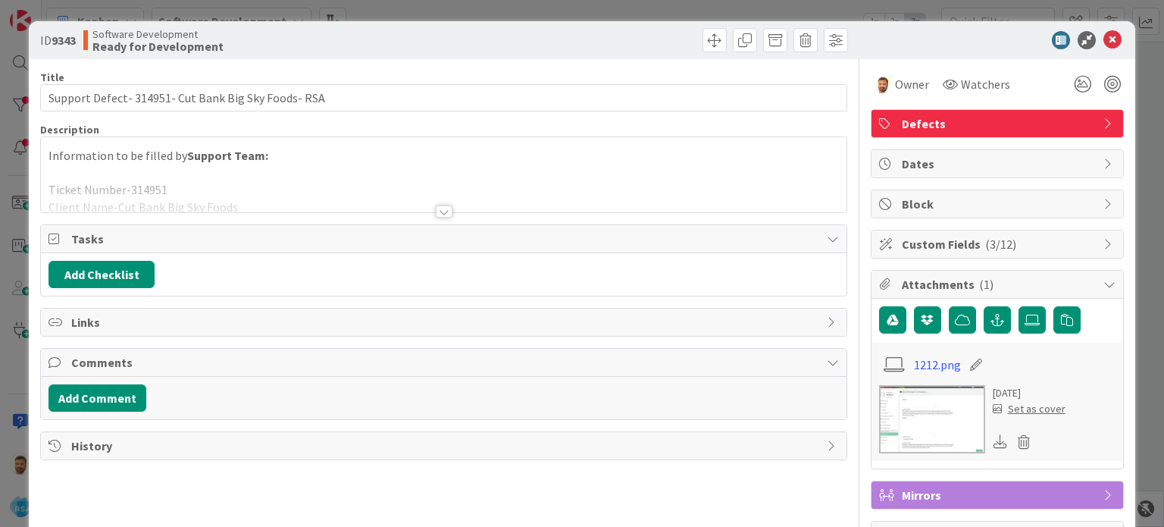
click at [442, 205] on div at bounding box center [444, 211] width 17 height 12
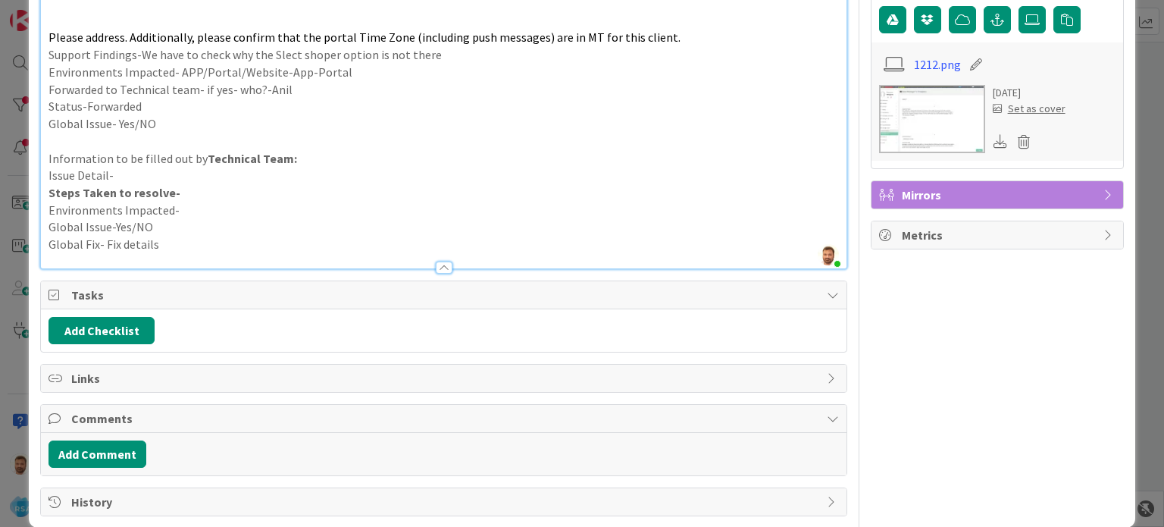
scroll to position [318, 0]
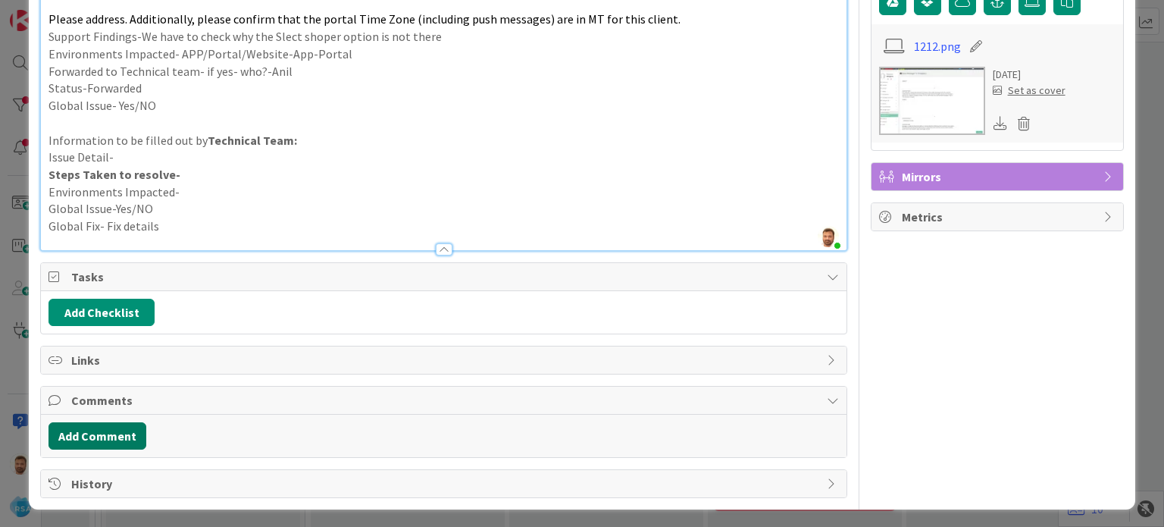
click at [137, 427] on button "Add Comment" at bounding box center [97, 435] width 98 height 27
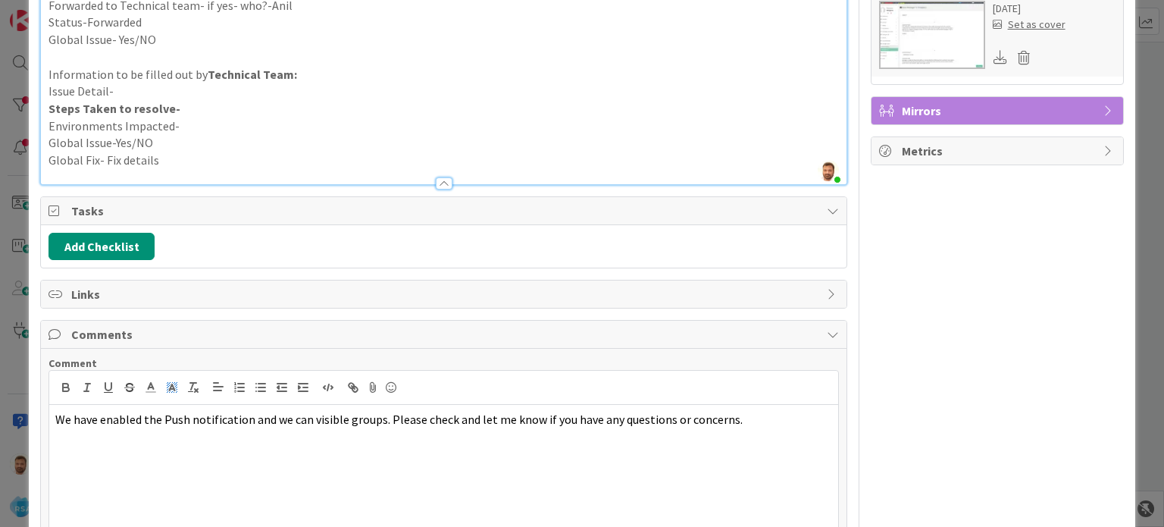
scroll to position [499, 0]
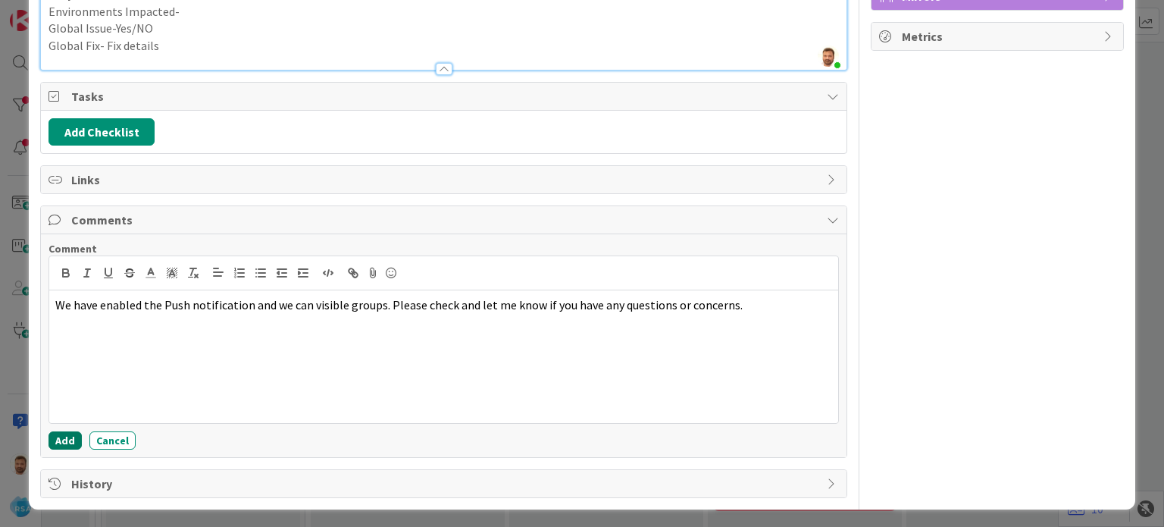
click at [55, 433] on button "Add" at bounding box center [64, 440] width 33 height 18
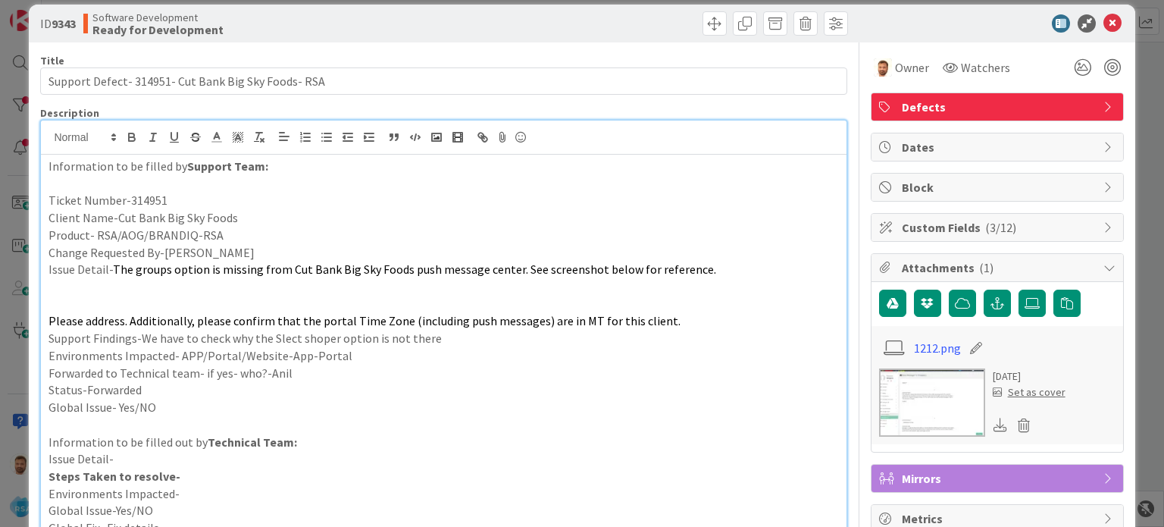
scroll to position [0, 0]
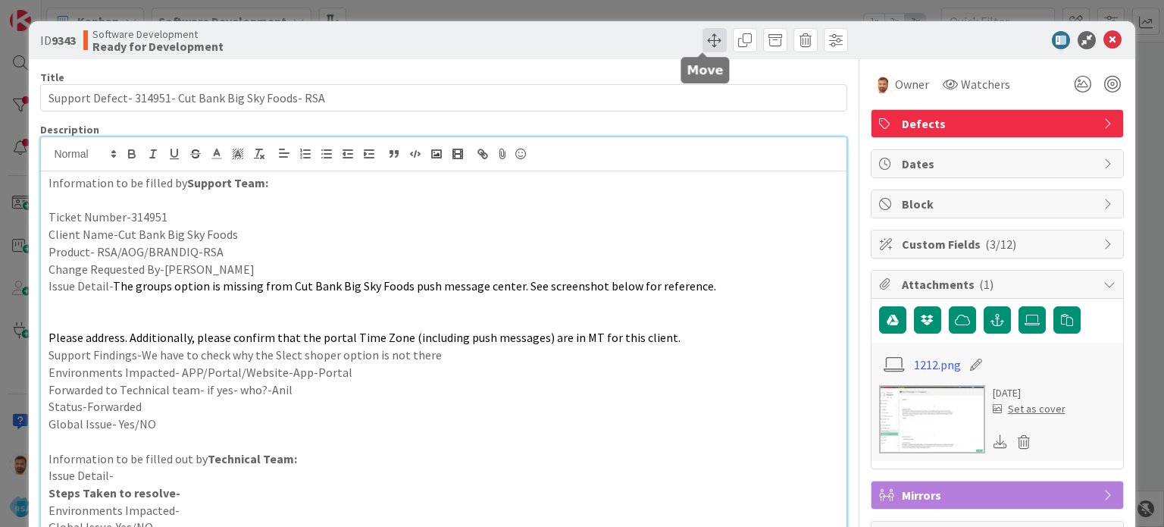
click at [702, 43] on span at bounding box center [714, 40] width 24 height 24
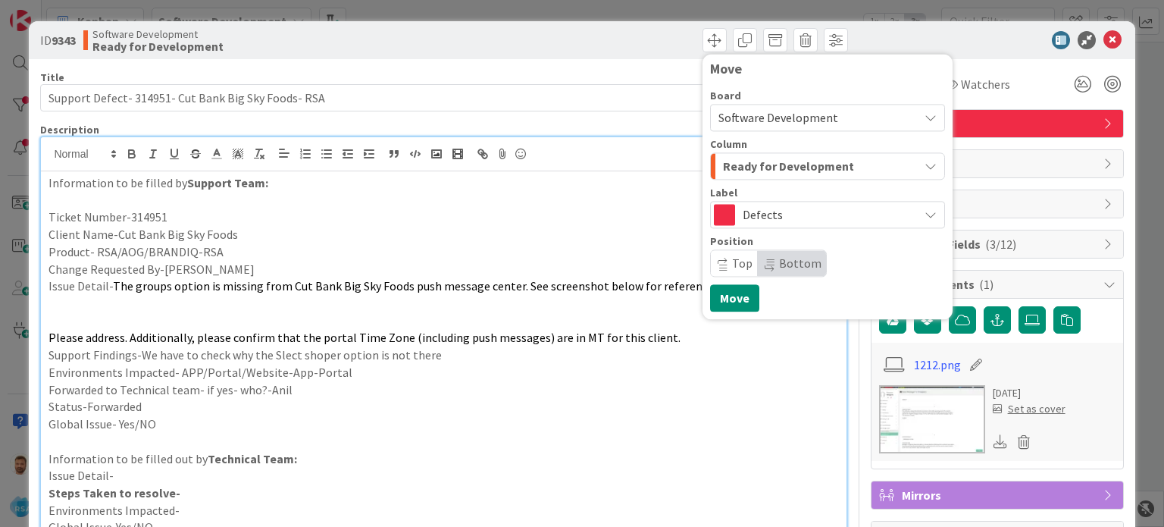
click at [738, 164] on span "Ready for Development" at bounding box center [788, 166] width 131 height 20
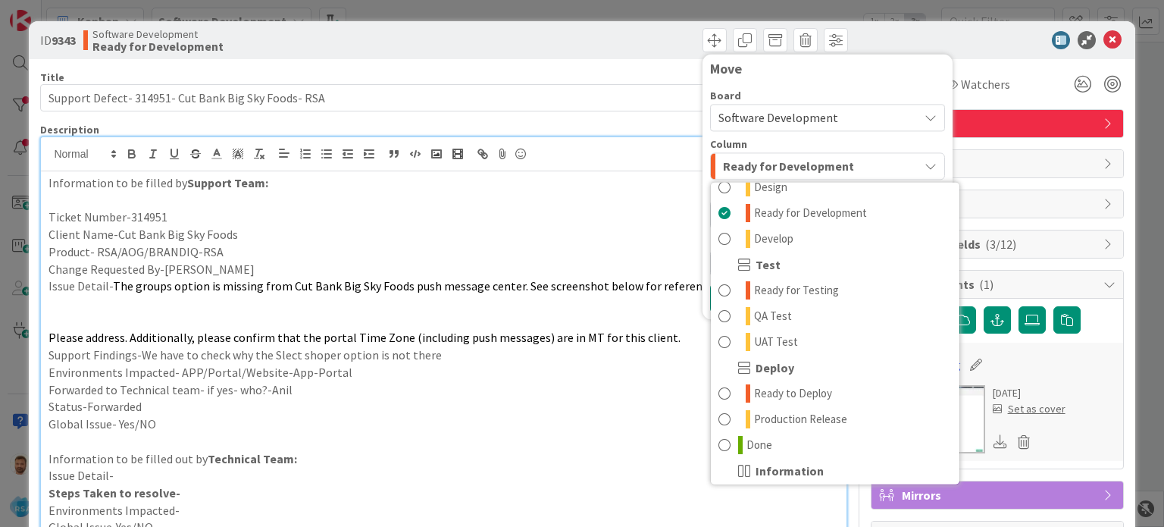
scroll to position [376, 0]
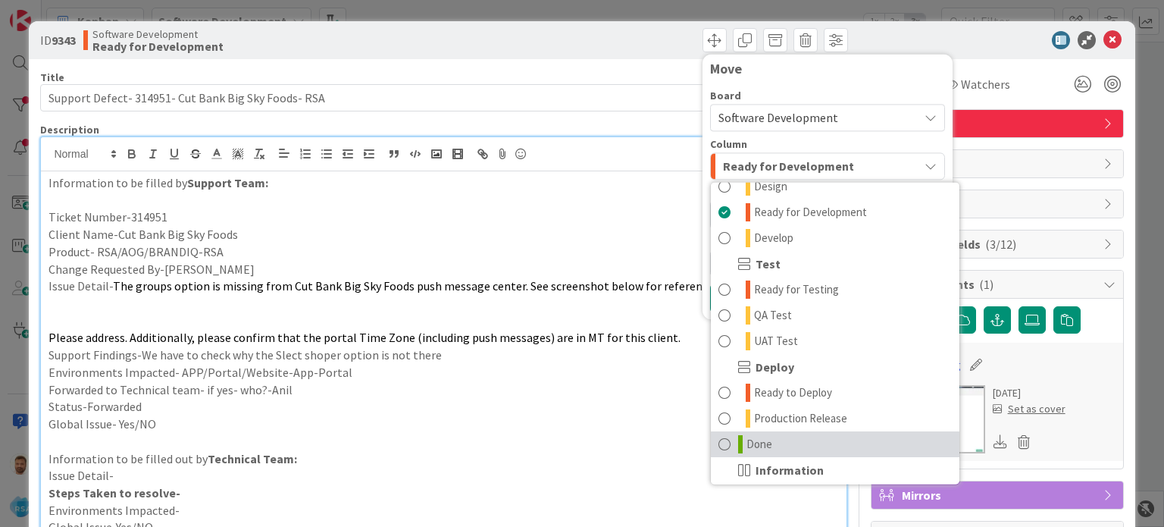
click at [749, 454] on link "Done" at bounding box center [835, 444] width 248 height 26
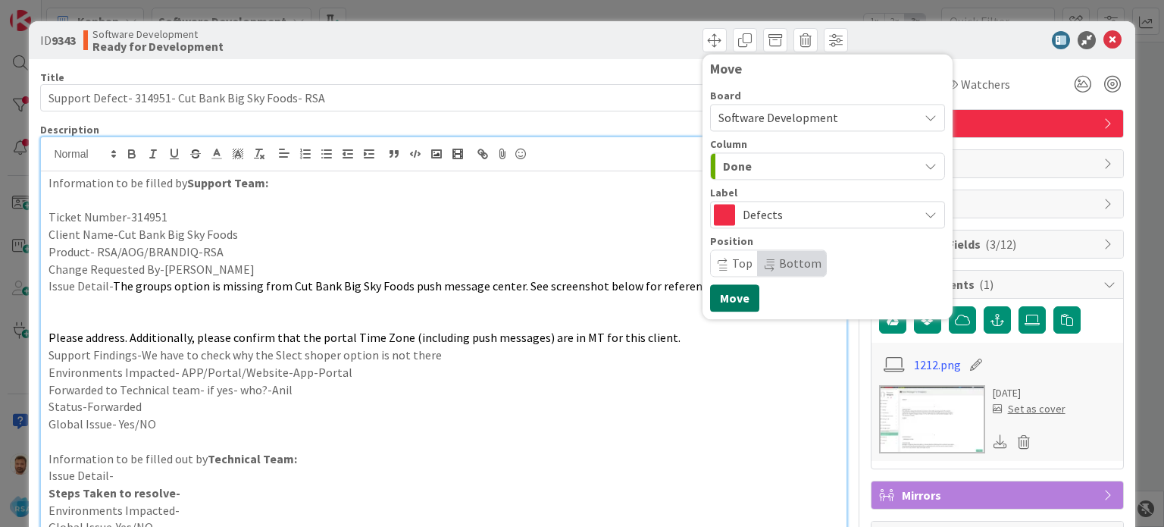
click at [718, 290] on button "Move" at bounding box center [734, 297] width 49 height 27
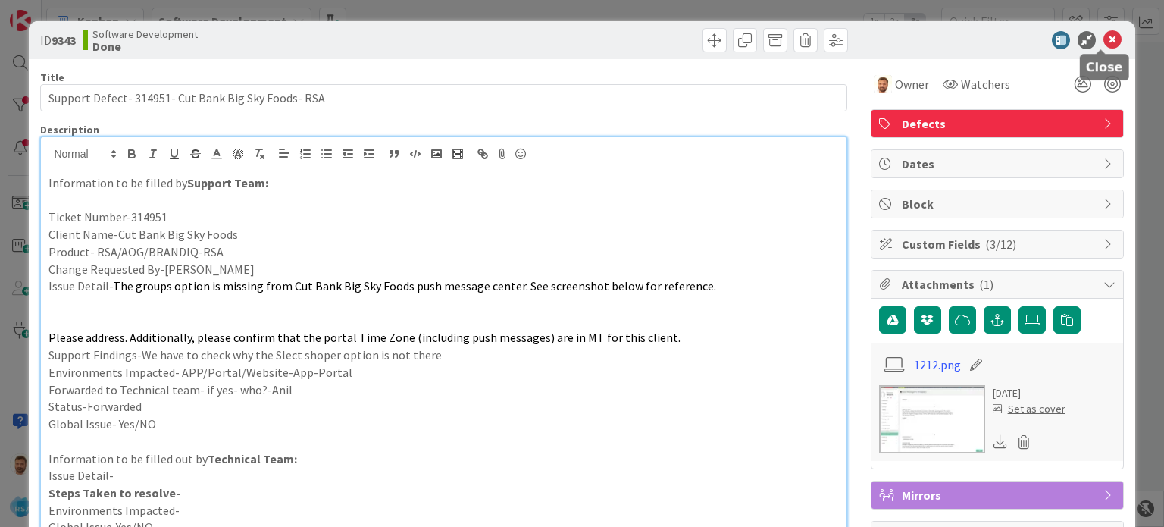
click at [1103, 36] on icon at bounding box center [1112, 40] width 18 height 18
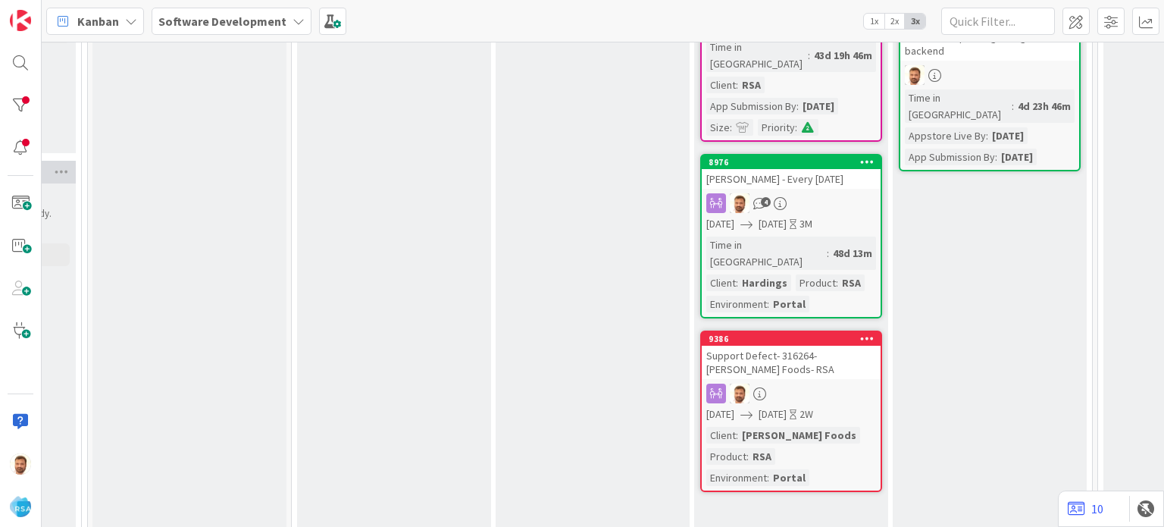
scroll to position [226, 1380]
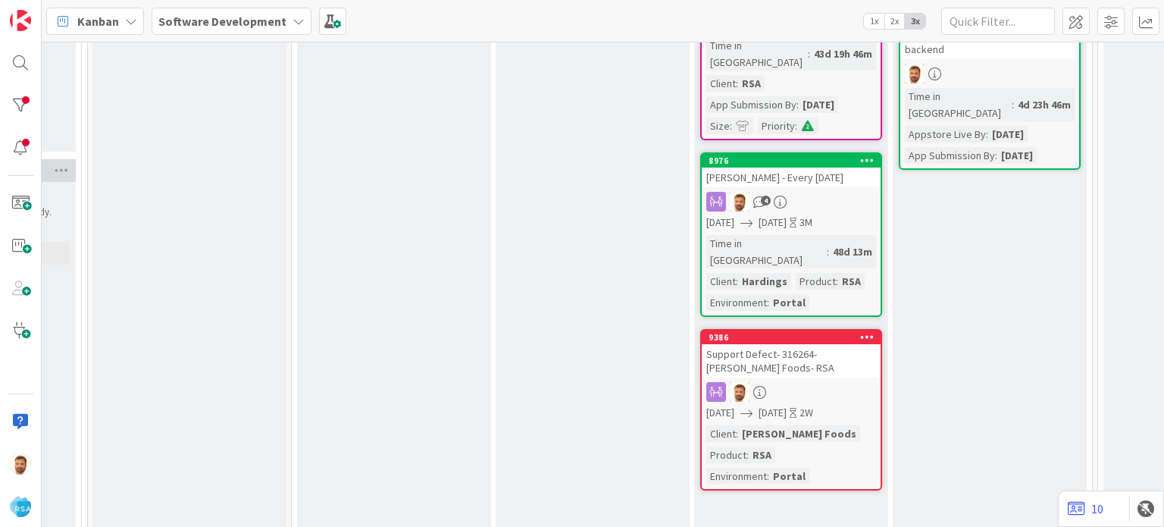
click at [774, 344] on div "Support Defect- 316264- [PERSON_NAME] Foods- RSA" at bounding box center [791, 360] width 179 height 33
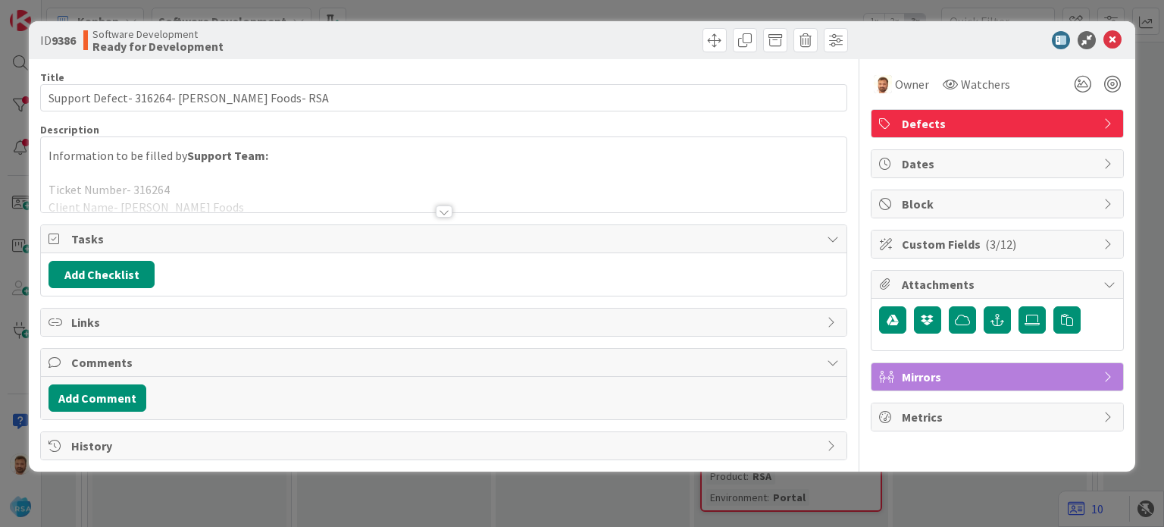
click at [105, 409] on div "Add Comment" at bounding box center [443, 398] width 805 height 42
click at [109, 402] on button "Add Comment" at bounding box center [97, 397] width 98 height 27
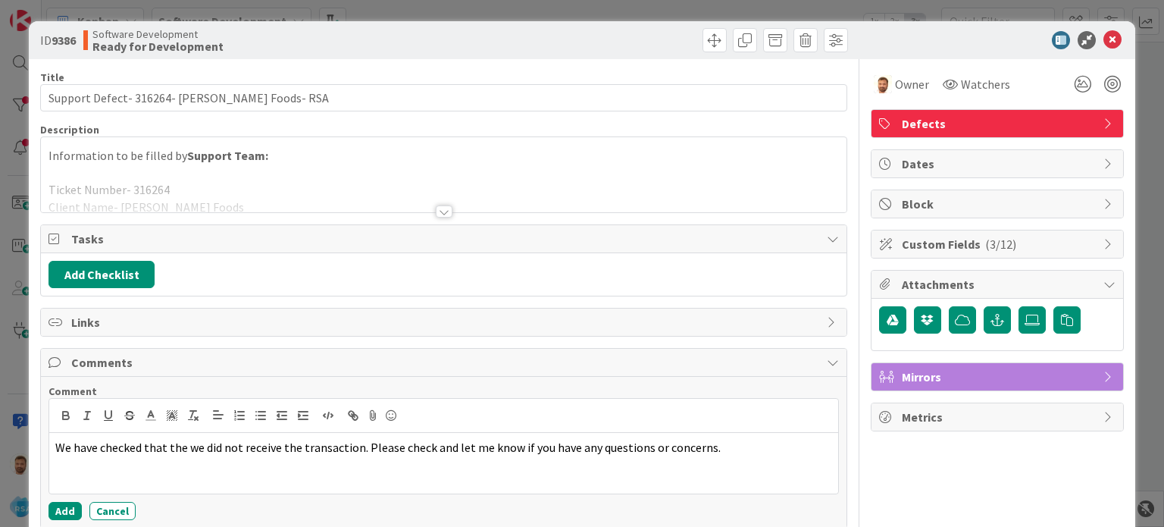
scroll to position [70, 0]
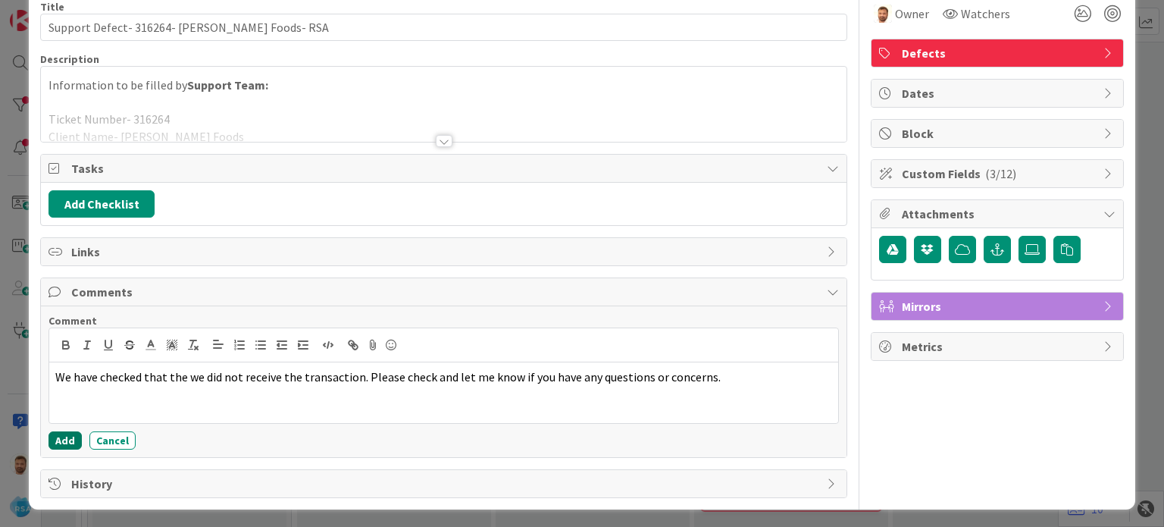
click at [58, 433] on button "Add" at bounding box center [64, 440] width 33 height 18
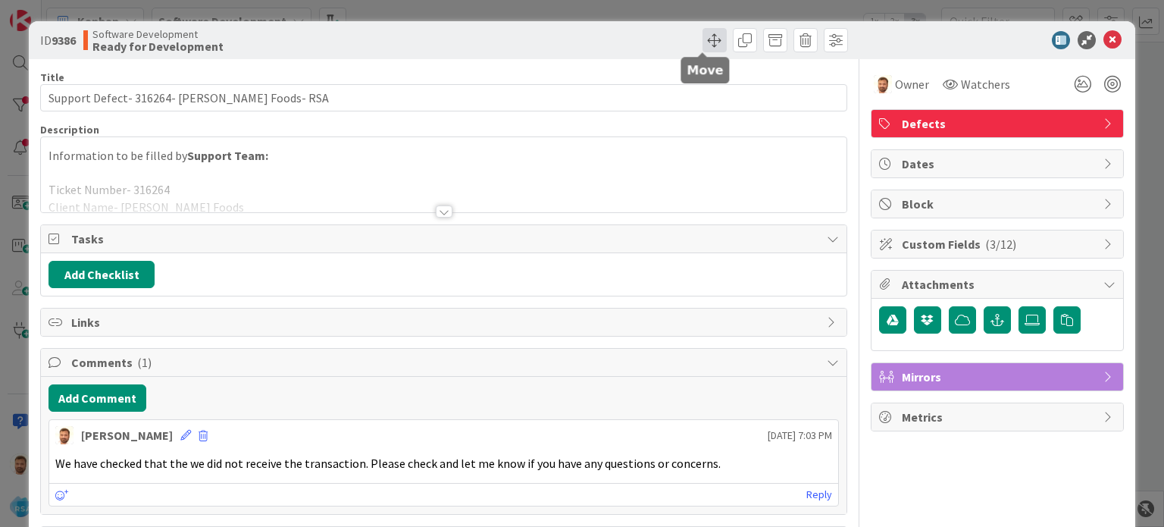
click at [705, 36] on span at bounding box center [714, 40] width 24 height 24
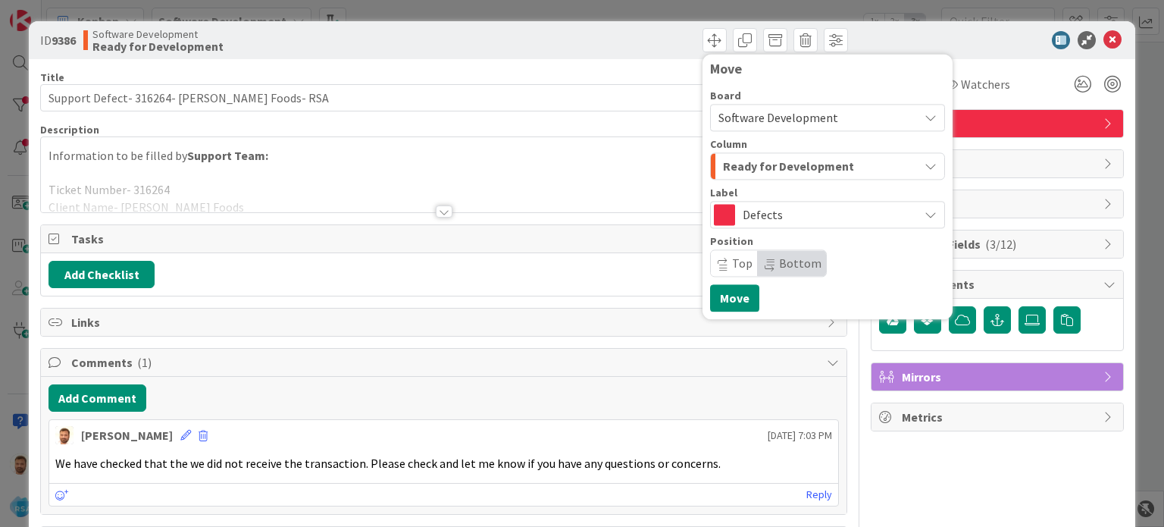
click at [761, 159] on span "Ready for Development" at bounding box center [788, 166] width 131 height 20
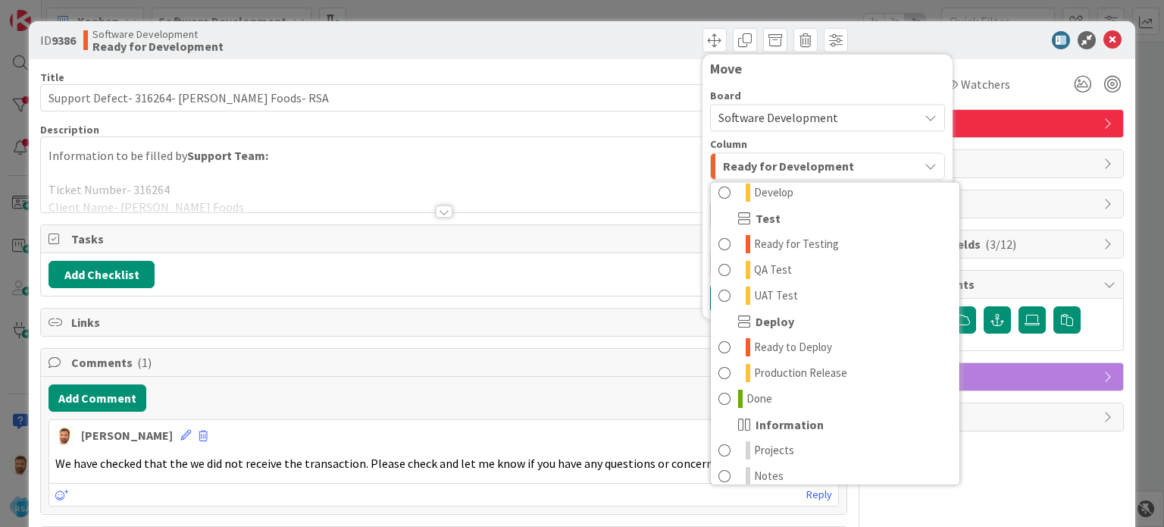
scroll to position [431, 0]
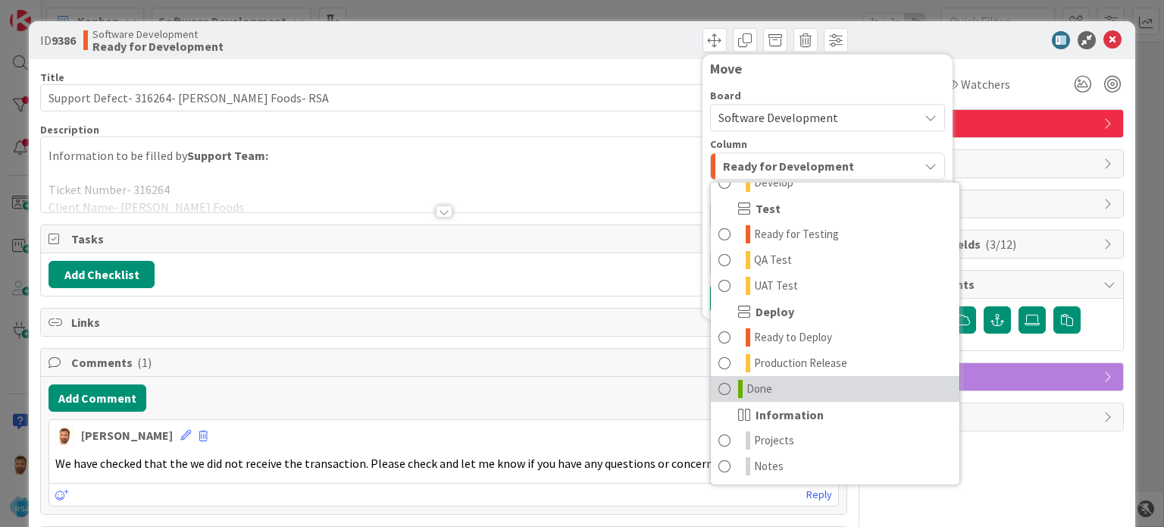
click at [749, 386] on span "Done" at bounding box center [759, 389] width 26 height 18
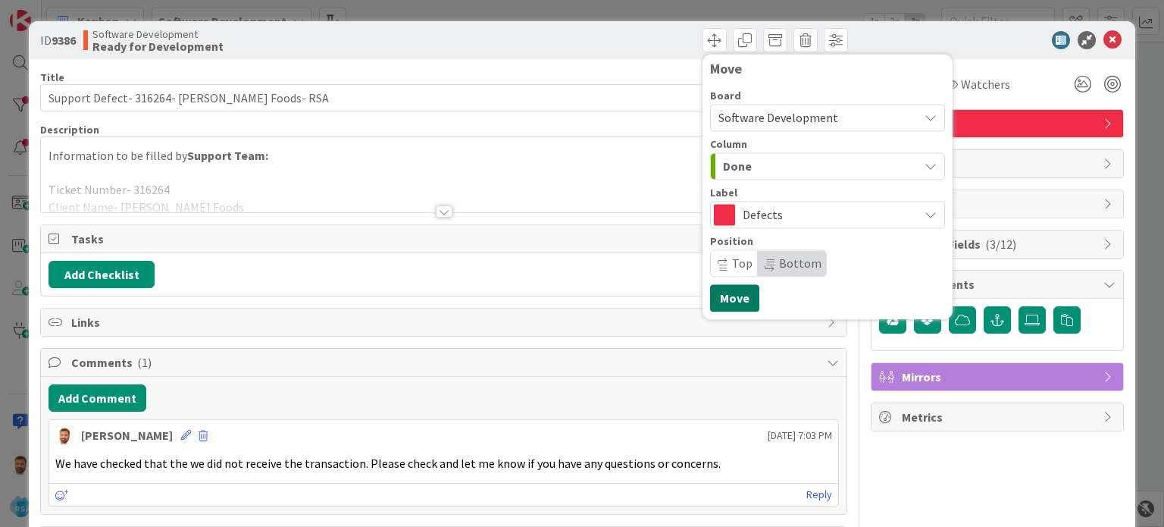
click at [726, 292] on button "Move" at bounding box center [734, 297] width 49 height 27
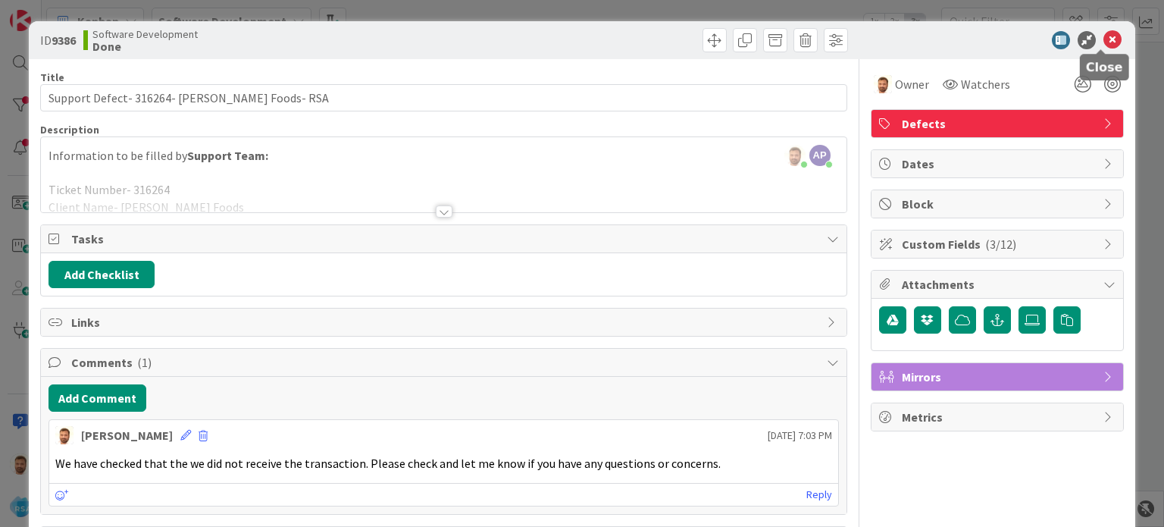
click at [1103, 36] on icon at bounding box center [1112, 40] width 18 height 18
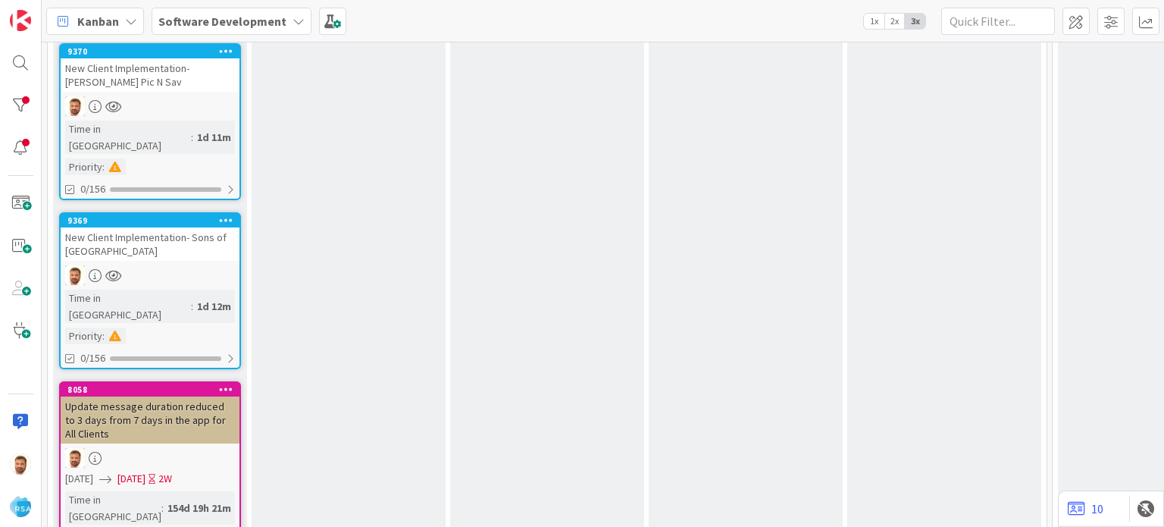
scroll to position [477, 0]
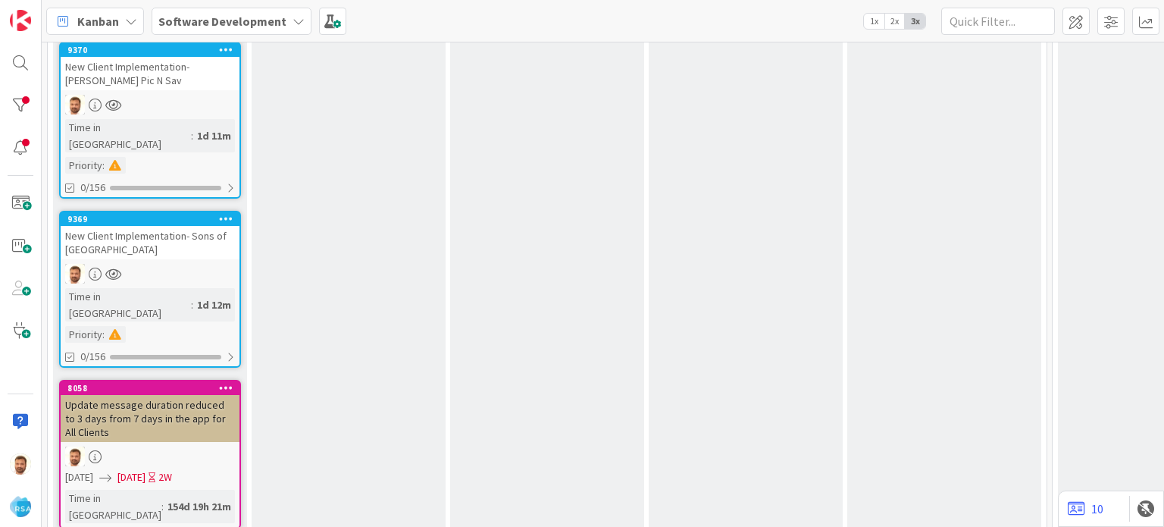
click at [151, 226] on div "New Client Implementation- Sons of [GEOGRAPHIC_DATA]" at bounding box center [150, 242] width 179 height 33
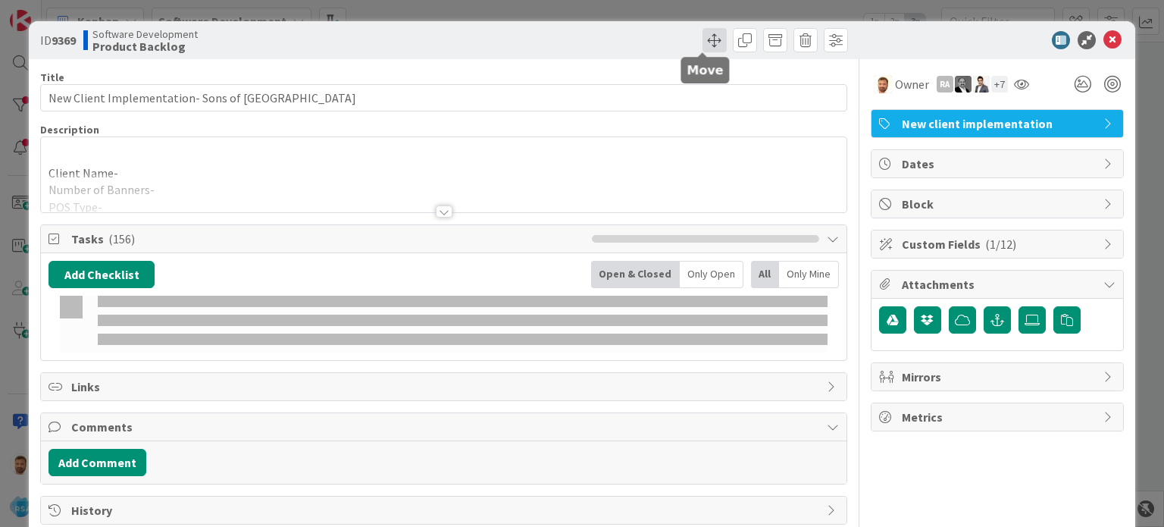
click at [702, 46] on span at bounding box center [714, 40] width 24 height 24
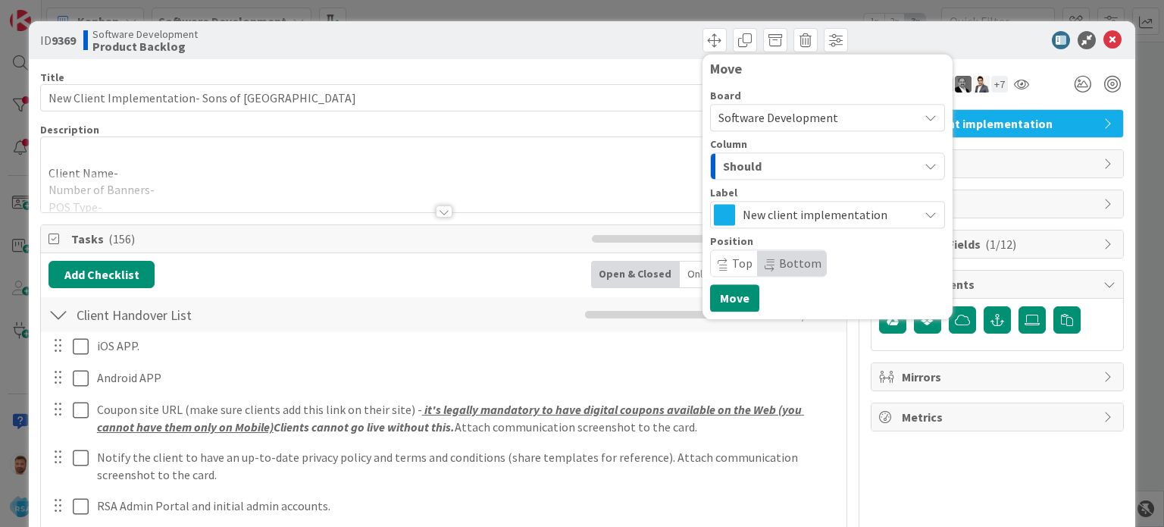
click at [732, 170] on span "Should" at bounding box center [742, 166] width 39 height 20
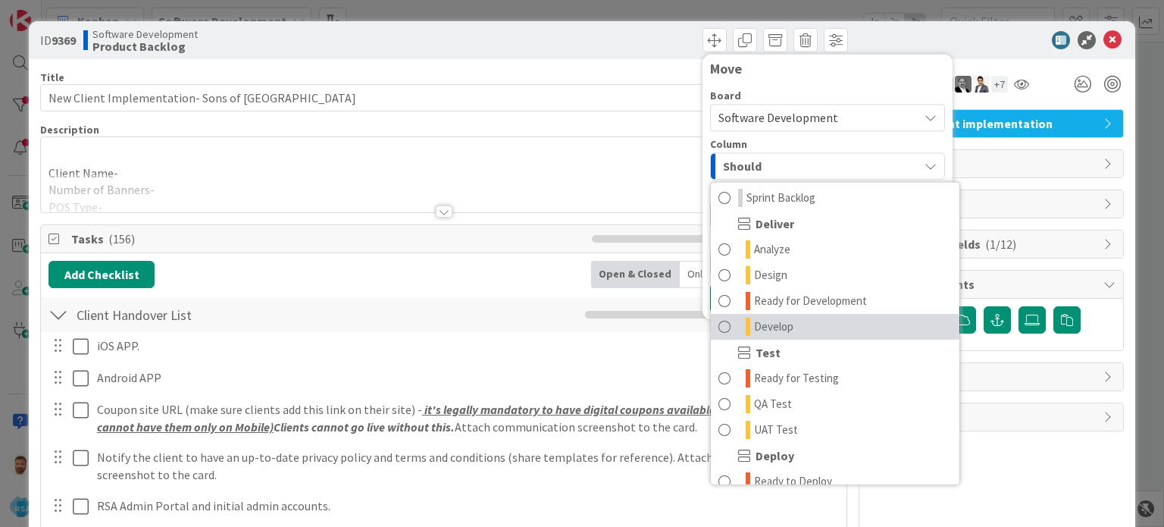
scroll to position [284, 0]
click at [760, 332] on span "Develop" at bounding box center [773, 329] width 39 height 18
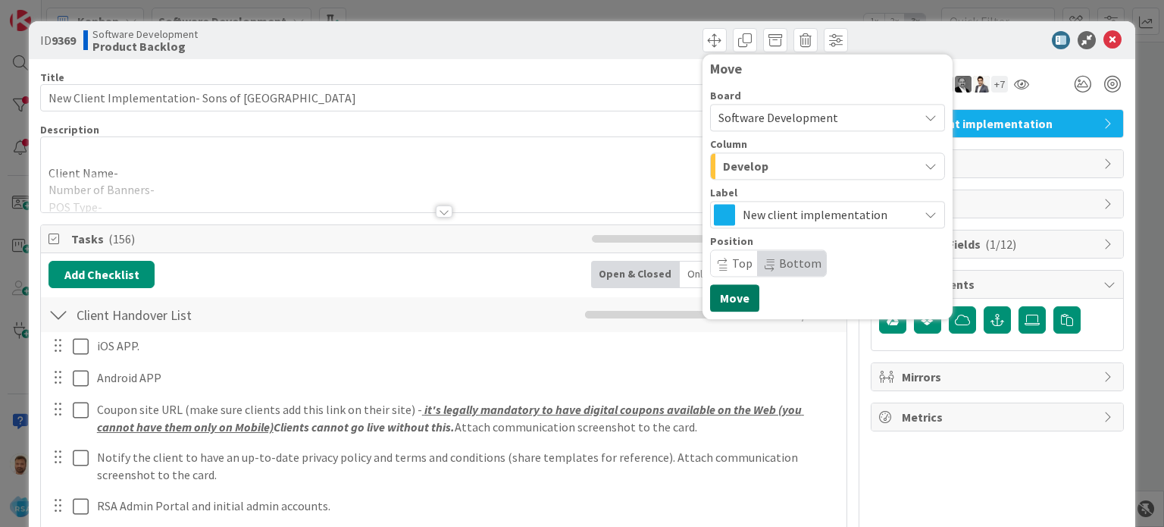
click at [713, 292] on button "Move" at bounding box center [734, 297] width 49 height 27
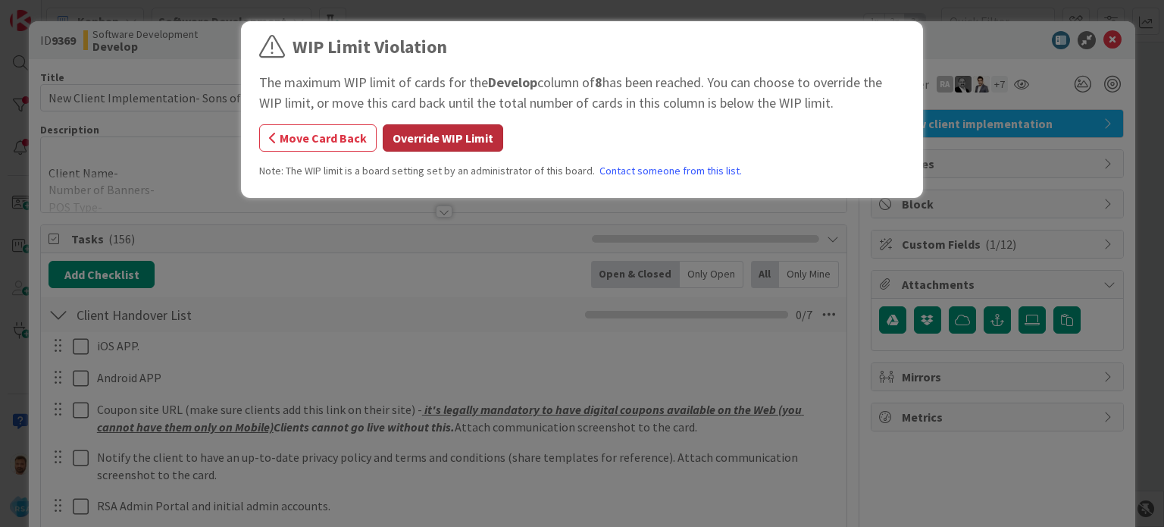
click at [461, 142] on button "Override WIP Limit" at bounding box center [443, 137] width 120 height 27
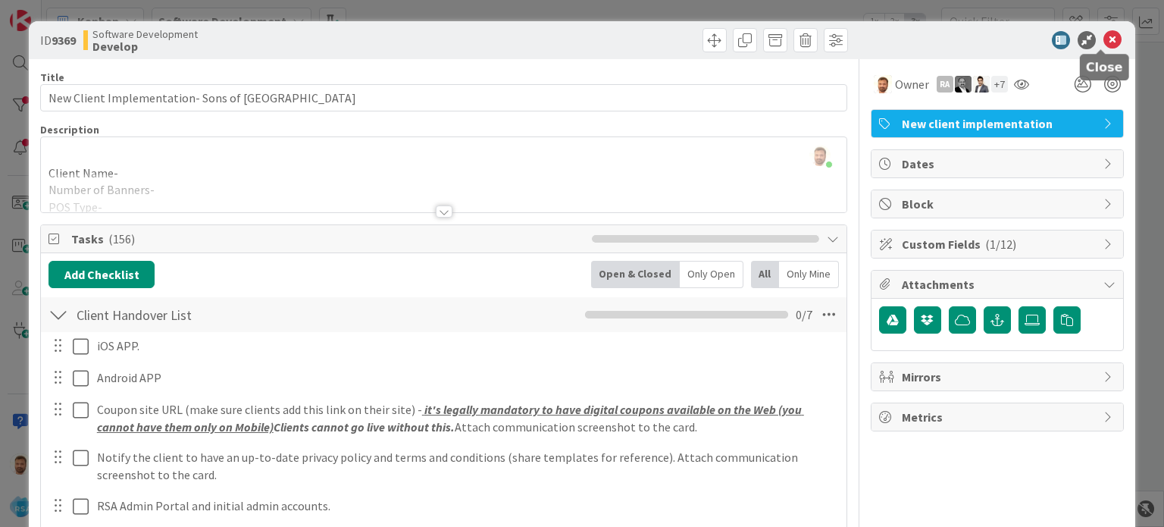
click at [1103, 42] on icon at bounding box center [1112, 40] width 18 height 18
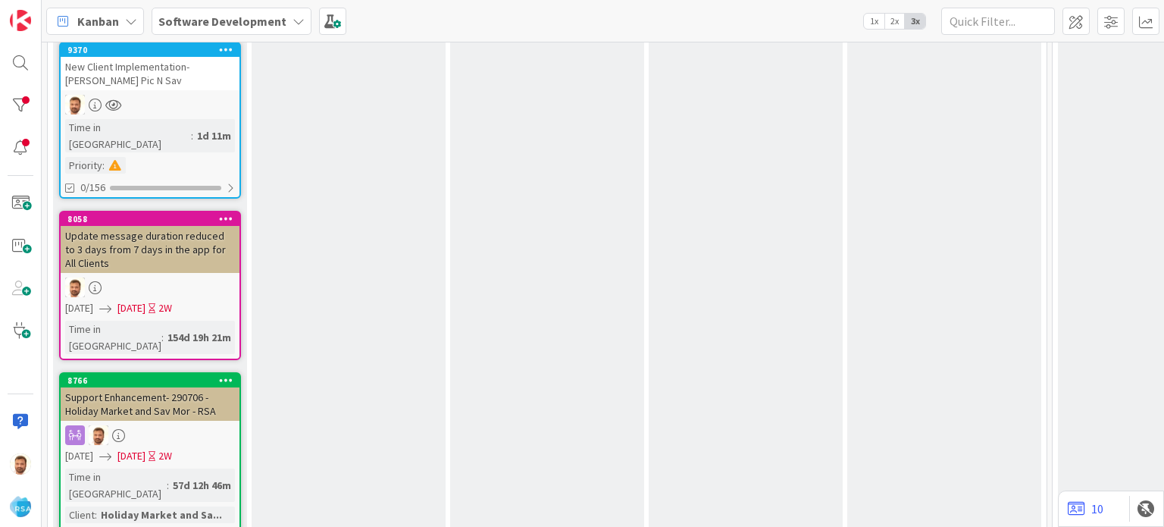
scroll to position [314, 0]
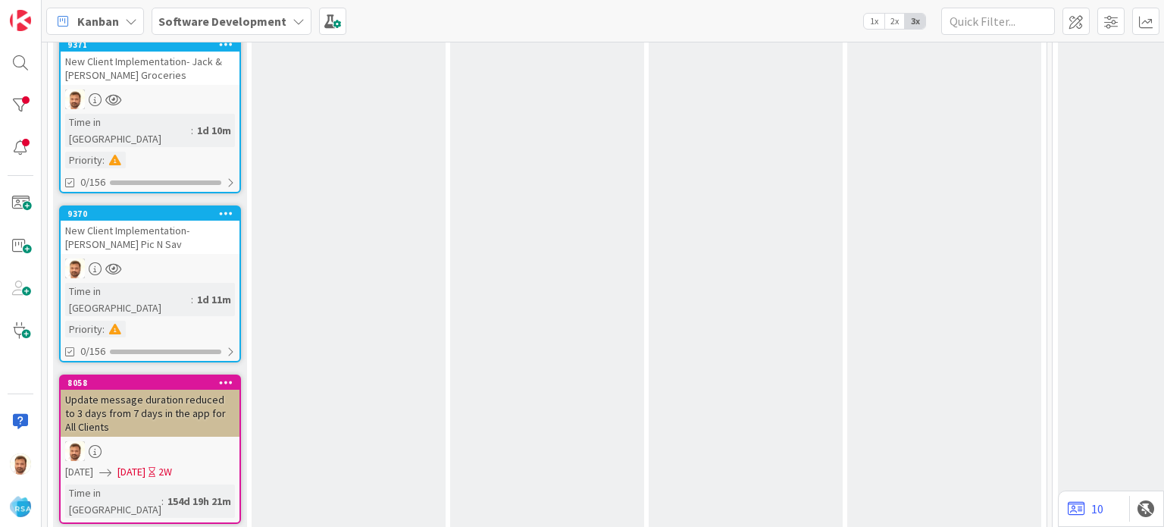
click at [115, 220] on div "New Client Implementation- [PERSON_NAME] Pic N Sav" at bounding box center [150, 236] width 179 height 33
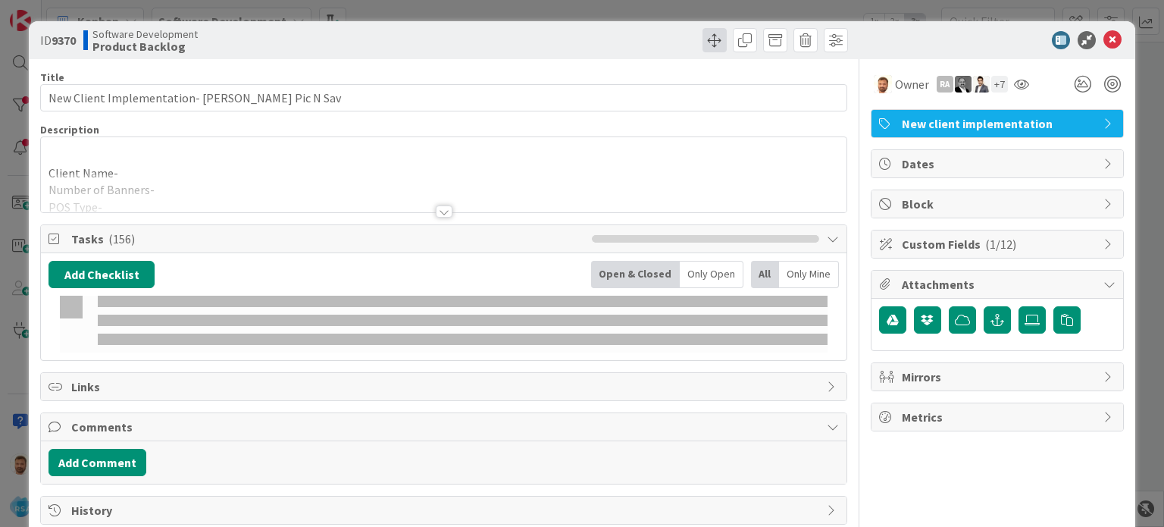
click at [702, 45] on span at bounding box center [714, 40] width 24 height 24
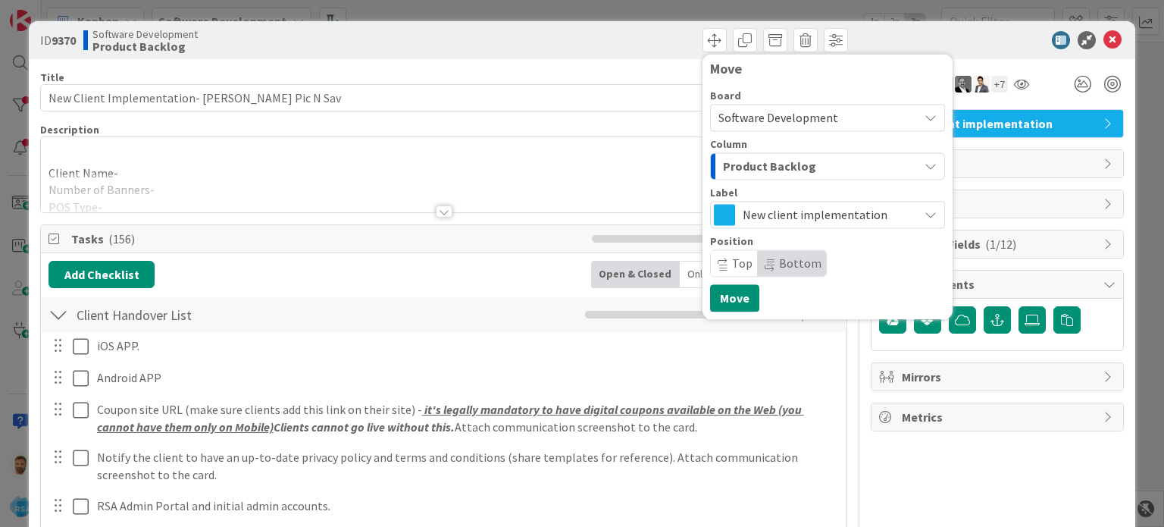
click at [752, 165] on span "Product Backlog" at bounding box center [769, 166] width 93 height 20
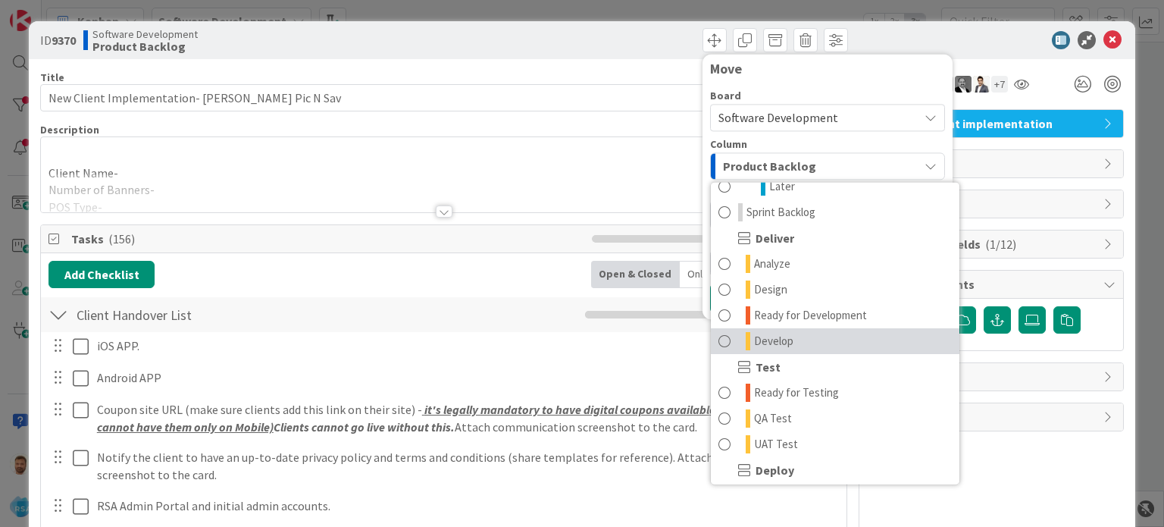
scroll to position [274, 0]
click at [781, 333] on link "Develop" at bounding box center [835, 340] width 248 height 26
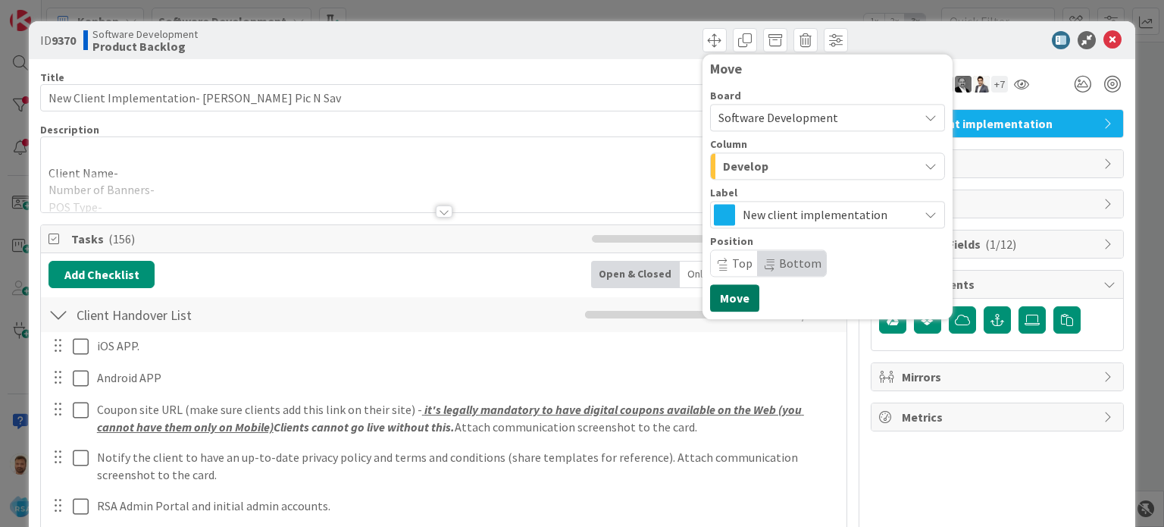
click at [724, 304] on button "Move" at bounding box center [734, 297] width 49 height 27
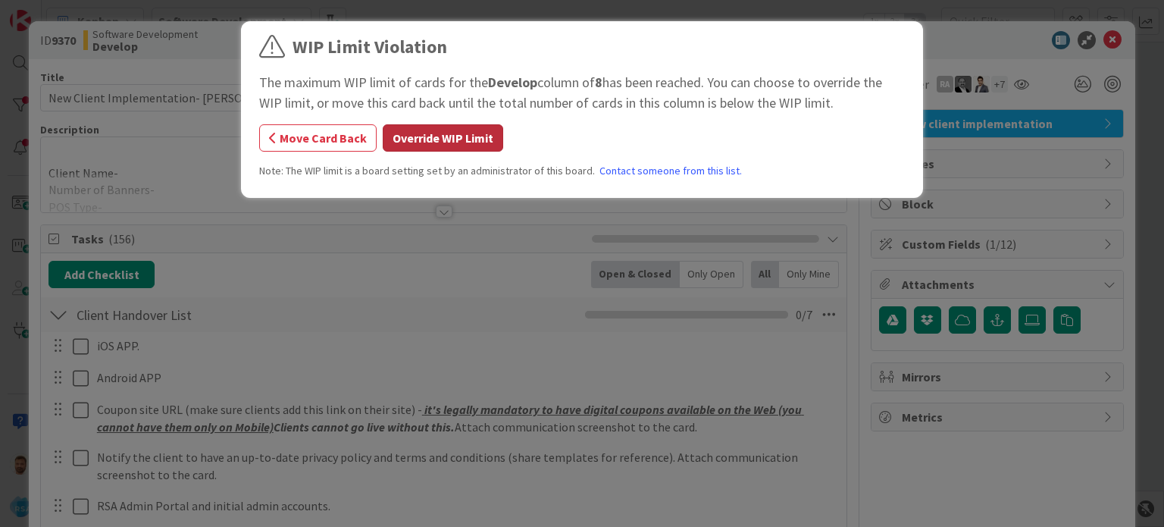
click at [463, 142] on button "Override WIP Limit" at bounding box center [443, 137] width 120 height 27
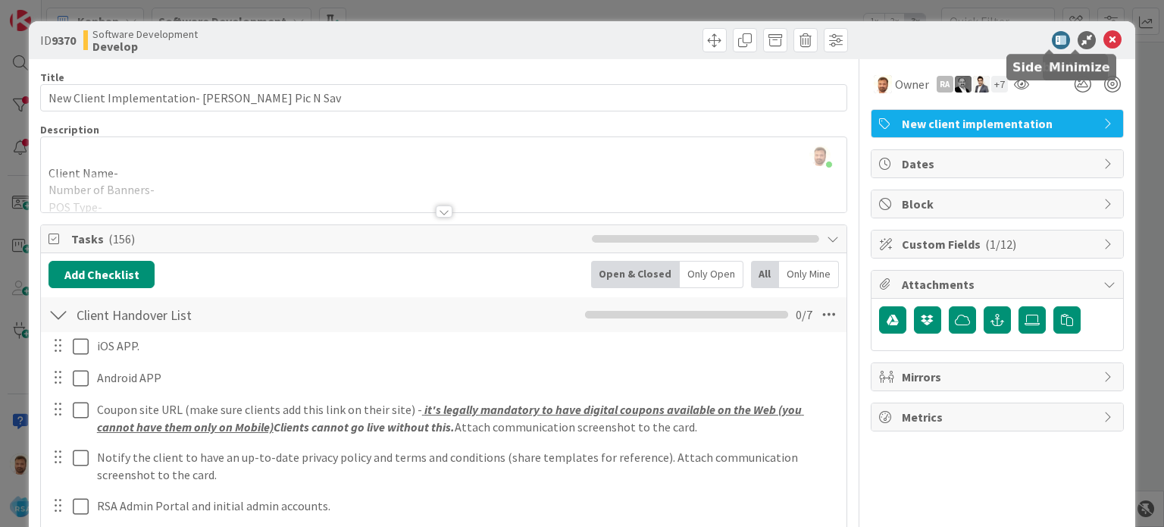
click at [1103, 39] on icon at bounding box center [1112, 40] width 18 height 18
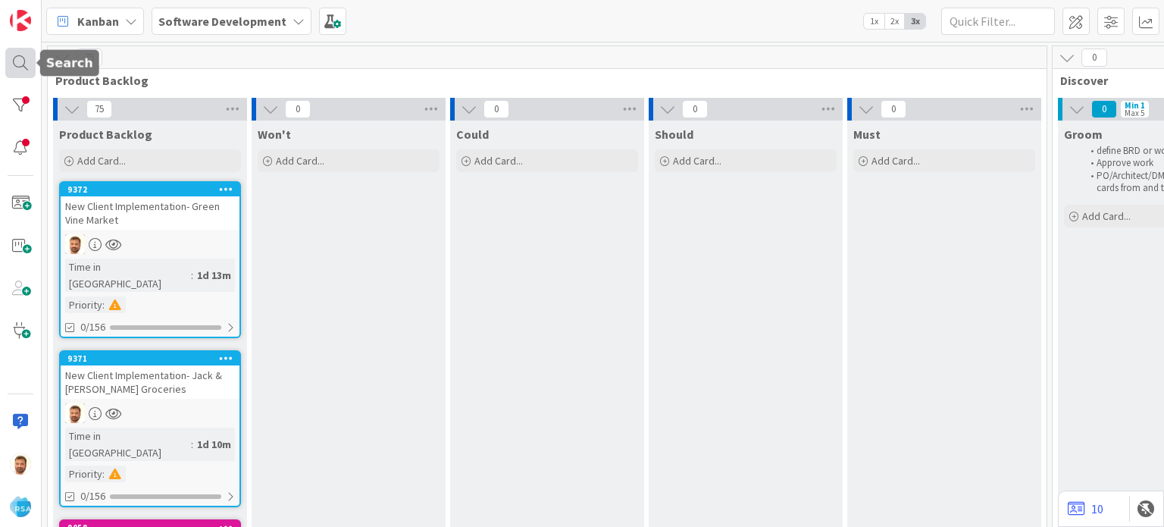
click at [20, 63] on div at bounding box center [20, 63] width 30 height 30
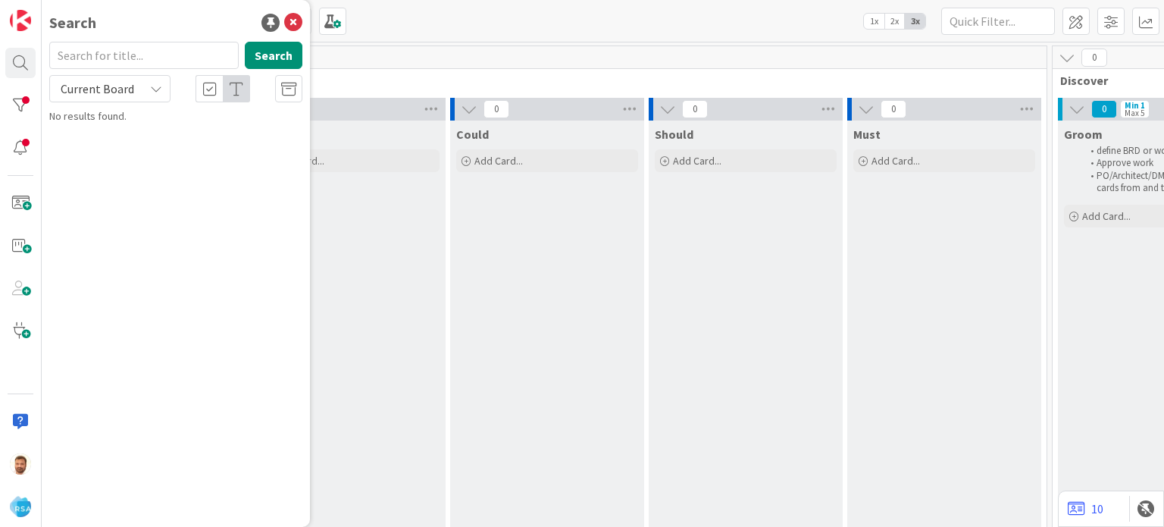
click at [142, 66] on input "text" at bounding box center [143, 55] width 189 height 27
type input "Fresh Foods"
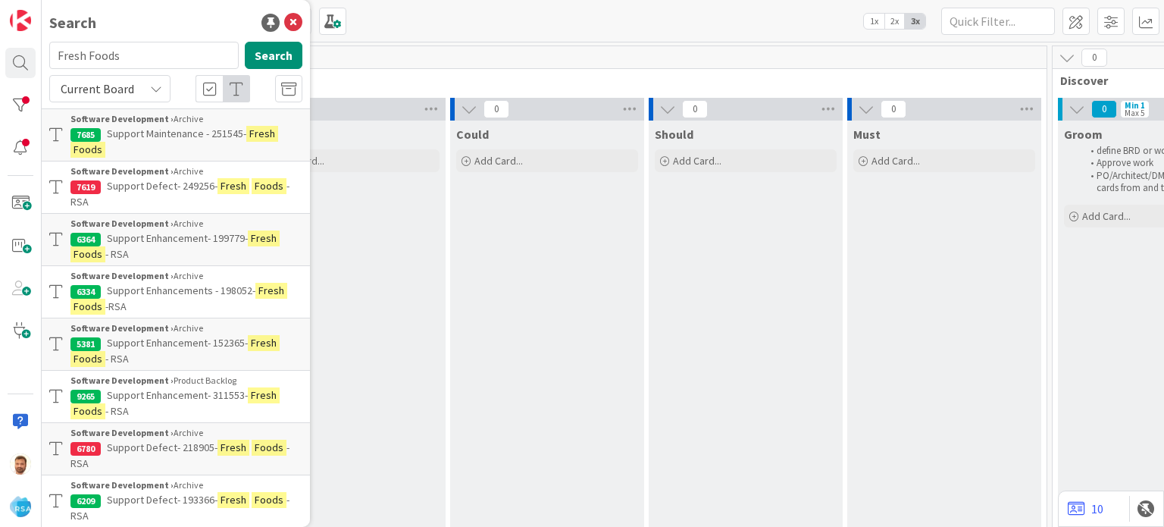
click at [167, 133] on span "Support Maintenance - 251545-" at bounding box center [176, 134] width 139 height 14
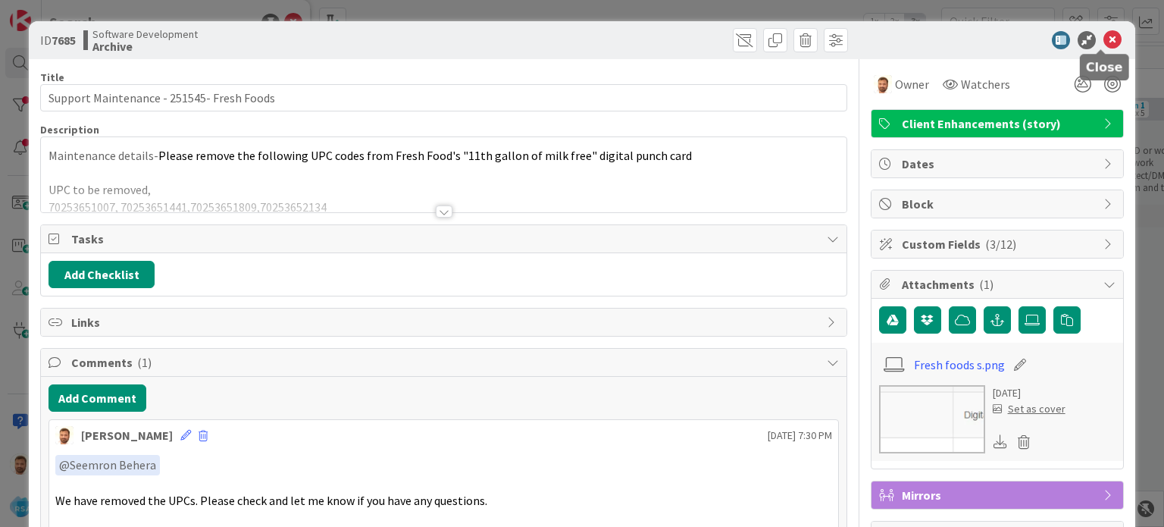
click at [1103, 39] on icon at bounding box center [1112, 40] width 18 height 18
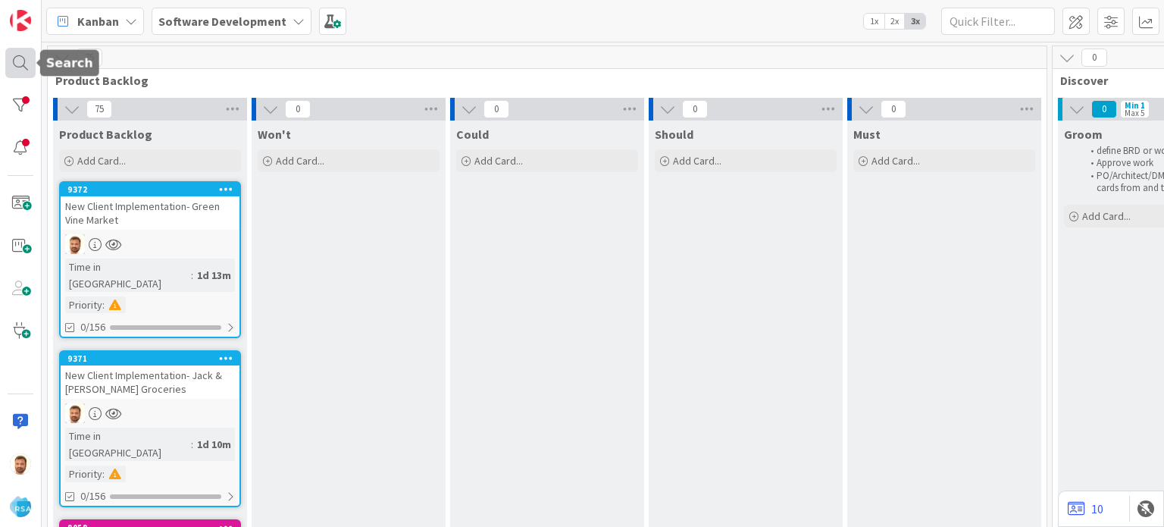
click at [19, 70] on div at bounding box center [20, 63] width 30 height 30
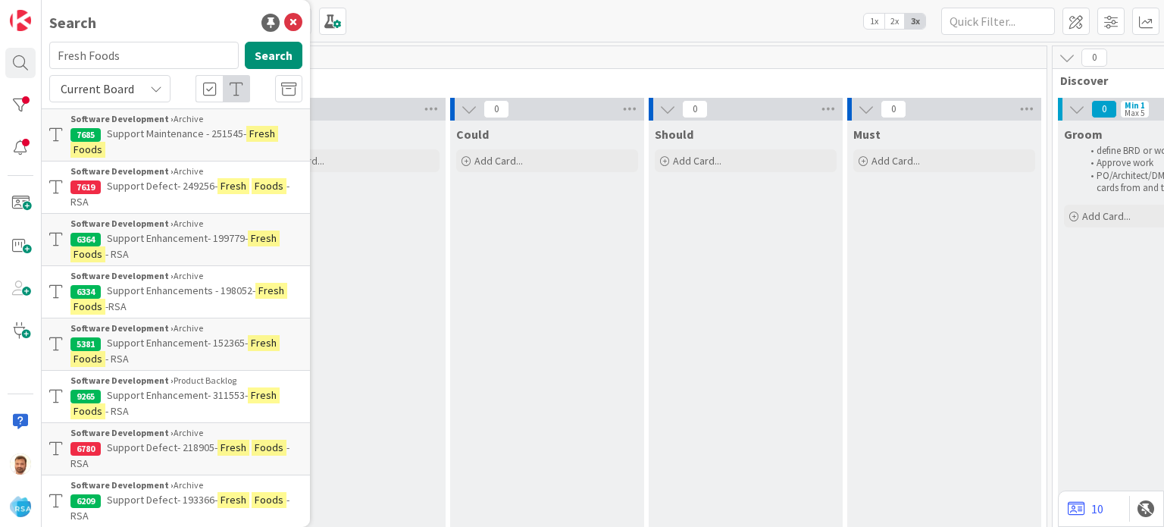
click at [218, 388] on span "Support Enhancement- 311553-" at bounding box center [177, 395] width 141 height 14
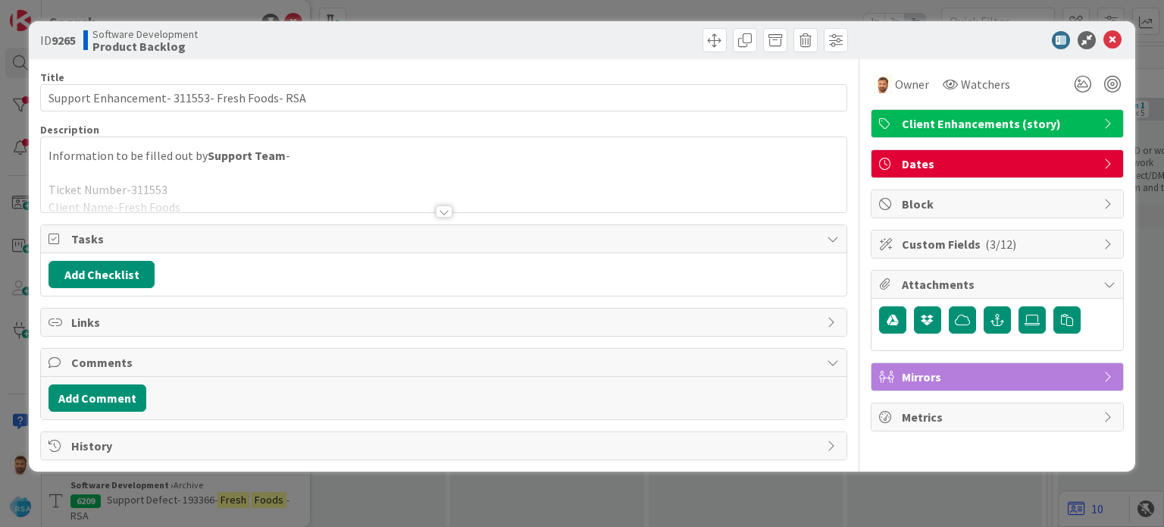
click at [438, 217] on div "Title 45 / 128 Support Enhancement- 311553- Fresh Foods- RSA Description Inform…" at bounding box center [443, 259] width 806 height 401
click at [441, 215] on div at bounding box center [444, 211] width 17 height 12
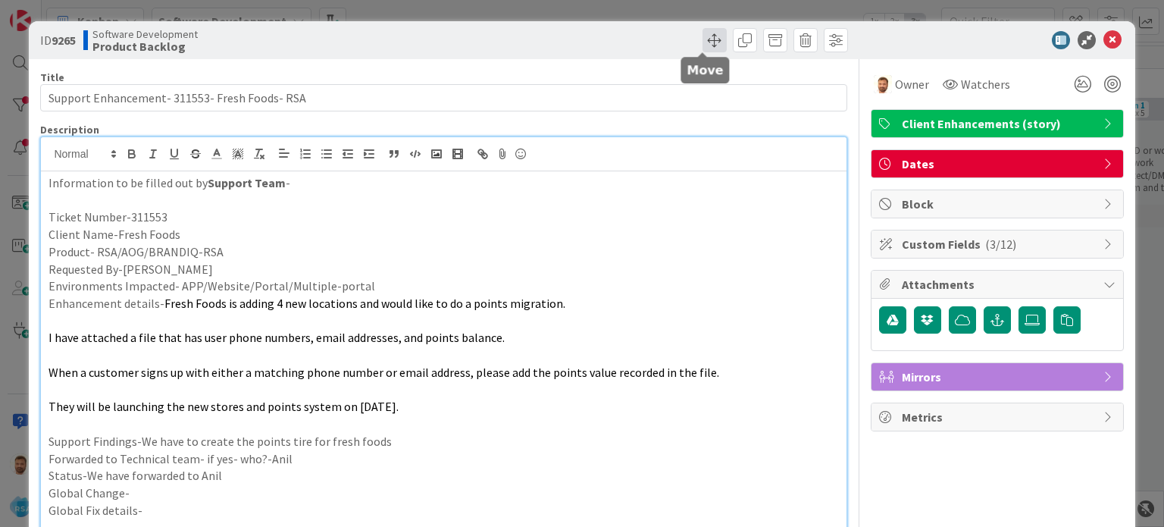
click at [709, 46] on span at bounding box center [714, 40] width 24 height 24
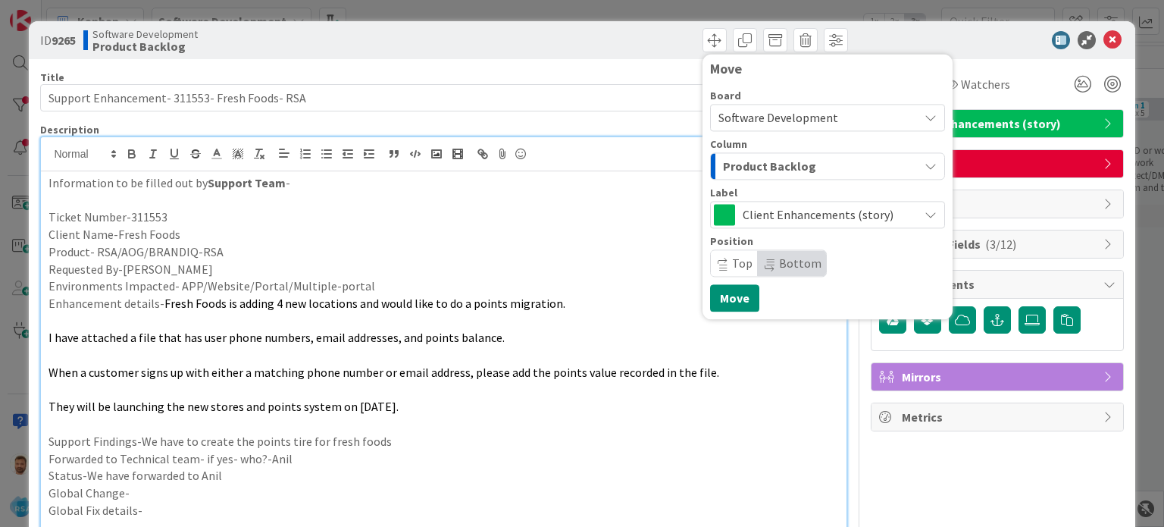
click at [762, 156] on span "Product Backlog" at bounding box center [769, 166] width 93 height 20
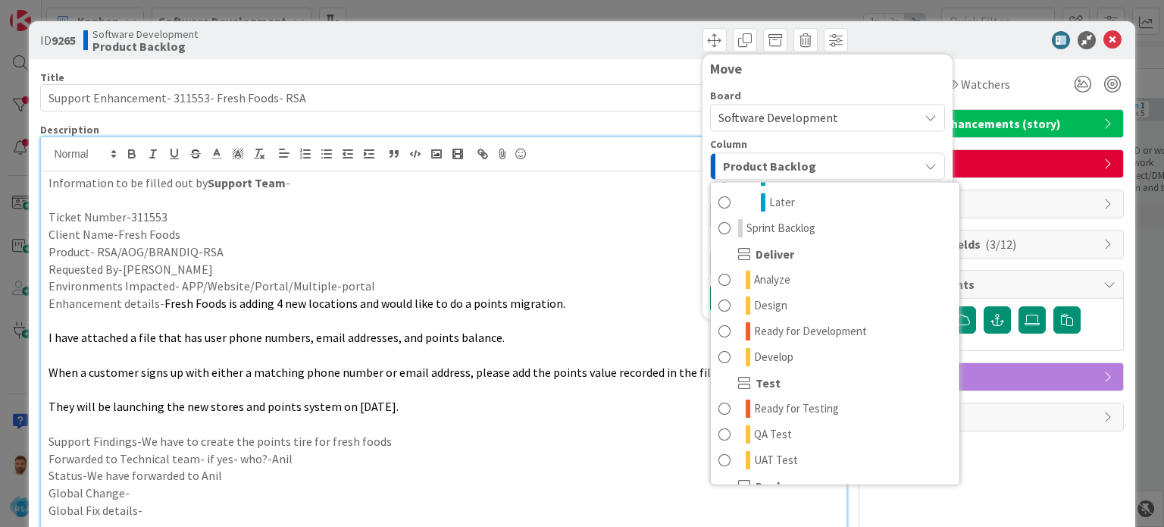
scroll to position [315, 0]
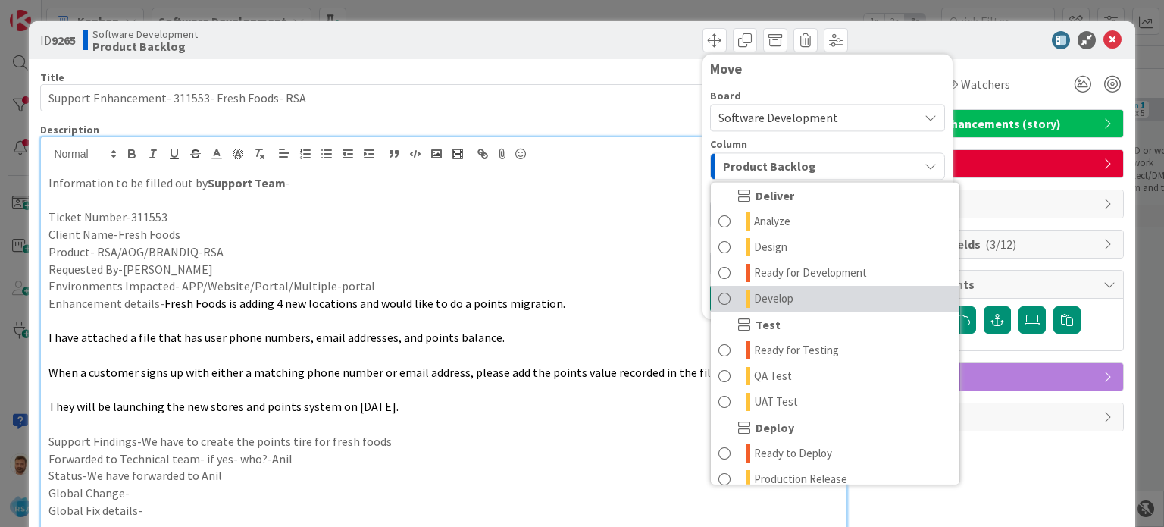
click at [802, 298] on link "Develop" at bounding box center [835, 299] width 248 height 26
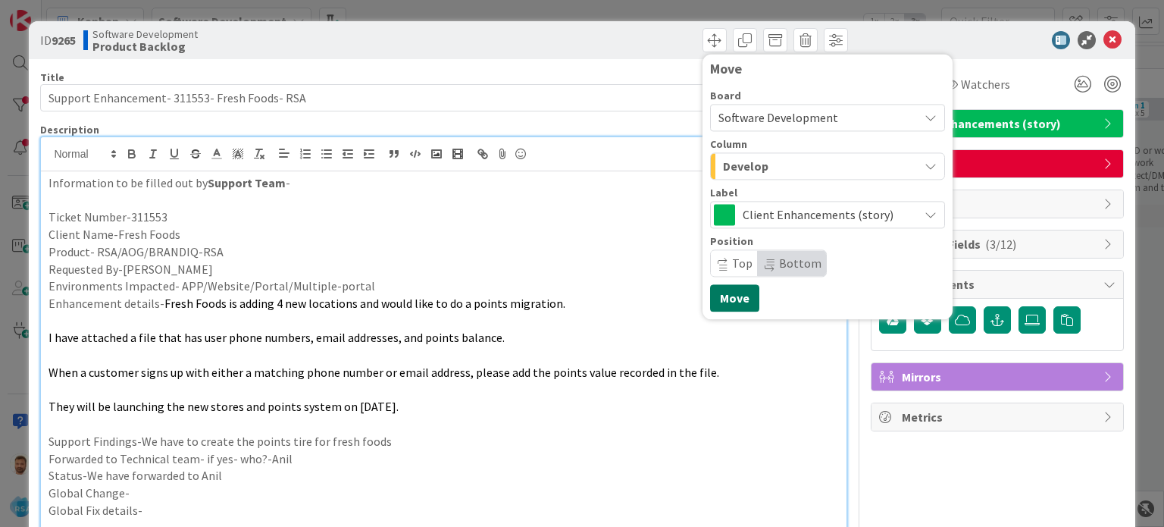
click at [721, 299] on button "Move" at bounding box center [734, 297] width 49 height 27
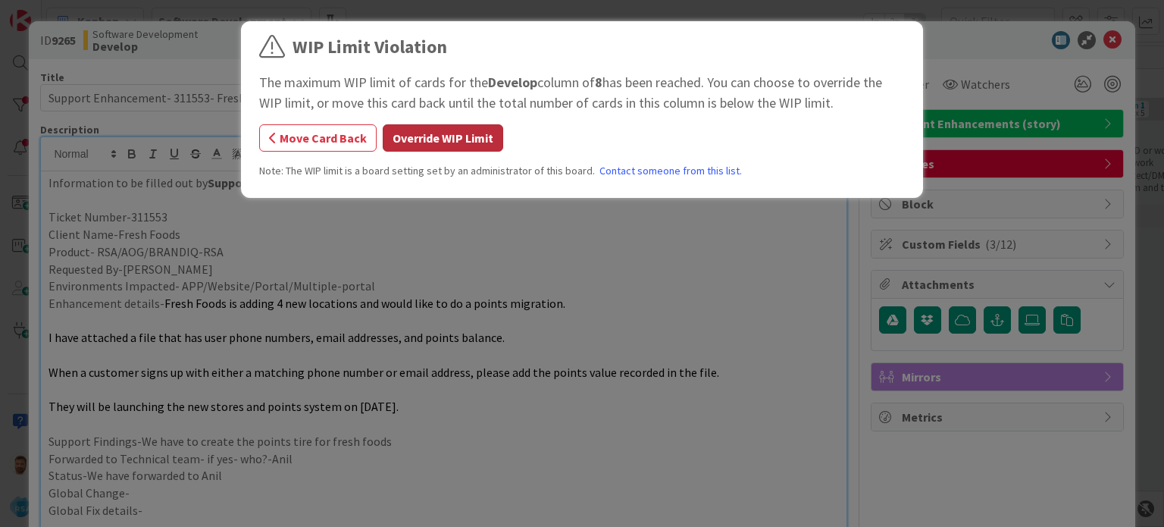
click at [412, 145] on button "Override WIP Limit" at bounding box center [443, 137] width 120 height 27
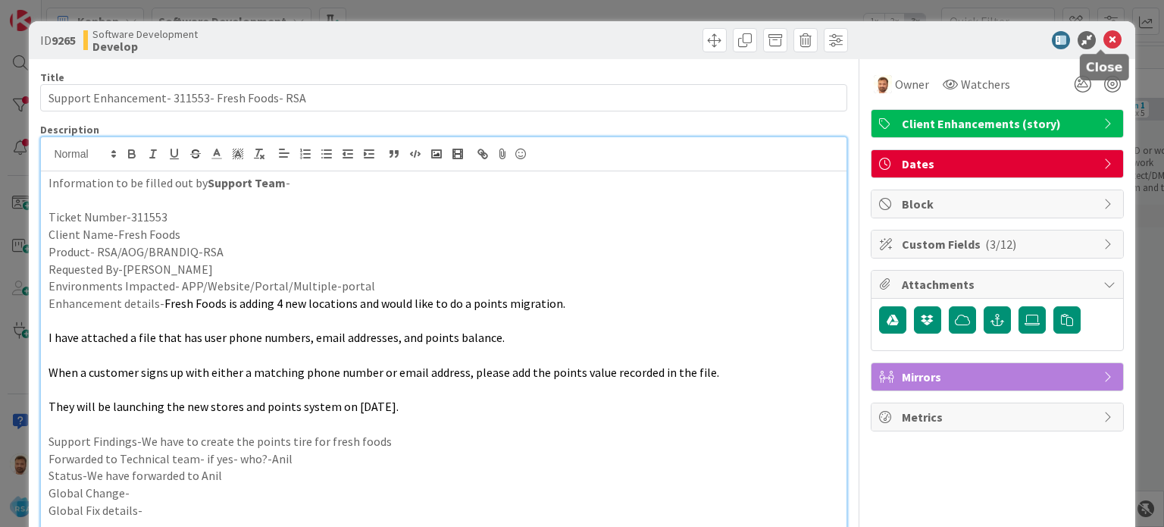
click at [1103, 35] on icon at bounding box center [1112, 40] width 18 height 18
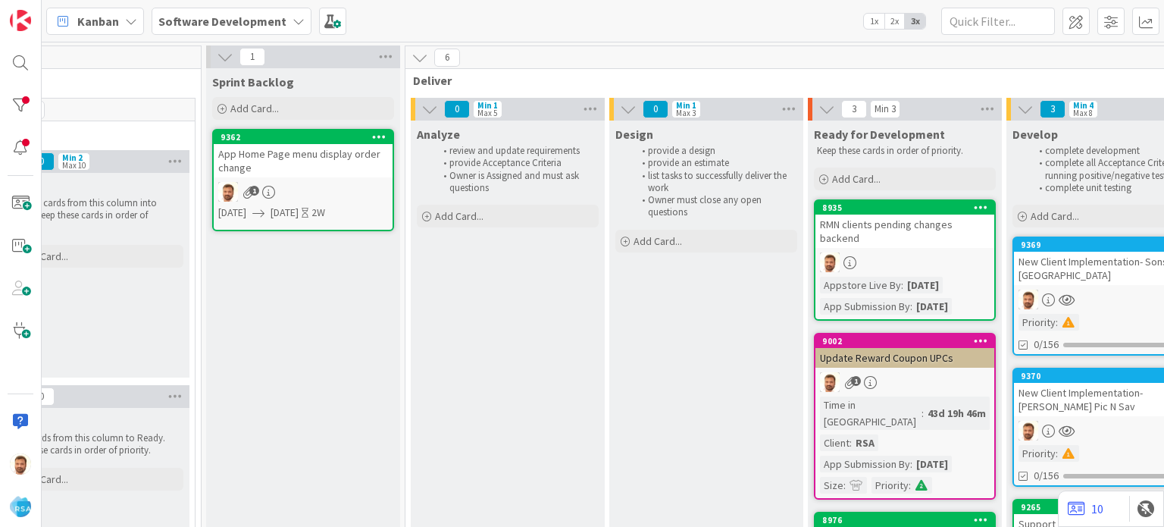
scroll to position [0, 1236]
